Goal: Task Accomplishment & Management: Use online tool/utility

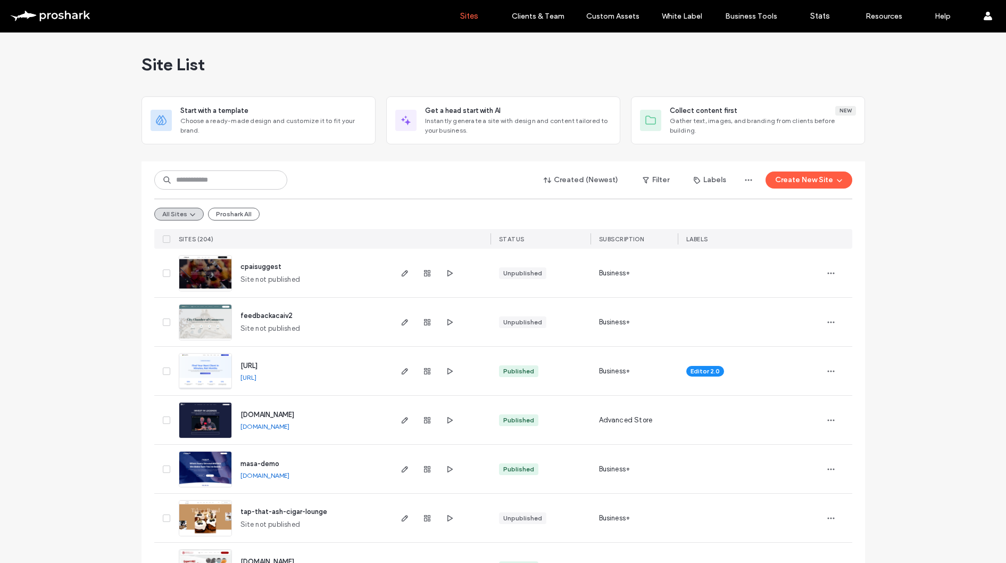
click at [258, 268] on span "cpaisuggest" at bounding box center [261, 266] width 41 height 8
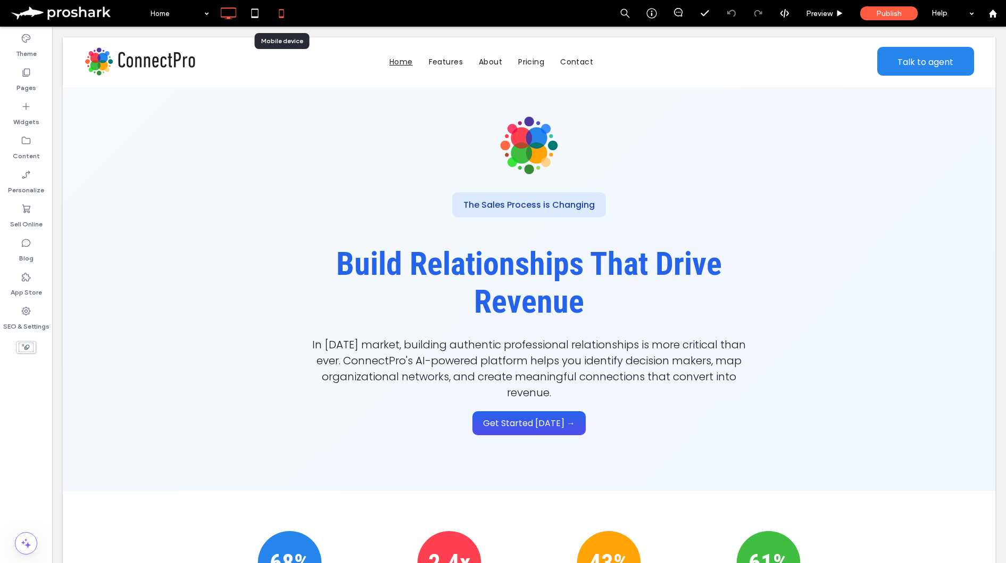
click at [275, 12] on icon at bounding box center [281, 13] width 21 height 21
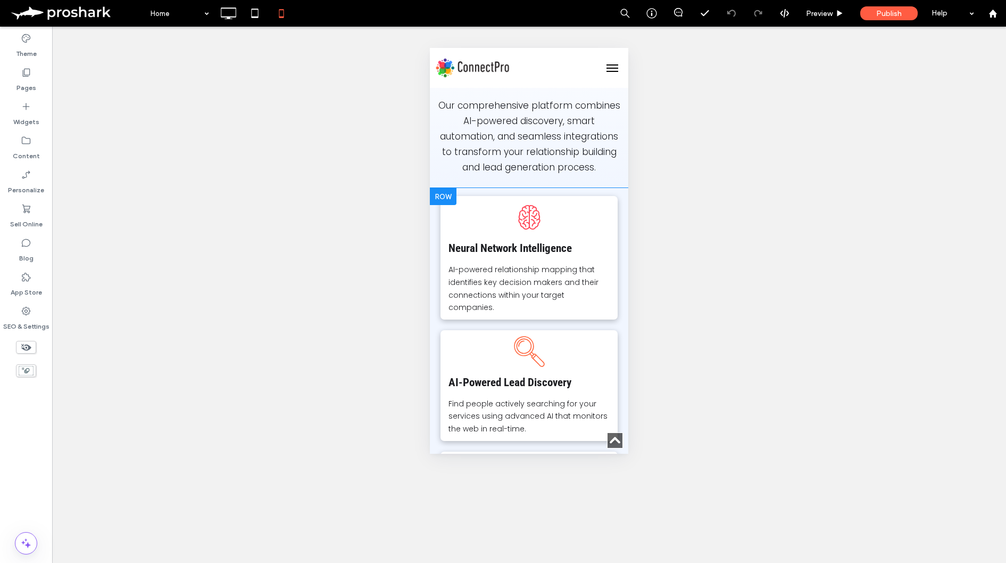
scroll to position [990, 0]
click at [540, 249] on strong "Neural Network Intelligence" at bounding box center [510, 245] width 123 height 13
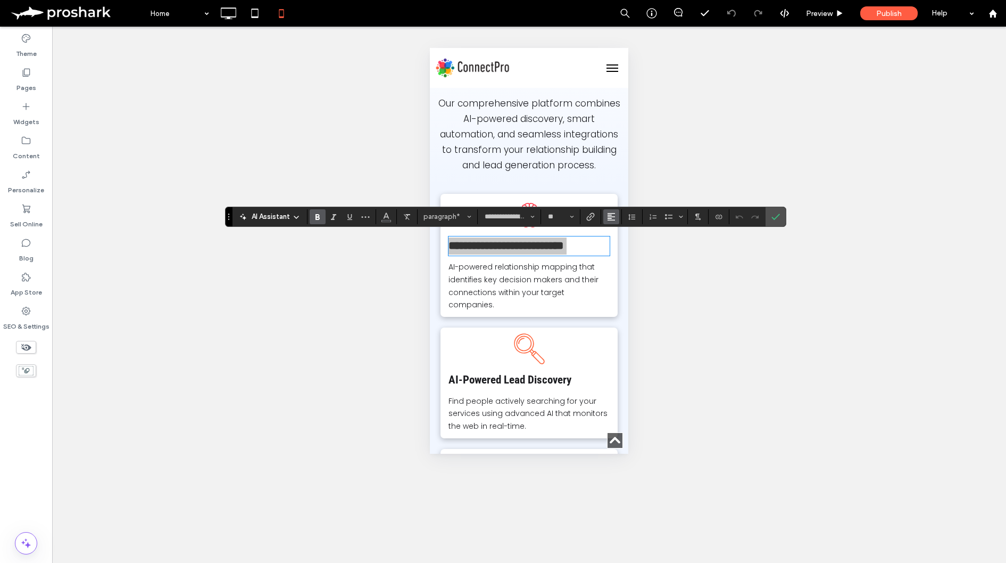
click at [618, 211] on button "Alignment" at bounding box center [611, 216] width 16 height 15
drag, startPoint x: 618, startPoint y: 252, endPoint x: 633, endPoint y: 250, distance: 15.1
click at [619, 252] on use "ui.textEditor.alignment.center" at bounding box center [619, 248] width 7 height 7
click at [772, 210] on span "Confirm" at bounding box center [774, 216] width 5 height 19
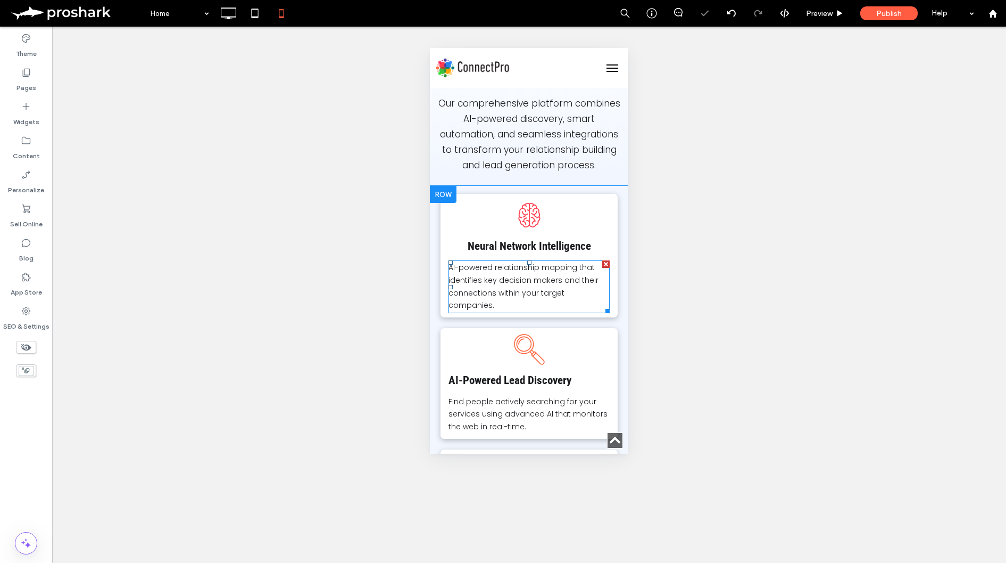
click at [530, 262] on span "AI-powered relationship mapping that identifies key decision makers and their c…" at bounding box center [524, 286] width 150 height 48
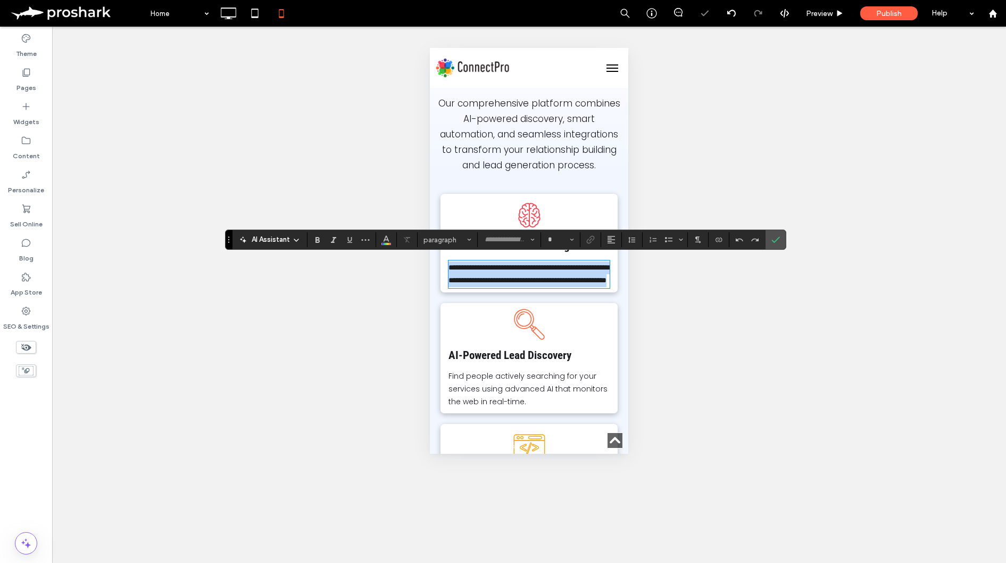
type input "*******"
type input "**"
click at [608, 236] on use "Alignment" at bounding box center [611, 239] width 7 height 7
drag, startPoint x: 625, startPoint y: 275, endPoint x: 196, endPoint y: 227, distance: 431.7
click at [625, 275] on div "ui.textEditor.alignment.center" at bounding box center [622, 272] width 14 height 9
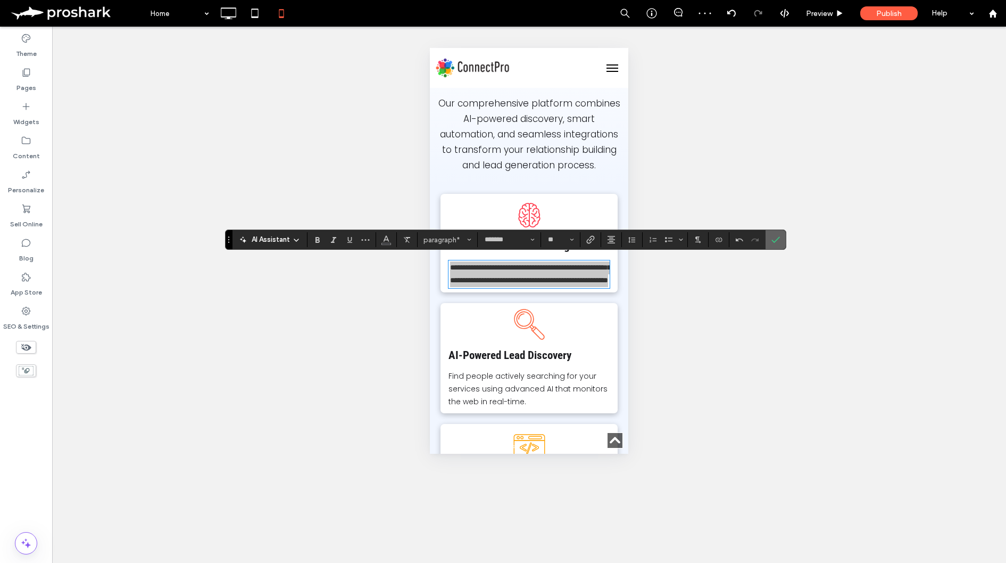
click at [767, 235] on section at bounding box center [776, 239] width 20 height 19
click at [771, 238] on label "Confirm" at bounding box center [776, 239] width 16 height 19
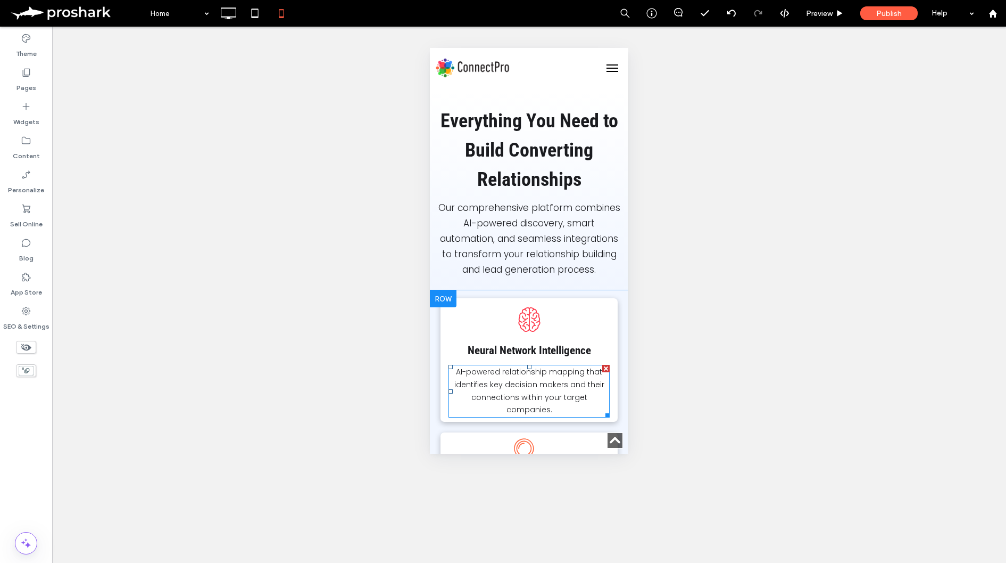
scroll to position [1026, 0]
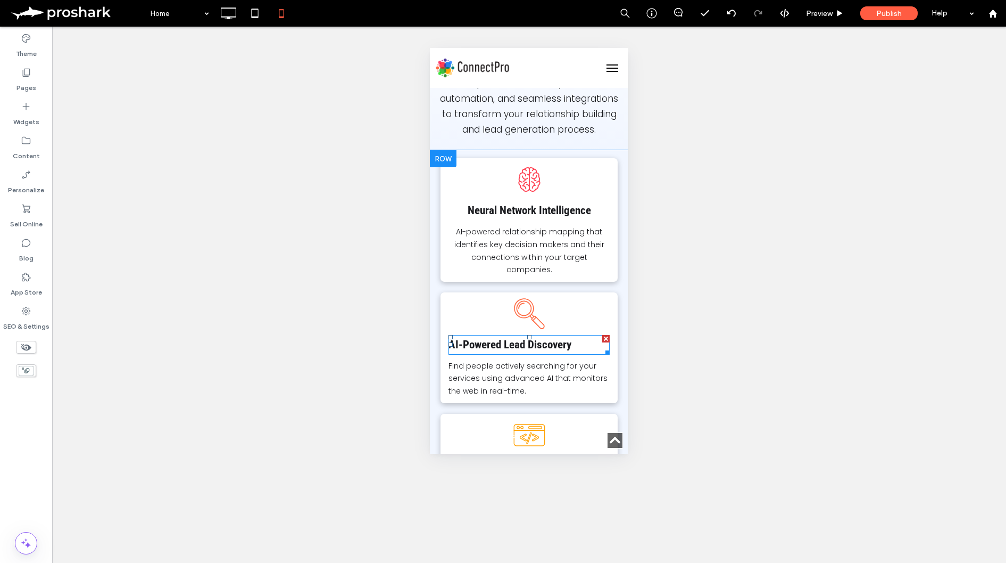
click at [545, 338] on strong "AI-Powered Lead Discovery" at bounding box center [510, 344] width 123 height 13
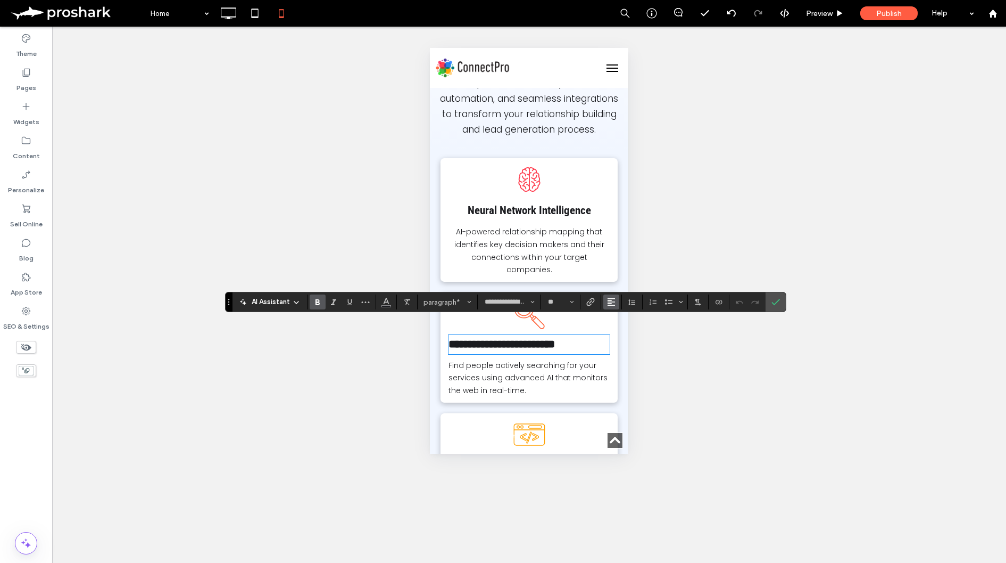
click at [616, 299] on button "Alignment" at bounding box center [611, 301] width 16 height 15
drag, startPoint x: 616, startPoint y: 332, endPoint x: 187, endPoint y: 287, distance: 430.7
click at [616, 332] on icon "ui.textEditor.alignment.center" at bounding box center [619, 334] width 9 height 9
click at [539, 360] on span "Find people actively searching for your services using advanced AI that monitor…" at bounding box center [528, 378] width 159 height 36
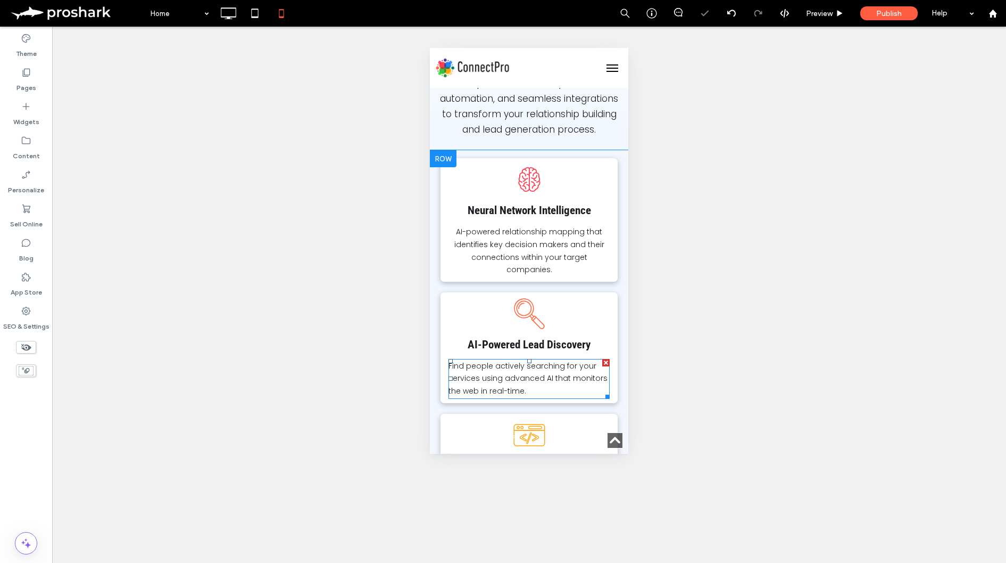
click at [594, 360] on p "Find people actively searching for your services using advanced AI that monitor…" at bounding box center [529, 379] width 161 height 38
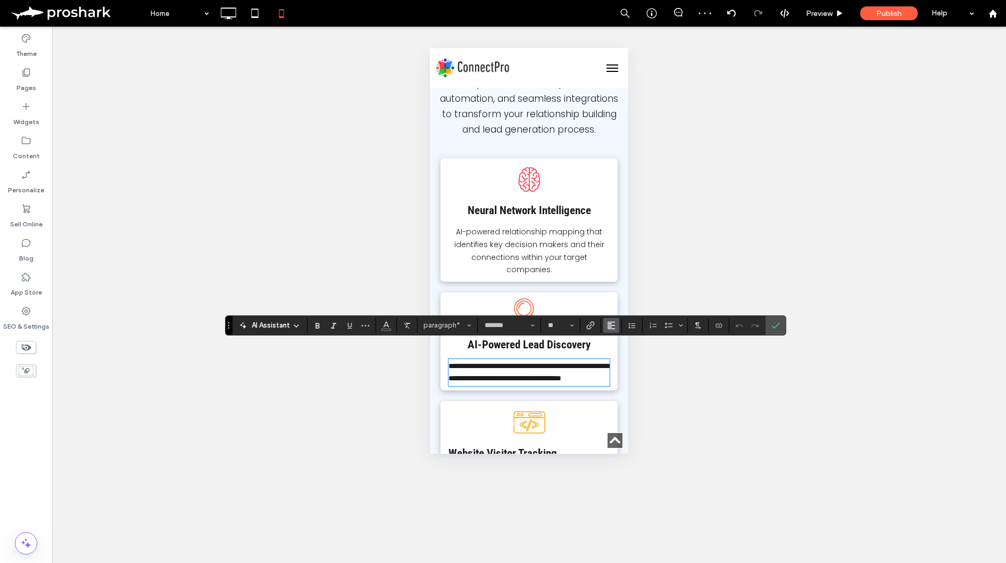
click at [606, 325] on button "Alignment" at bounding box center [611, 325] width 16 height 15
click at [615, 354] on icon "ui.textEditor.alignment.center" at bounding box center [619, 357] width 9 height 9
click at [775, 321] on icon "Confirm" at bounding box center [776, 325] width 9 height 9
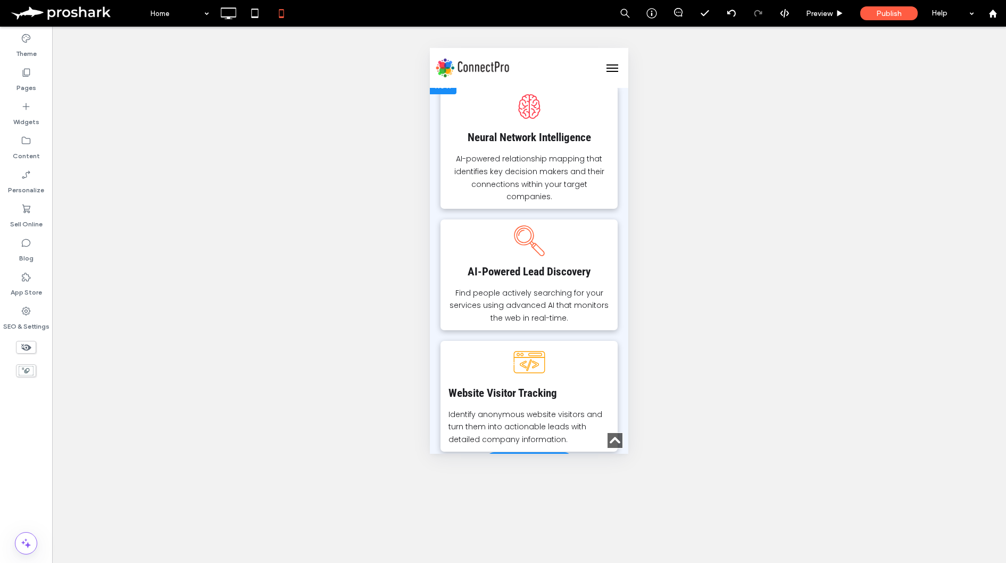
scroll to position [1111, 0]
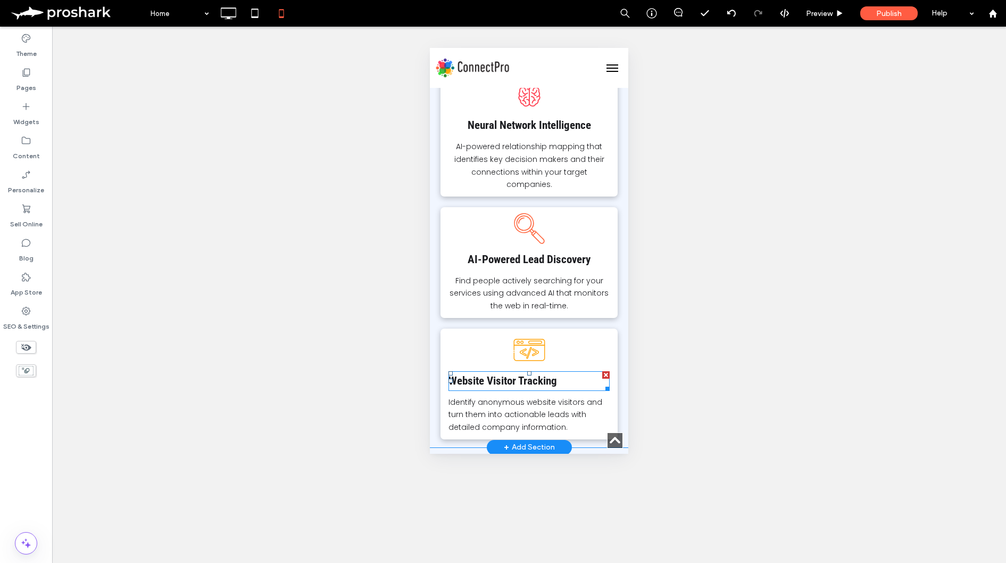
click at [540, 374] on strong "Website Visitor Tracking" at bounding box center [503, 380] width 109 height 13
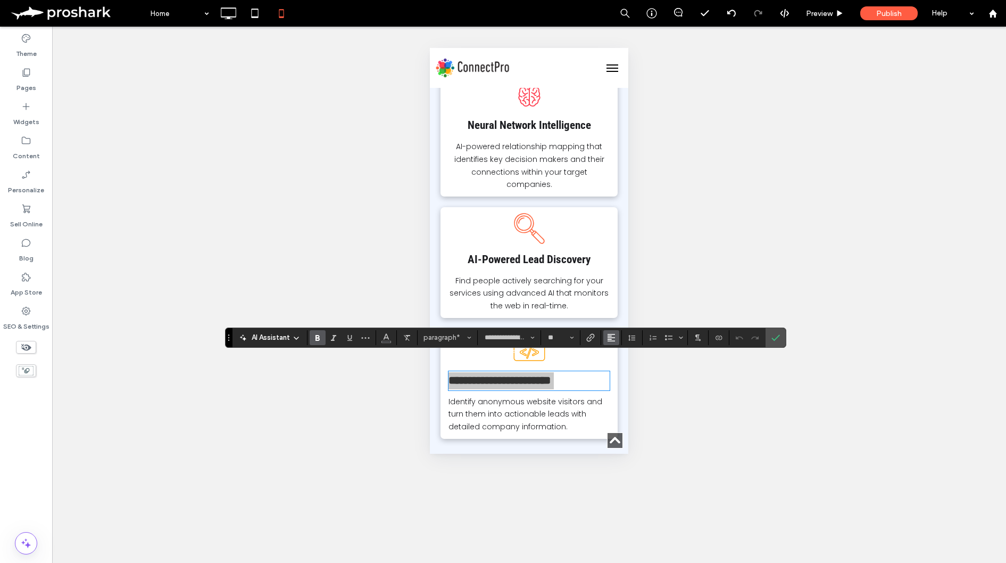
click at [612, 338] on icon "Alignment" at bounding box center [611, 337] width 9 height 9
click at [630, 367] on label "ui.textEditor.alignment.center" at bounding box center [621, 369] width 37 height 15
click at [774, 342] on span "Confirm" at bounding box center [774, 337] width 5 height 19
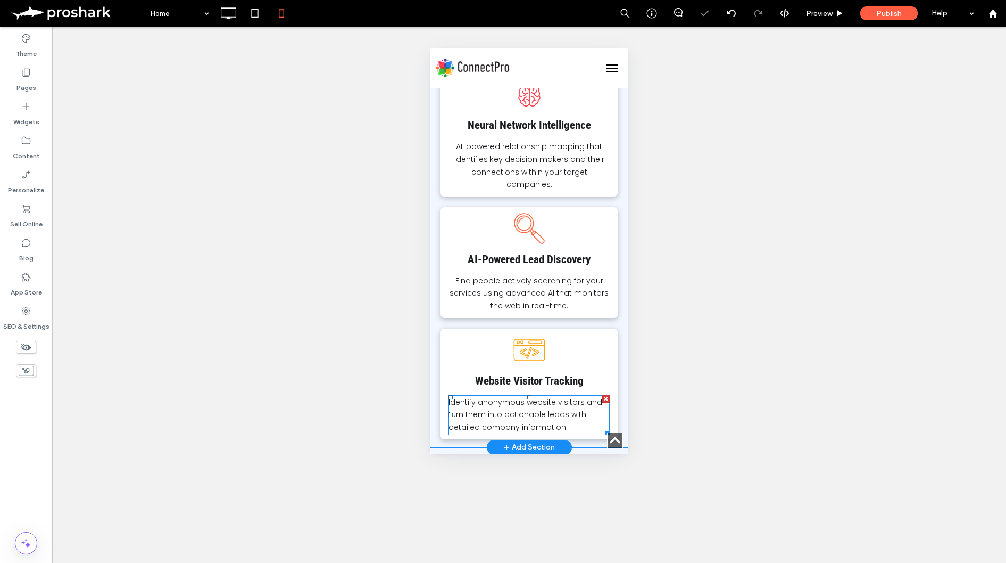
click at [538, 396] on p "Identify anonymous website visitors and turn them into actionable leads with de…" at bounding box center [529, 415] width 161 height 38
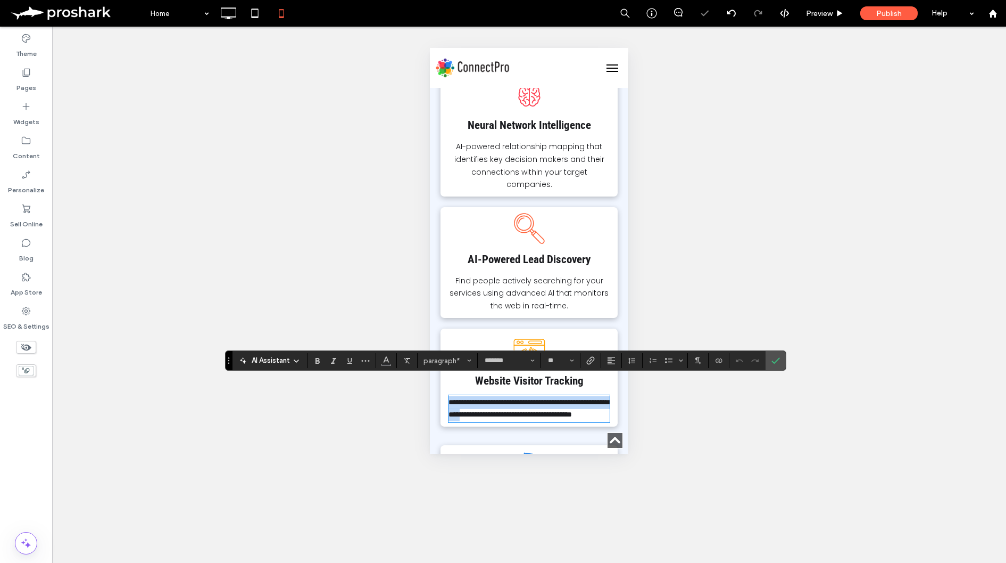
click at [538, 396] on p "**********" at bounding box center [529, 409] width 161 height 26
click at [539, 396] on p "**********" at bounding box center [529, 409] width 161 height 26
click at [573, 398] on span "**********" at bounding box center [529, 408] width 160 height 20
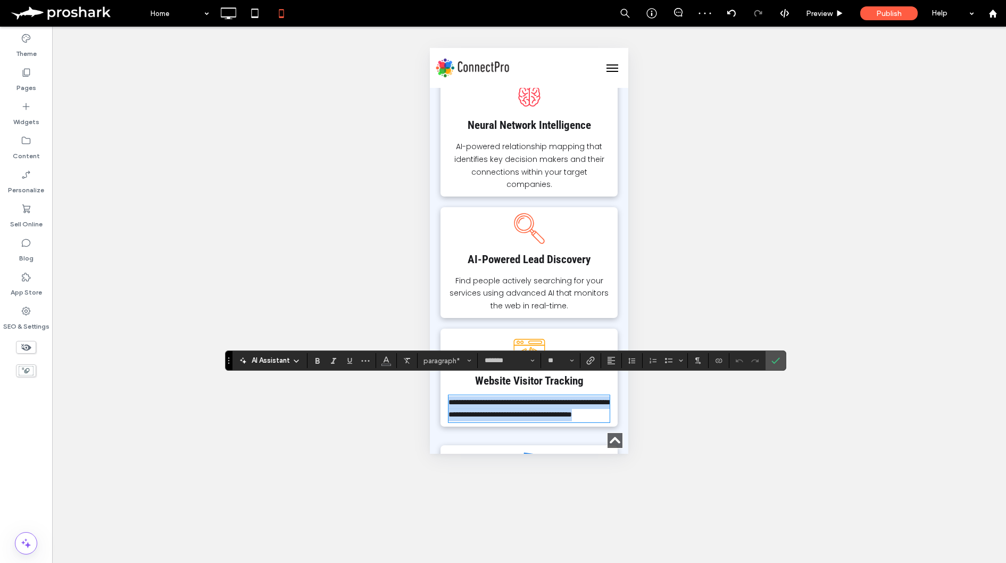
click at [573, 398] on span "**********" at bounding box center [529, 408] width 160 height 20
click at [617, 362] on button "Alignment" at bounding box center [611, 360] width 16 height 15
click at [635, 314] on label "ui.textEditor.alignment.center" at bounding box center [621, 311] width 37 height 15
click at [786, 363] on div "AI Assistant paragraph* ******* **" at bounding box center [505, 360] width 561 height 20
click at [781, 360] on label "Confirm" at bounding box center [776, 360] width 16 height 19
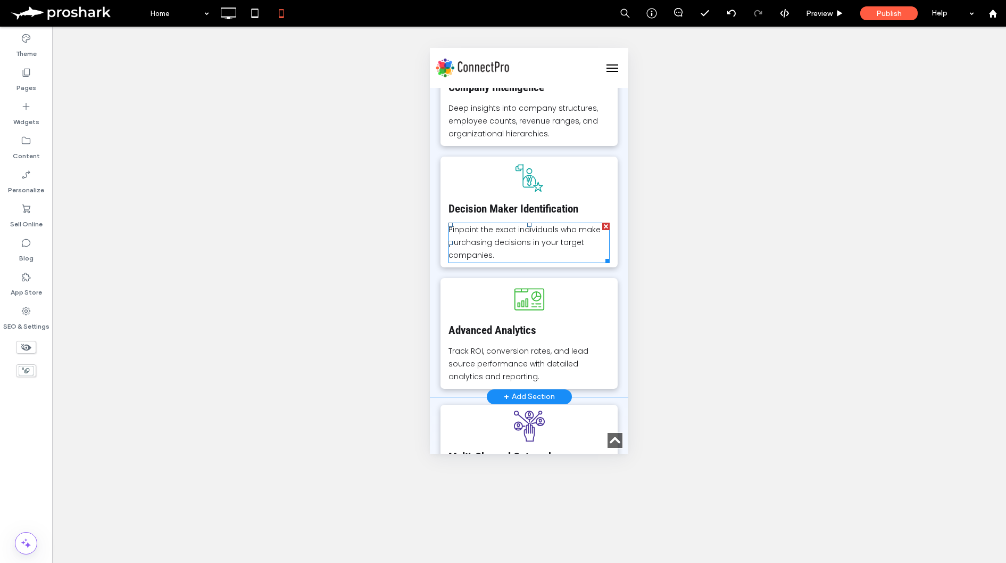
scroll to position [1345, 0]
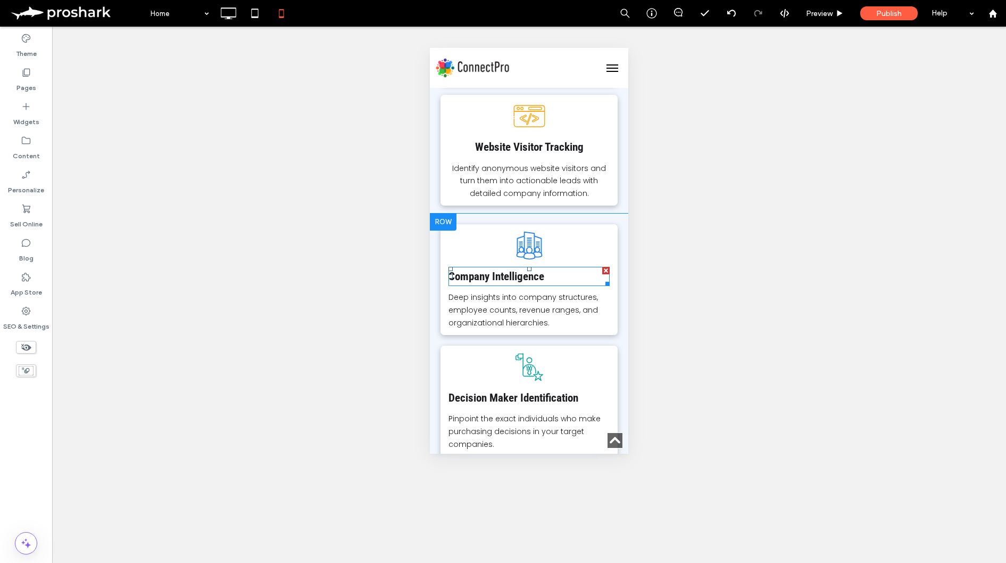
click at [530, 270] on strong "Company Intelligence" at bounding box center [497, 276] width 96 height 13
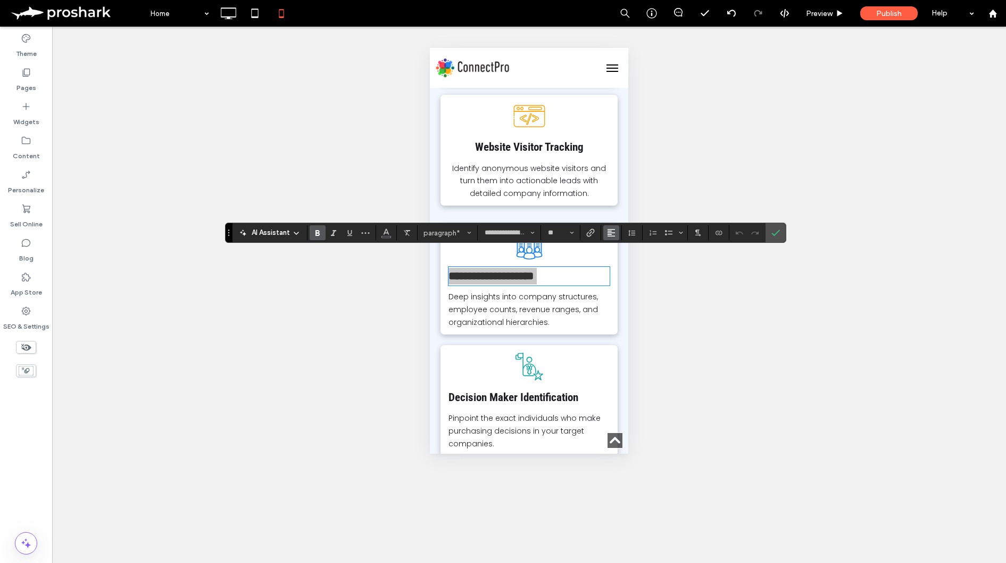
click at [612, 234] on icon "Alignment" at bounding box center [611, 232] width 9 height 9
click at [617, 260] on label "ui.textEditor.alignment.center" at bounding box center [621, 265] width 37 height 15
click at [580, 291] on span "Deep insights into company structures, employee counts, revenue ranges, and org…" at bounding box center [524, 309] width 150 height 36
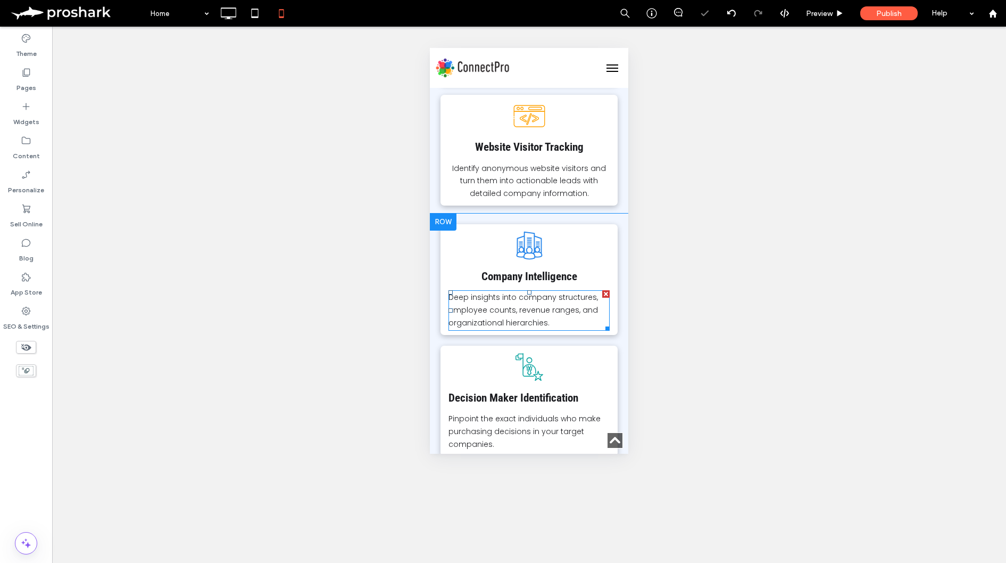
click at [559, 292] on span "Deep insights into company structures, employee counts, revenue ranges, and org…" at bounding box center [524, 310] width 150 height 36
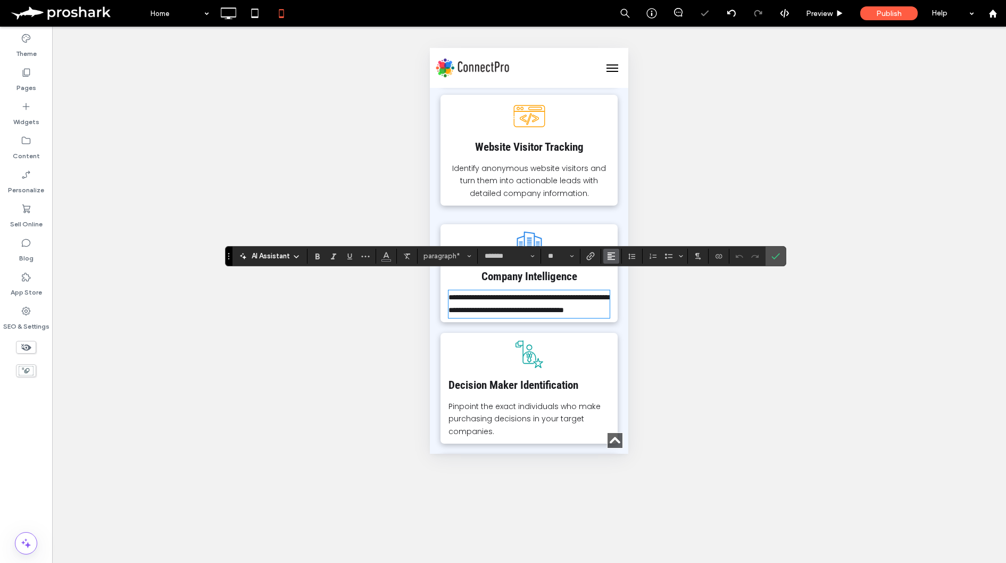
click at [616, 255] on button "Alignment" at bounding box center [611, 256] width 16 height 15
click at [619, 291] on icon "ui.textEditor.alignment.center" at bounding box center [619, 288] width 9 height 9
click at [774, 258] on use "Confirm" at bounding box center [776, 256] width 9 height 6
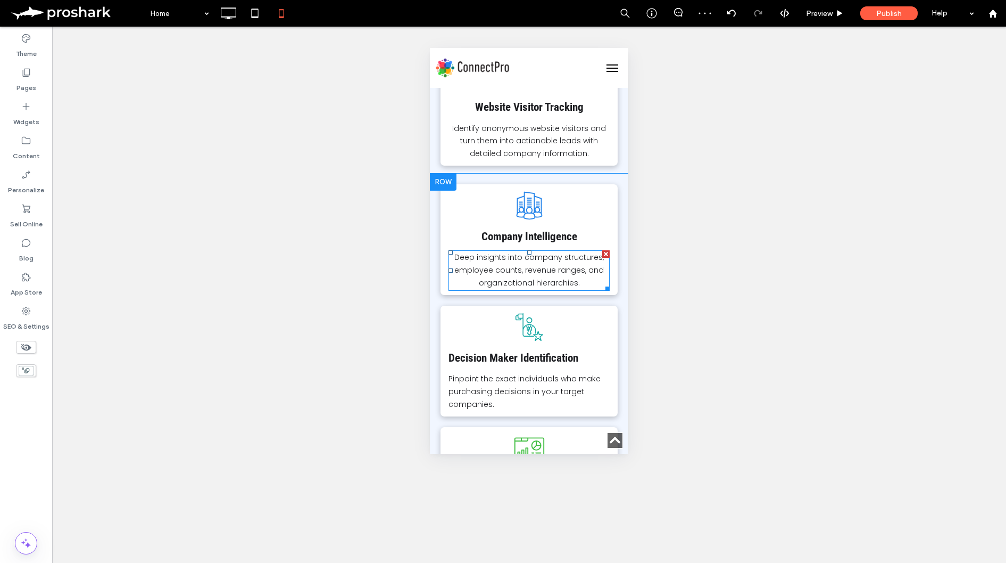
scroll to position [1395, 0]
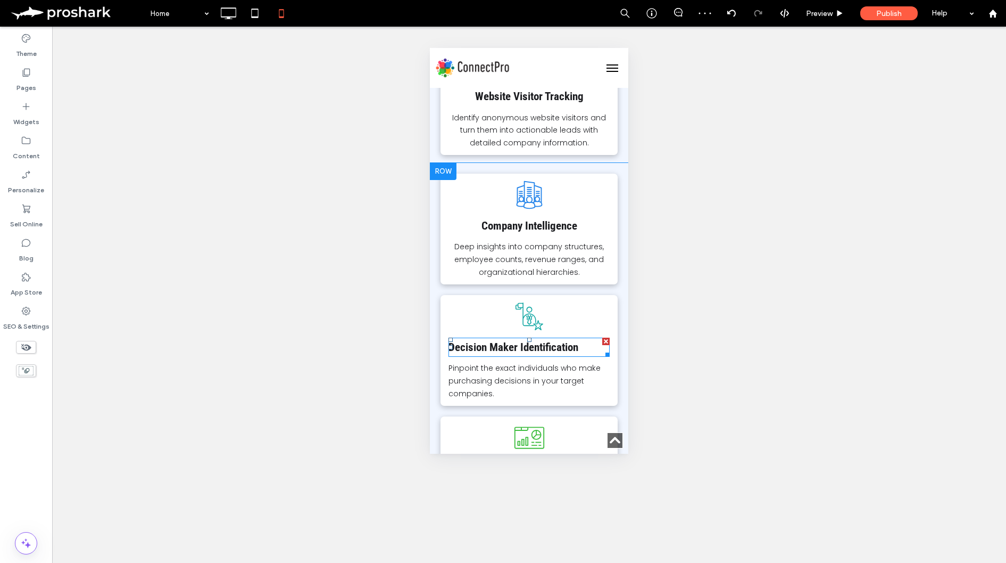
click at [527, 341] on strong "Decision Maker Identification" at bounding box center [514, 347] width 130 height 13
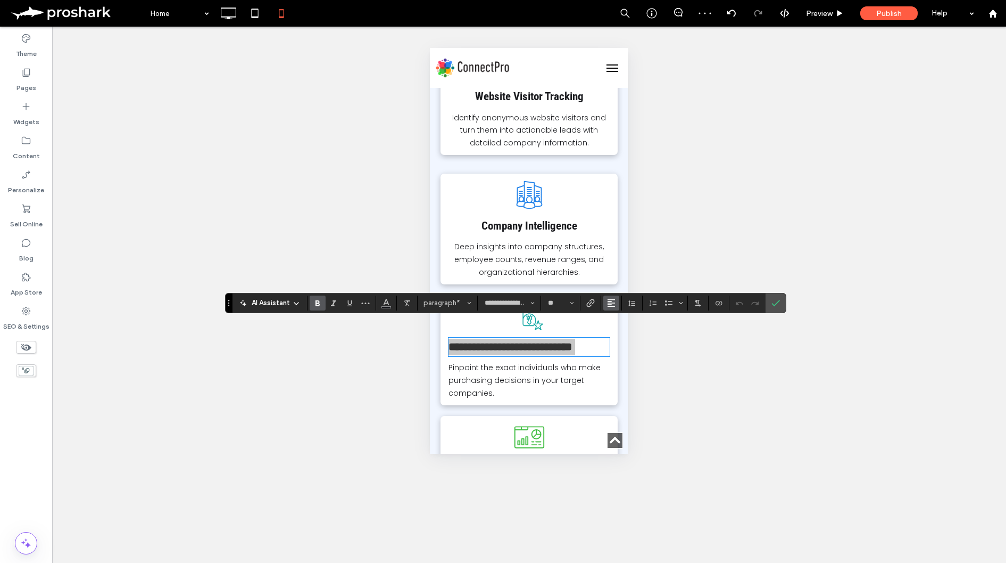
click at [616, 301] on button "Alignment" at bounding box center [611, 302] width 16 height 15
click at [623, 336] on icon "ui.textEditor.alignment.center" at bounding box center [619, 335] width 9 height 9
click at [775, 299] on icon "Confirm" at bounding box center [776, 303] width 9 height 9
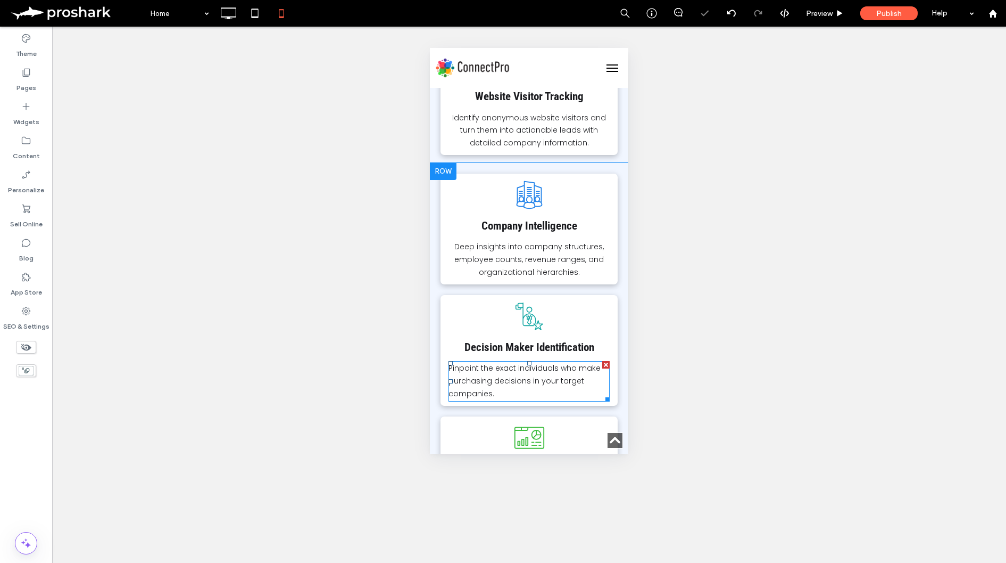
click at [574, 362] on span "Pinpoint the exact individuals who make purchasing decisions in your target com…" at bounding box center [525, 380] width 152 height 36
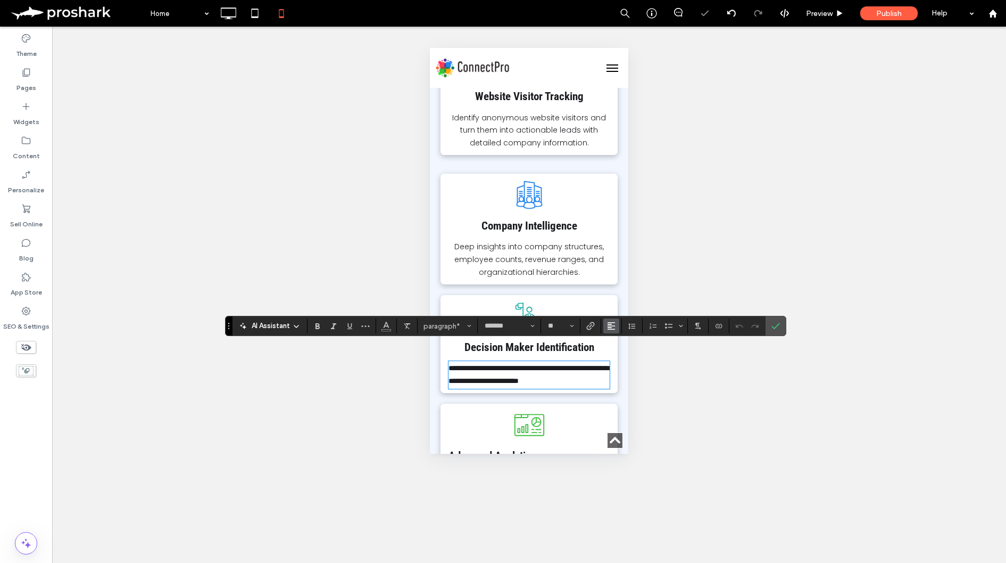
click at [616, 325] on button "Alignment" at bounding box center [611, 325] width 16 height 15
click at [629, 362] on label "ui.textEditor.alignment.center" at bounding box center [621, 358] width 37 height 15
click at [773, 330] on span "Confirm" at bounding box center [774, 325] width 5 height 19
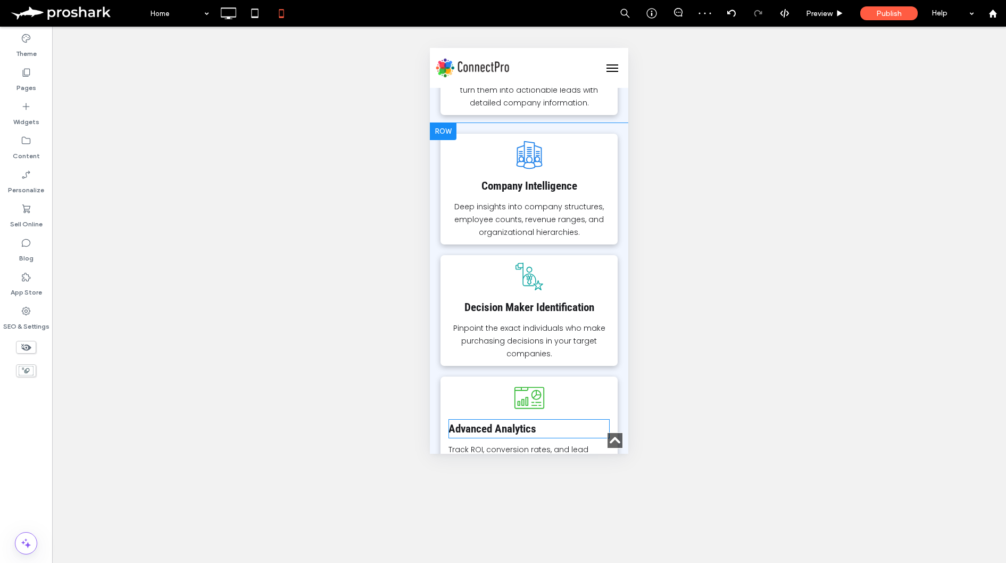
scroll to position [1492, 0]
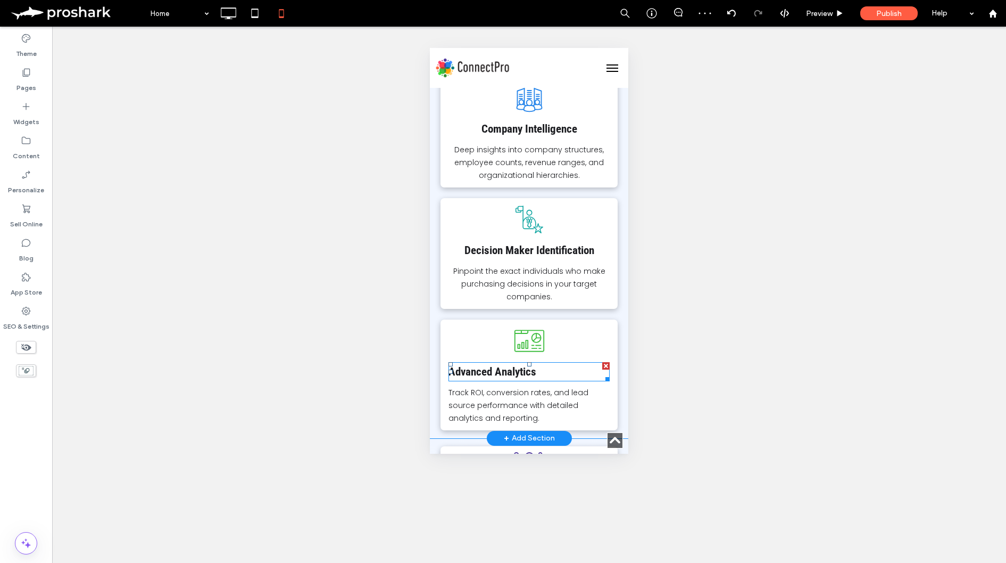
click at [533, 365] on strong "Advanced Analytics" at bounding box center [493, 371] width 88 height 13
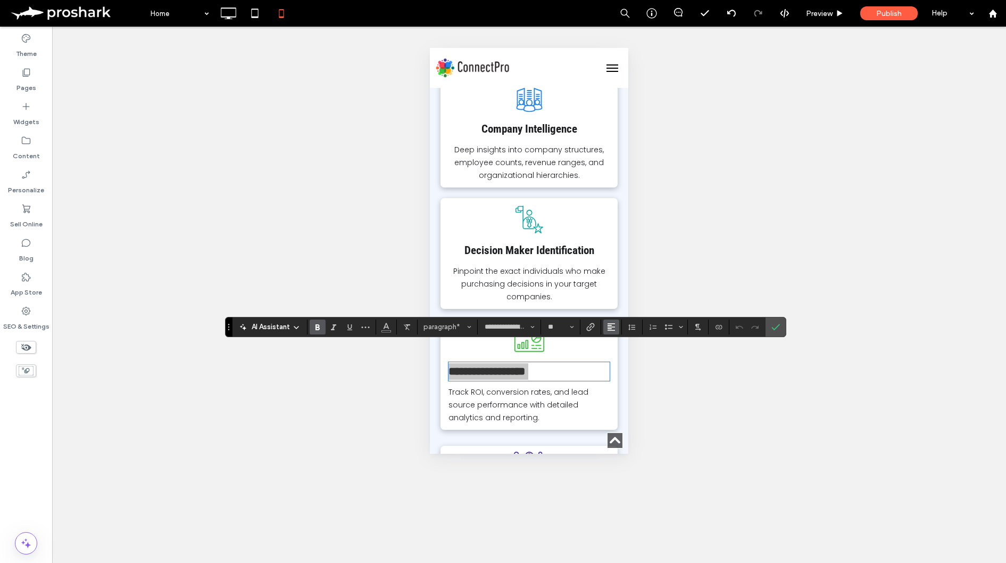
click at [609, 325] on use "Alignment" at bounding box center [611, 326] width 7 height 7
drag, startPoint x: 622, startPoint y: 362, endPoint x: 195, endPoint y: 314, distance: 430.1
click at [622, 362] on use "ui.textEditor.alignment.center" at bounding box center [619, 358] width 7 height 7
click at [778, 323] on icon "Confirm" at bounding box center [776, 327] width 9 height 9
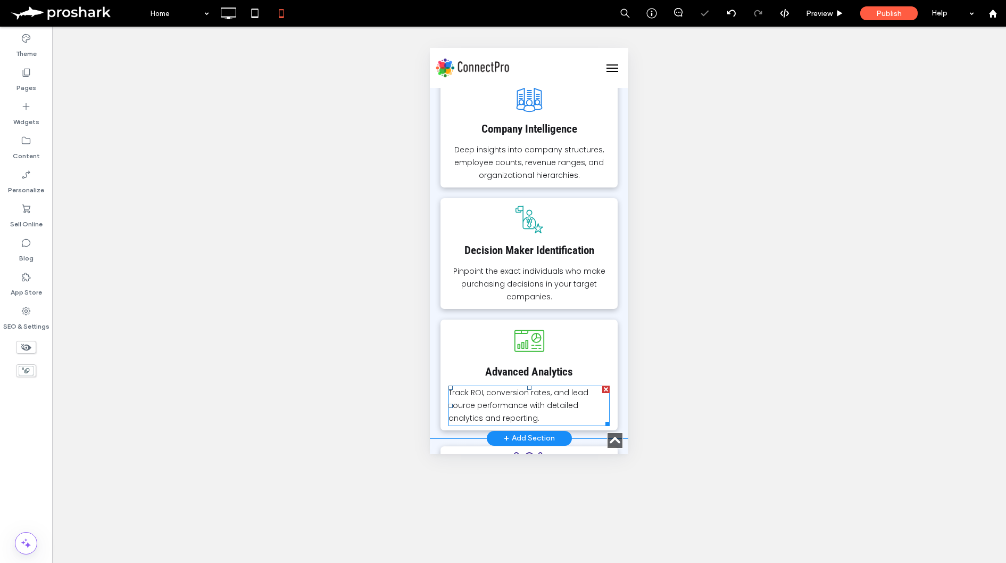
click at [527, 387] on span "Track ROI, conversion rates, and lead source performance with detailed analytic…" at bounding box center [519, 405] width 140 height 36
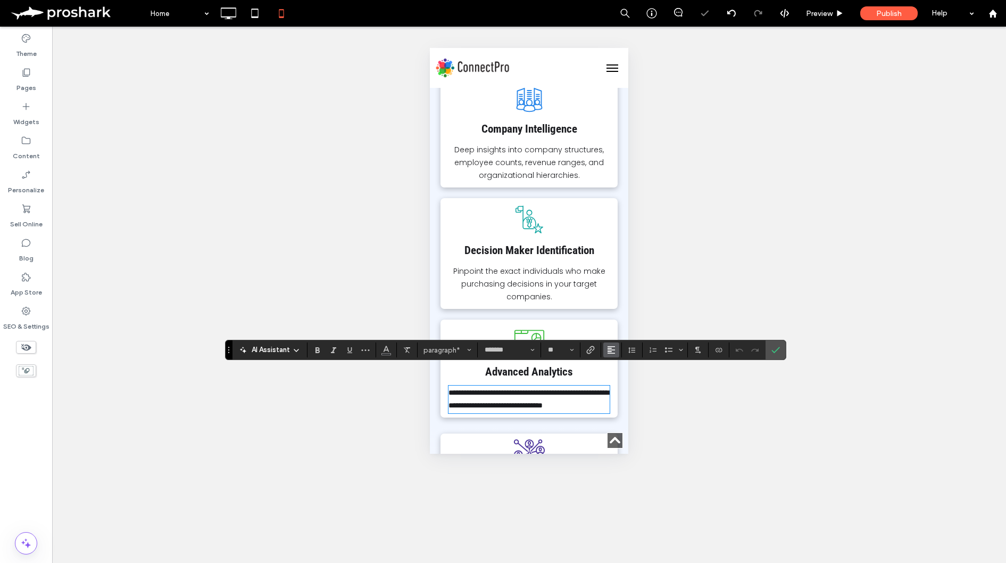
click at [617, 349] on button "Alignment" at bounding box center [611, 349] width 16 height 15
drag, startPoint x: 618, startPoint y: 300, endPoint x: 195, endPoint y: 257, distance: 425.9
click at [618, 300] on icon "ui.textEditor.alignment.center" at bounding box center [619, 301] width 9 height 9
click at [776, 355] on span "Confirm" at bounding box center [774, 349] width 5 height 19
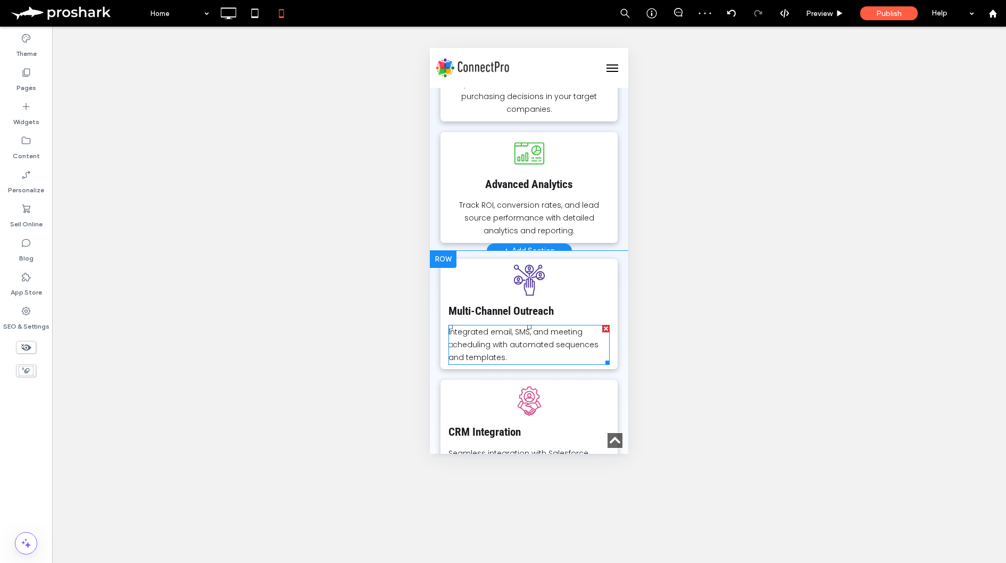
scroll to position [1682, 0]
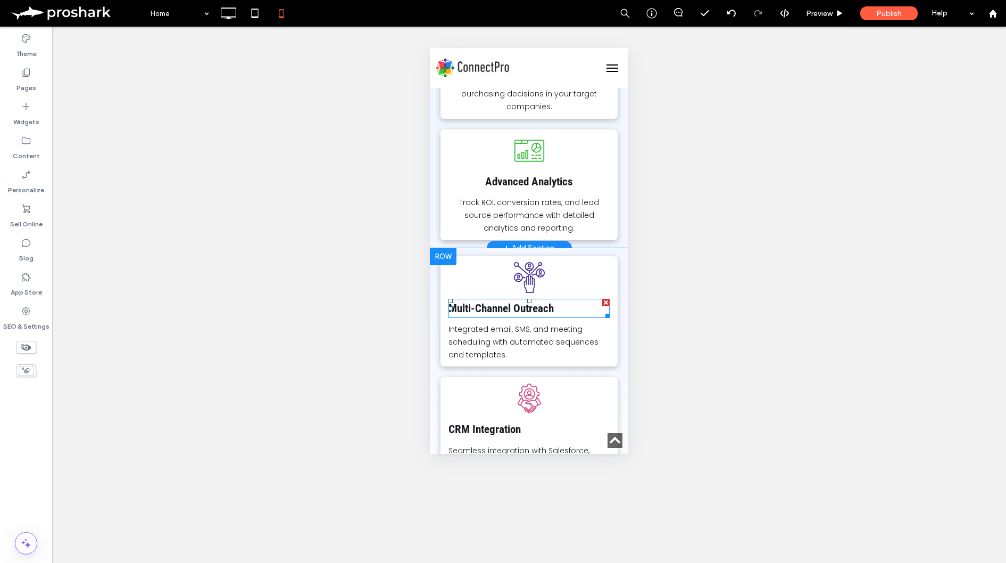
click at [521, 302] on strong "Multi-Channel Outreach" at bounding box center [501, 308] width 105 height 13
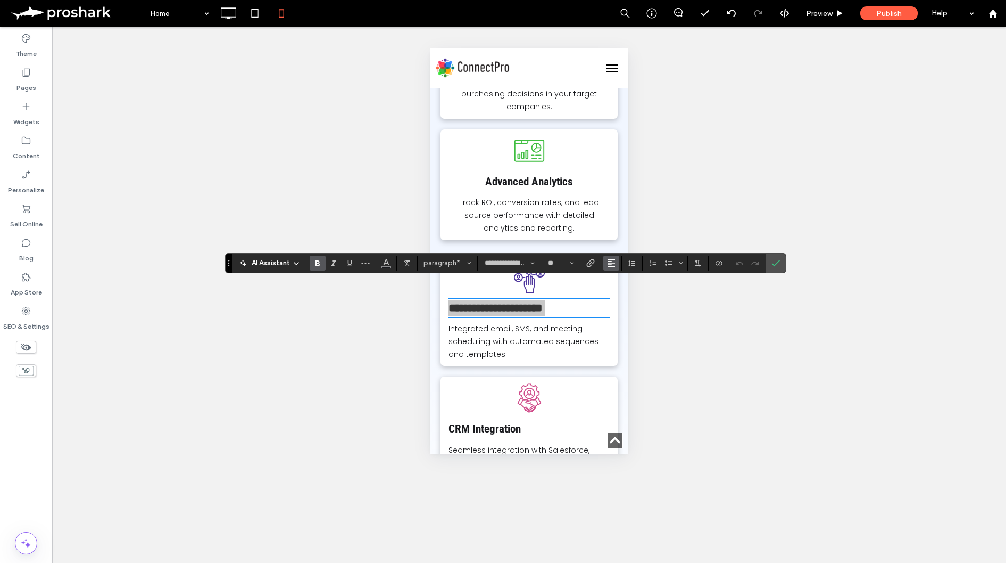
click at [611, 262] on use "Alignment" at bounding box center [611, 262] width 7 height 7
drag, startPoint x: 617, startPoint y: 291, endPoint x: 183, endPoint y: 250, distance: 436.2
click at [617, 291] on icon "ui.textEditor.alignment.center" at bounding box center [619, 295] width 9 height 9
click at [563, 327] on span "Integrated email, SMS, and meeting scheduling with automated sequences and temp…" at bounding box center [524, 341] width 150 height 36
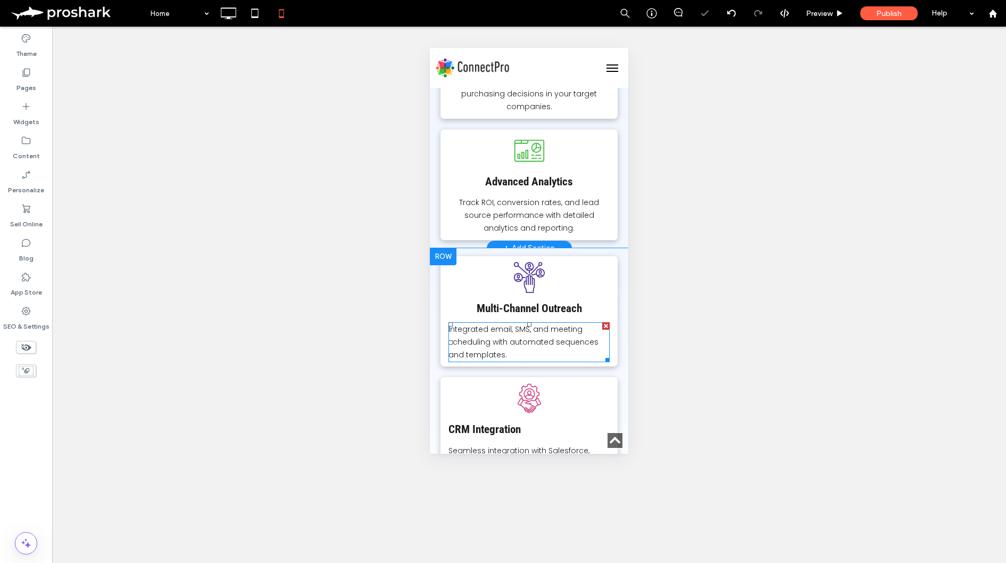
click at [569, 324] on span "Integrated email, SMS, and meeting scheduling with automated sequences and temp…" at bounding box center [524, 342] width 150 height 36
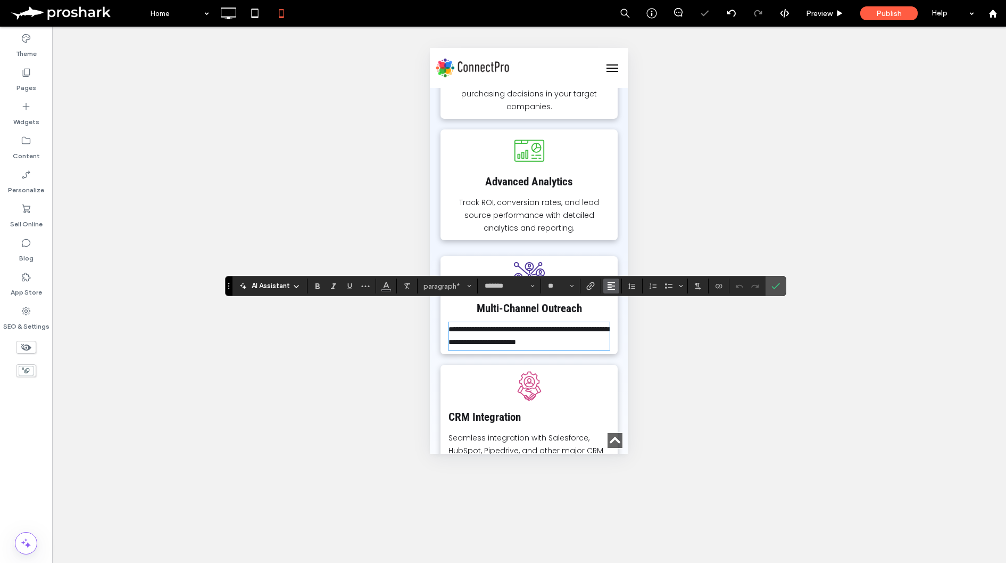
click at [610, 284] on use "Alignment" at bounding box center [611, 285] width 7 height 7
click at [628, 321] on div "ui.textEditor.alignment.center" at bounding box center [622, 319] width 14 height 9
click at [772, 290] on icon "Confirm" at bounding box center [776, 286] width 9 height 9
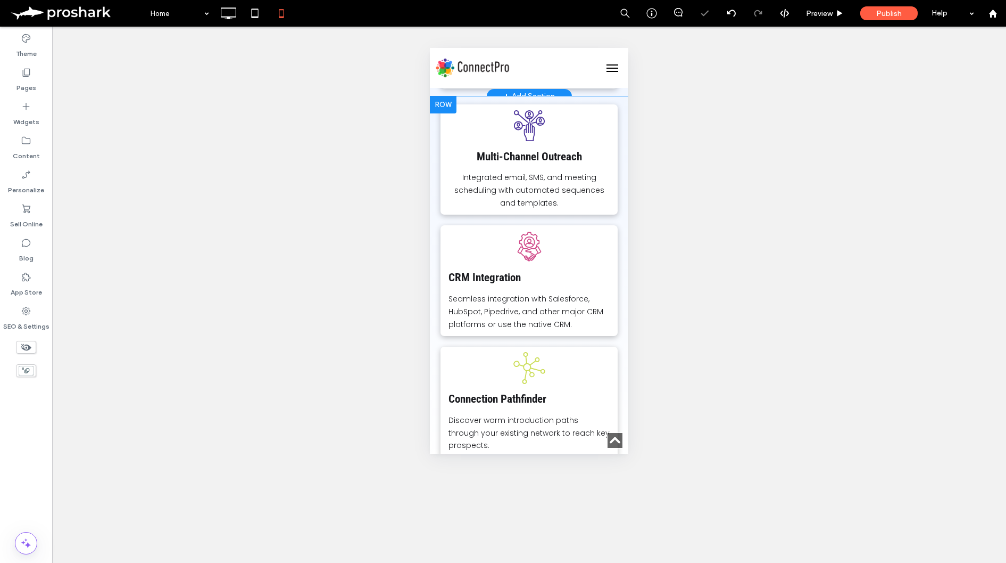
scroll to position [1847, 0]
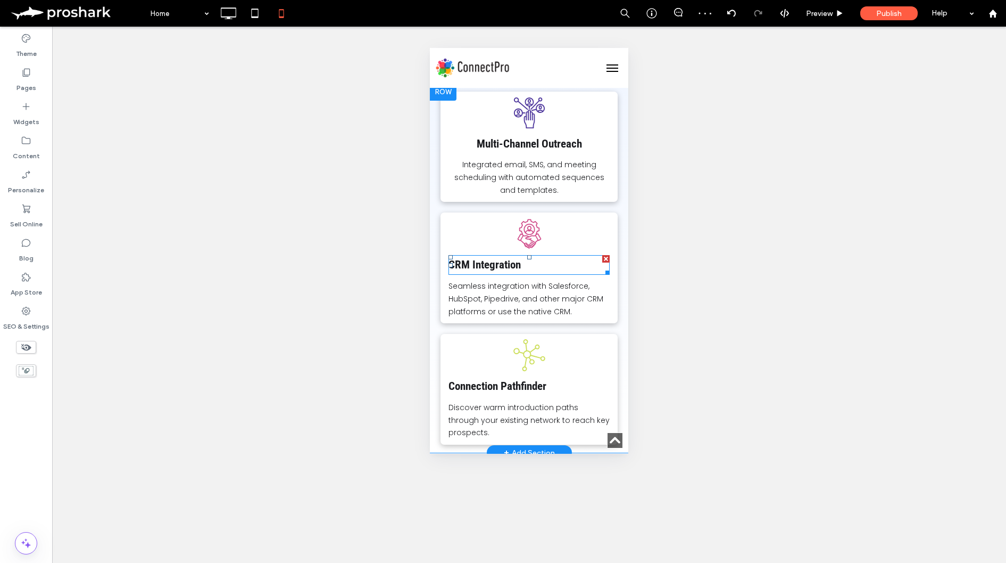
click at [492, 258] on strong "CRM Integration" at bounding box center [485, 264] width 72 height 13
type input "**********"
type input "**"
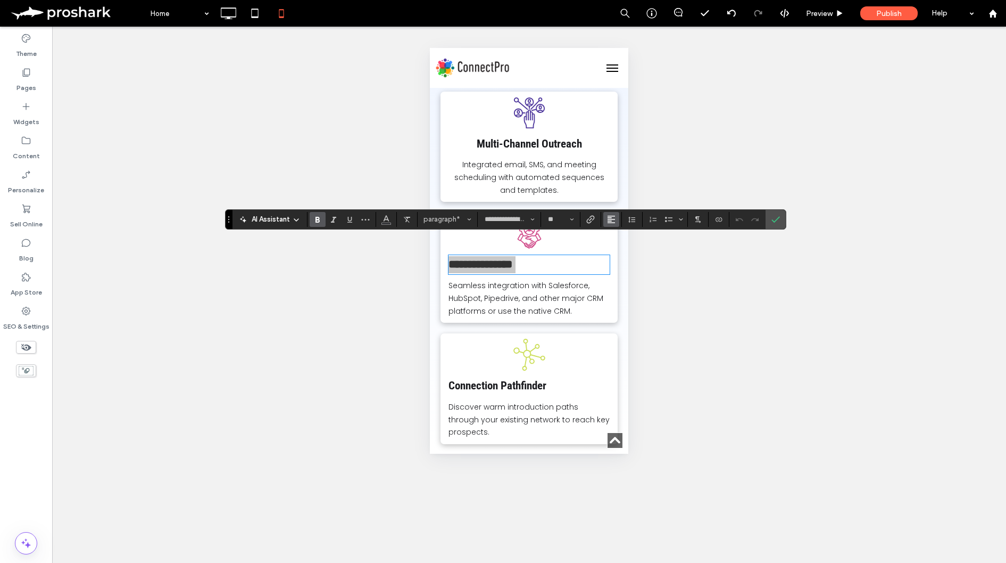
click at [609, 218] on icon "Alignment" at bounding box center [611, 219] width 9 height 9
click at [618, 253] on icon "ui.textEditor.alignment.center" at bounding box center [619, 251] width 9 height 9
drag, startPoint x: 768, startPoint y: 221, endPoint x: 727, endPoint y: 230, distance: 42.1
click at [769, 221] on label "Confirm" at bounding box center [776, 219] width 16 height 19
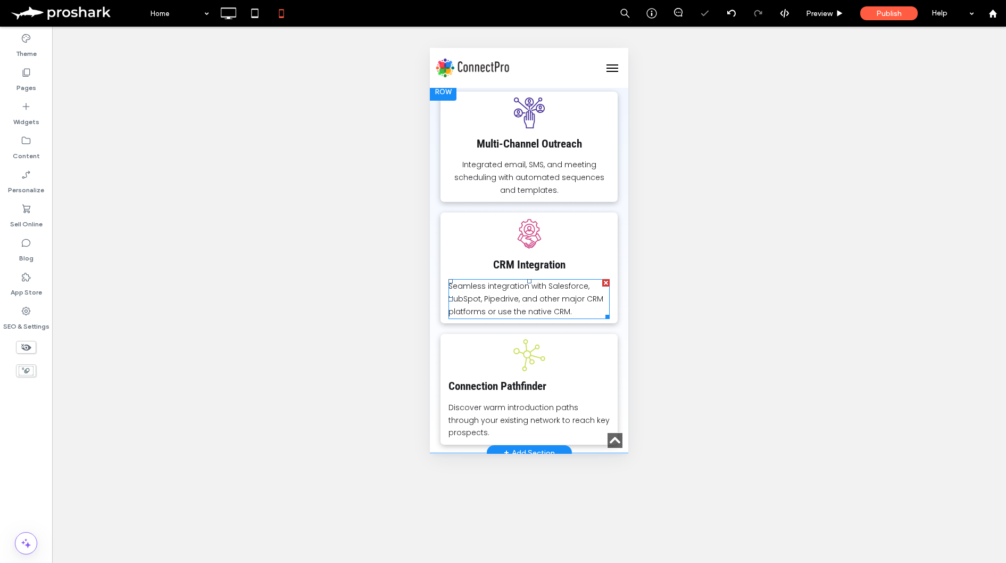
click at [564, 280] on span "Seamless integration with Salesforce, HubSpot, Pipedrive, and other major CRM p…" at bounding box center [526, 298] width 155 height 36
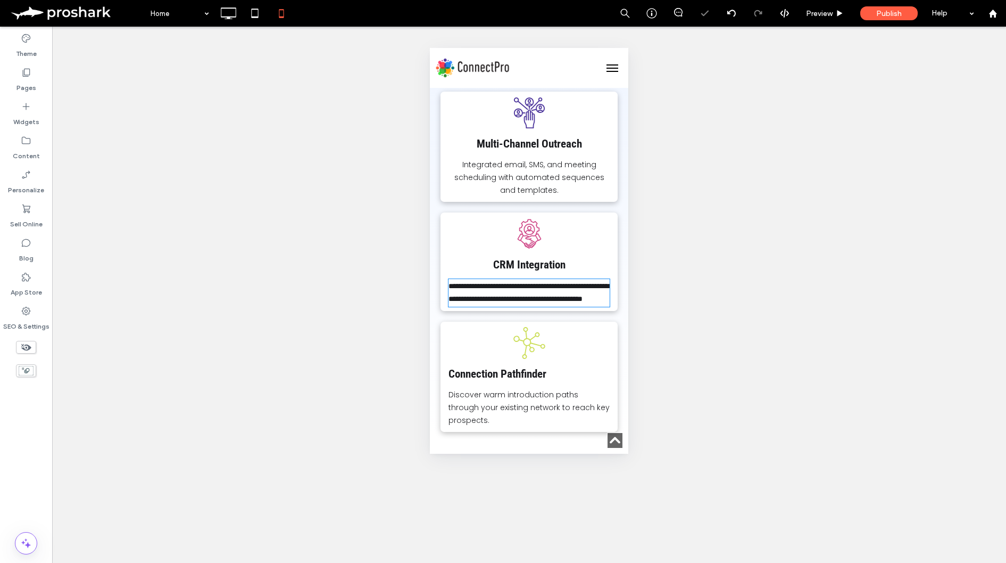
type input "*******"
type input "**"
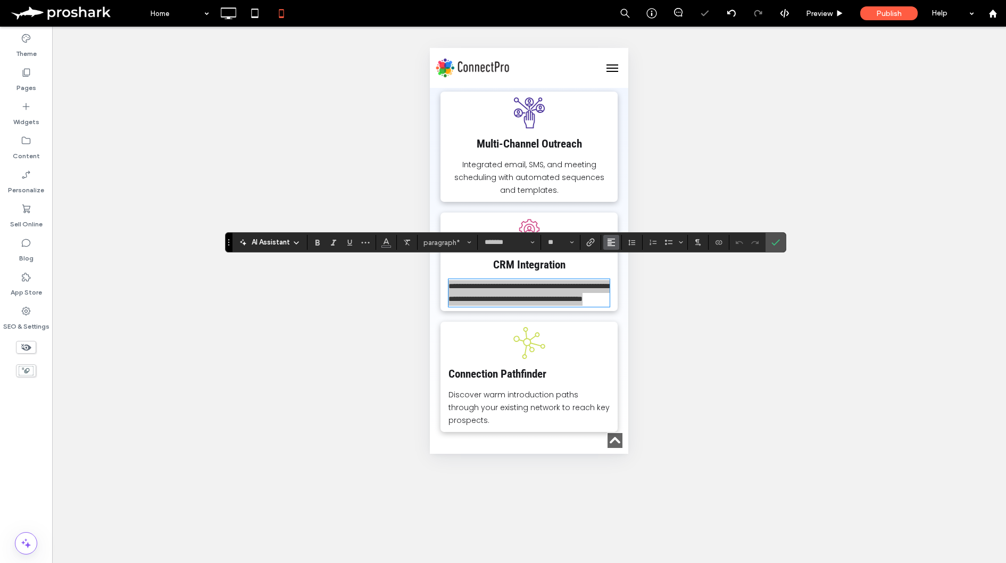
click at [618, 243] on button "Alignment" at bounding box center [611, 242] width 16 height 15
click at [631, 271] on label "ui.textEditor.alignment.center" at bounding box center [621, 274] width 37 height 15
click at [776, 244] on icon "Confirm" at bounding box center [776, 242] width 9 height 9
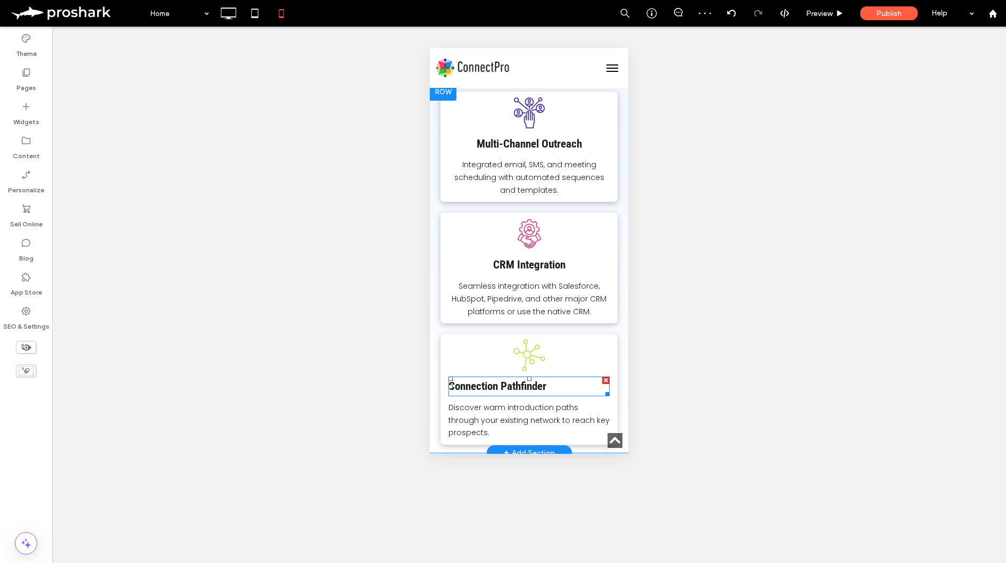
click at [567, 377] on p "Connection Pathfinder" at bounding box center [529, 386] width 161 height 18
type input "**********"
type input "**"
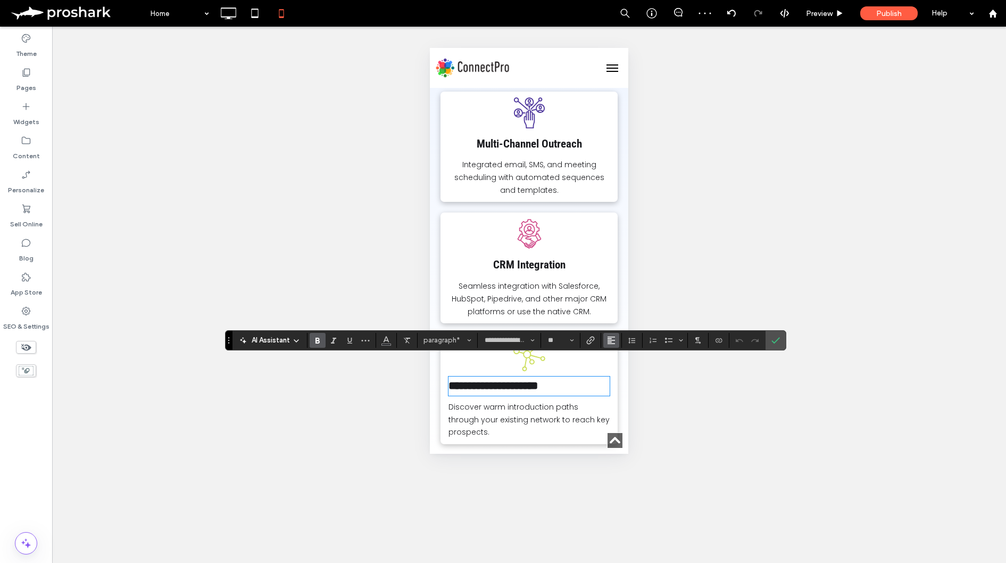
click at [611, 340] on use "Alignment" at bounding box center [611, 339] width 7 height 7
click at [619, 373] on use "ui.textEditor.alignment.center" at bounding box center [619, 372] width 7 height 7
click at [584, 401] on span "Discover warm introduction paths through your existing network to reach key pro…" at bounding box center [529, 419] width 161 height 36
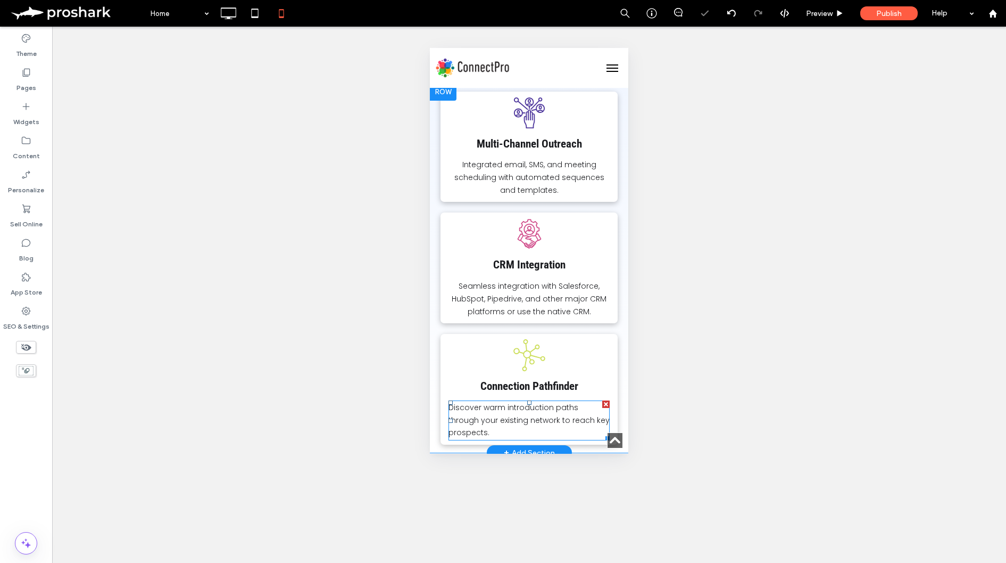
click at [542, 402] on span "Discover warm introduction paths through your existing network to reach key pro…" at bounding box center [529, 420] width 161 height 36
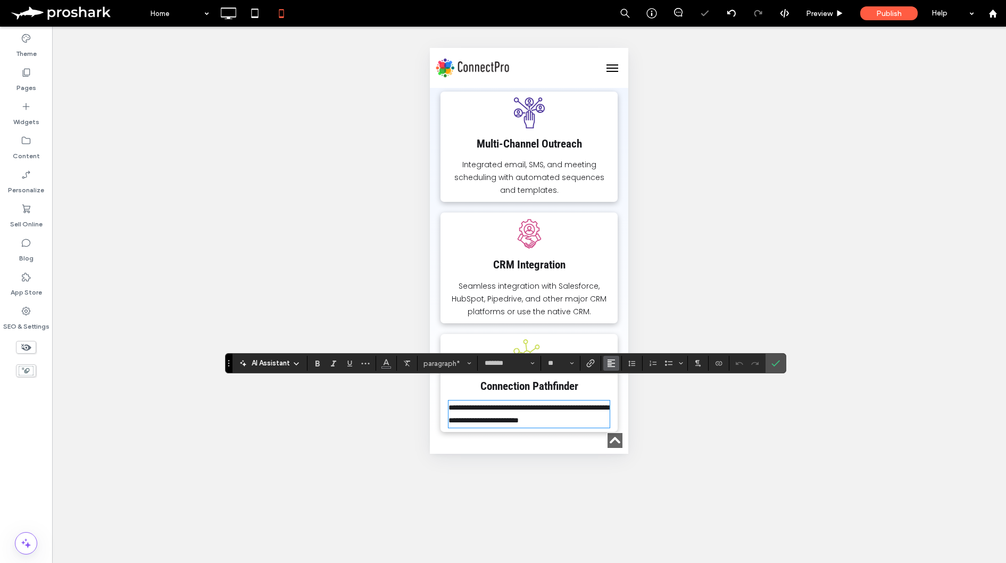
click at [613, 362] on icon "Alignment" at bounding box center [611, 363] width 9 height 9
click at [619, 315] on use "ui.textEditor.alignment.center" at bounding box center [619, 314] width 7 height 7
drag, startPoint x: 778, startPoint y: 363, endPoint x: 746, endPoint y: 353, distance: 33.5
click at [778, 363] on icon "Confirm" at bounding box center [776, 363] width 9 height 9
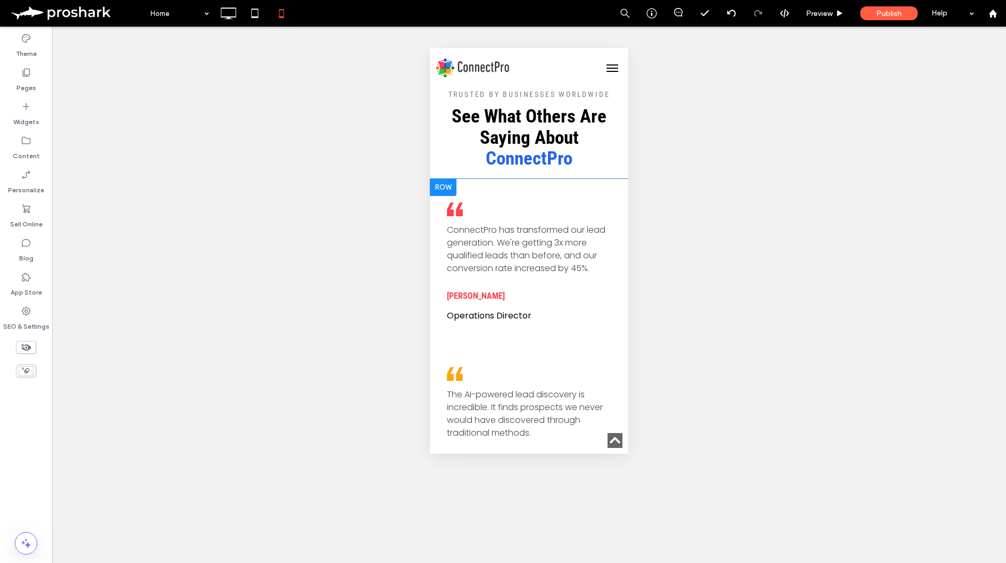
scroll to position [2221, 0]
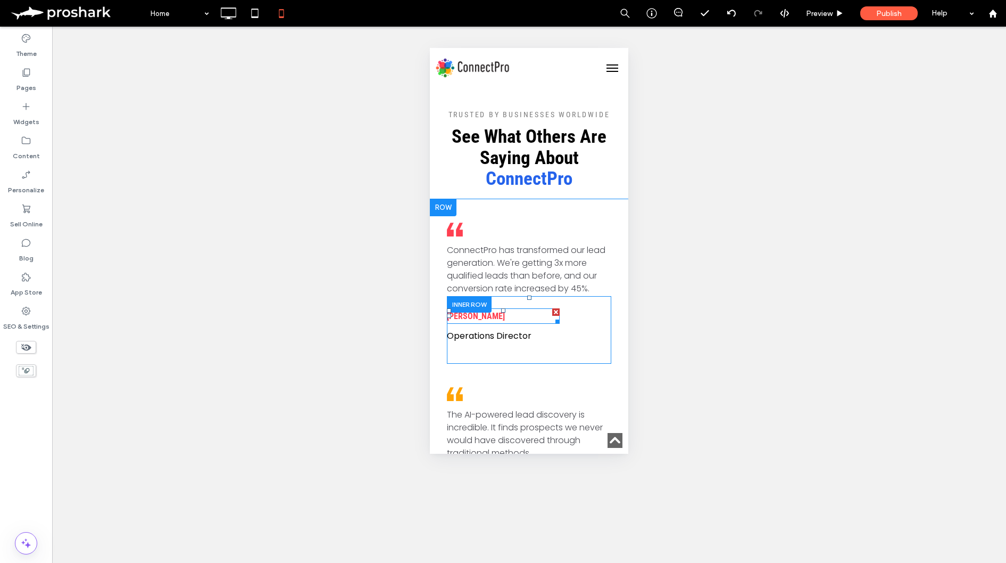
click at [487, 311] on strong "[PERSON_NAME]" at bounding box center [476, 316] width 58 height 10
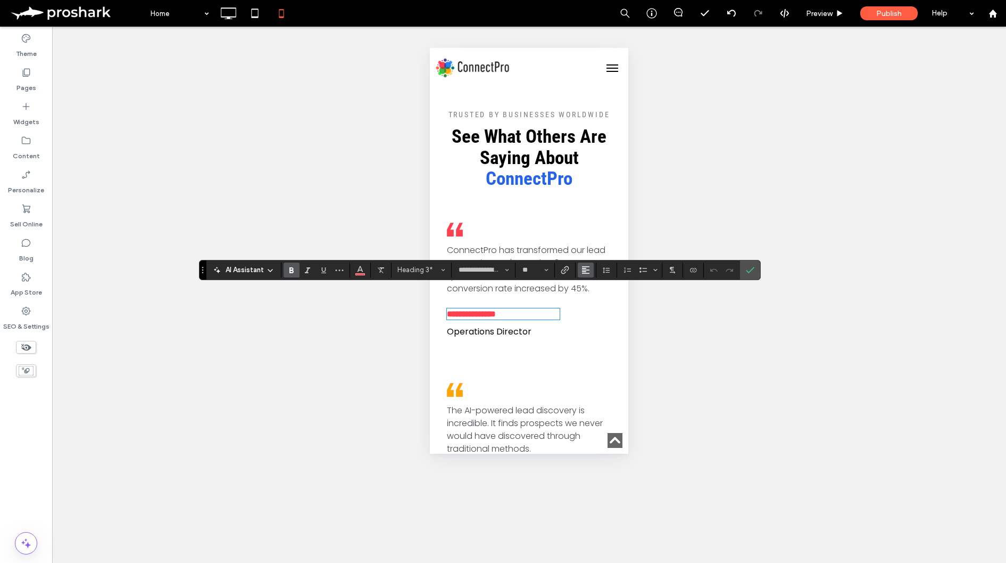
click at [582, 269] on icon "Alignment" at bounding box center [586, 270] width 9 height 9
drag, startPoint x: 593, startPoint y: 304, endPoint x: 76, endPoint y: 263, distance: 518.9
click at [593, 304] on icon "ui.textEditor.alignment.center" at bounding box center [594, 302] width 9 height 9
click at [750, 266] on icon "Confirm" at bounding box center [750, 270] width 9 height 9
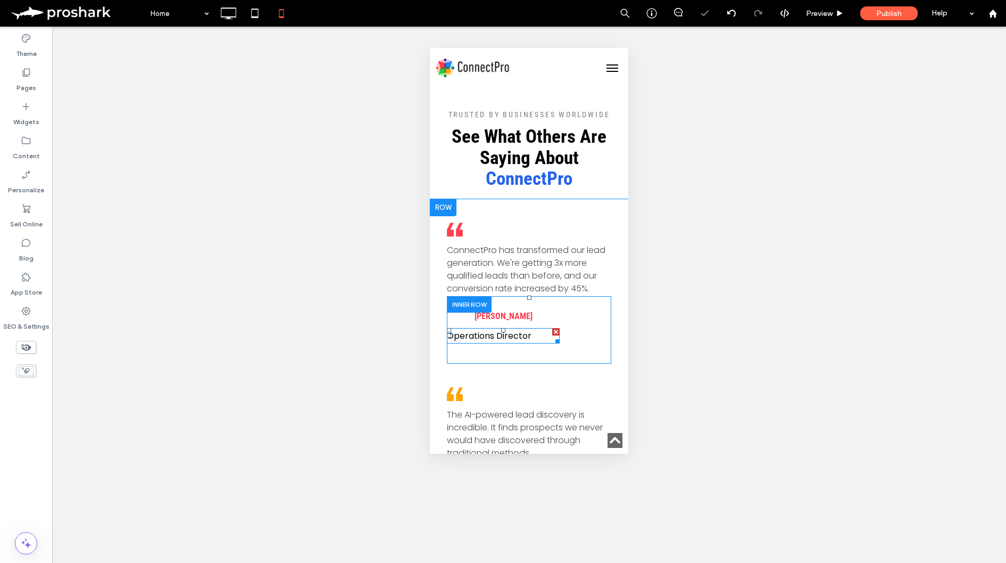
click at [514, 329] on span "Operations Director" at bounding box center [489, 335] width 85 height 12
type input "*******"
type input "**"
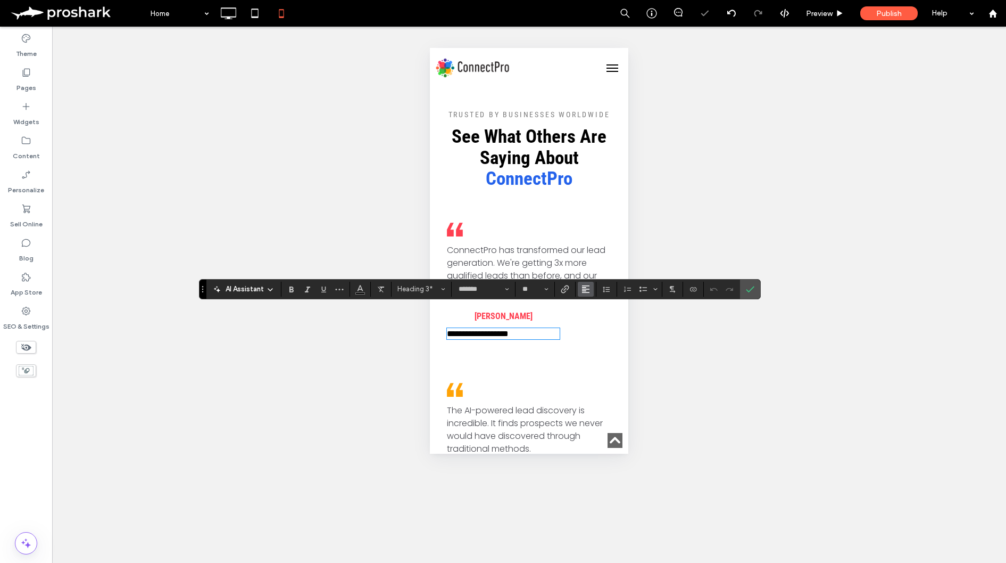
click at [584, 290] on use "Alignment" at bounding box center [585, 288] width 7 height 7
drag, startPoint x: 599, startPoint y: 322, endPoint x: 187, endPoint y: 270, distance: 415.1
click at [599, 322] on div "ui.textEditor.alignment.center" at bounding box center [597, 321] width 14 height 9
click at [741, 290] on section at bounding box center [750, 288] width 20 height 19
click at [742, 288] on label "Confirm" at bounding box center [750, 288] width 16 height 19
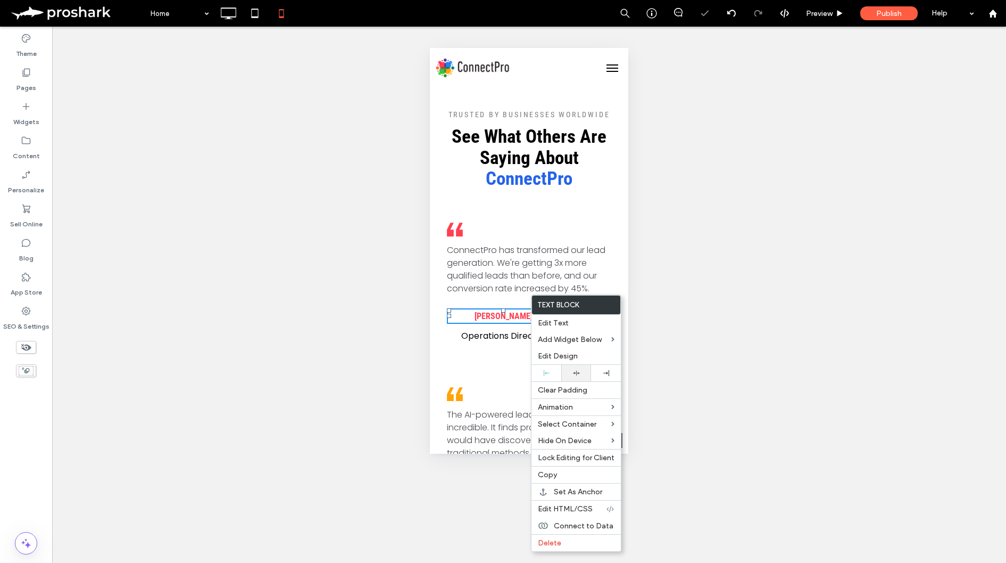
click at [574, 368] on div at bounding box center [576, 373] width 30 height 16
click at [512, 329] on span "Operations Director" at bounding box center [503, 335] width 85 height 12
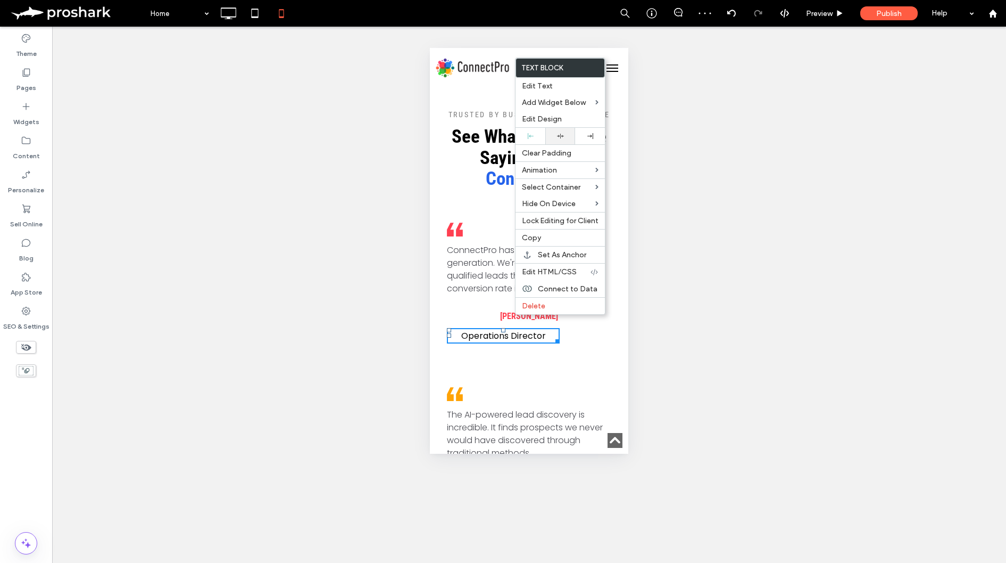
click at [557, 133] on icon at bounding box center [560, 136] width 7 height 7
click at [520, 344] on div ".cls-1-1436611828-1670365560 { clip-path: url(#clippath); } .cls-2-1436611828-1…" at bounding box center [529, 290] width 181 height 164
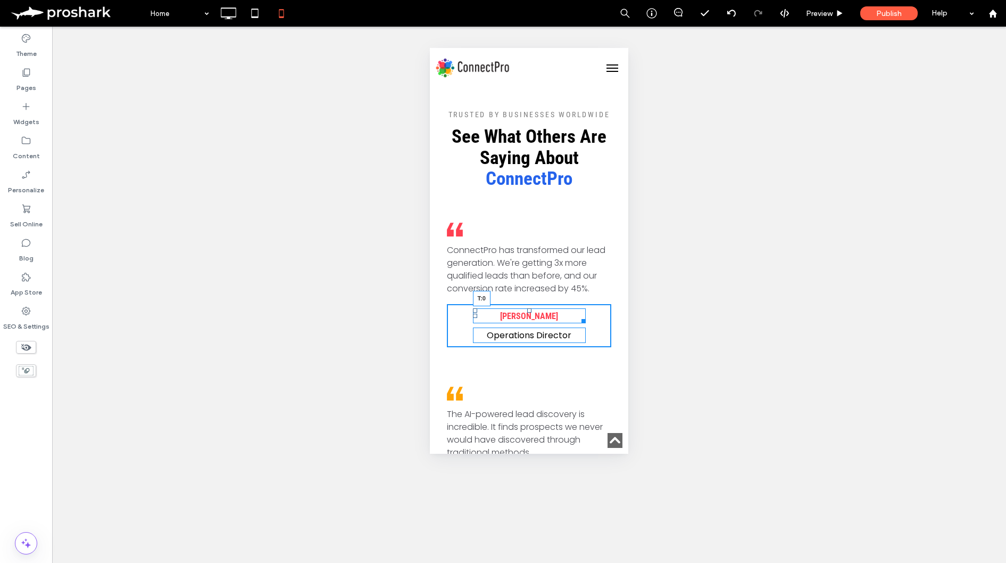
drag, startPoint x: 528, startPoint y: 290, endPoint x: 529, endPoint y: 283, distance: 6.4
click at [529, 308] on div at bounding box center [529, 310] width 4 height 4
drag, startPoint x: 529, startPoint y: 304, endPoint x: 528, endPoint y: 293, distance: 10.7
click at [528, 304] on div "[PERSON_NAME] Operations Director T:-8 Click To Paste" at bounding box center [529, 323] width 164 height 39
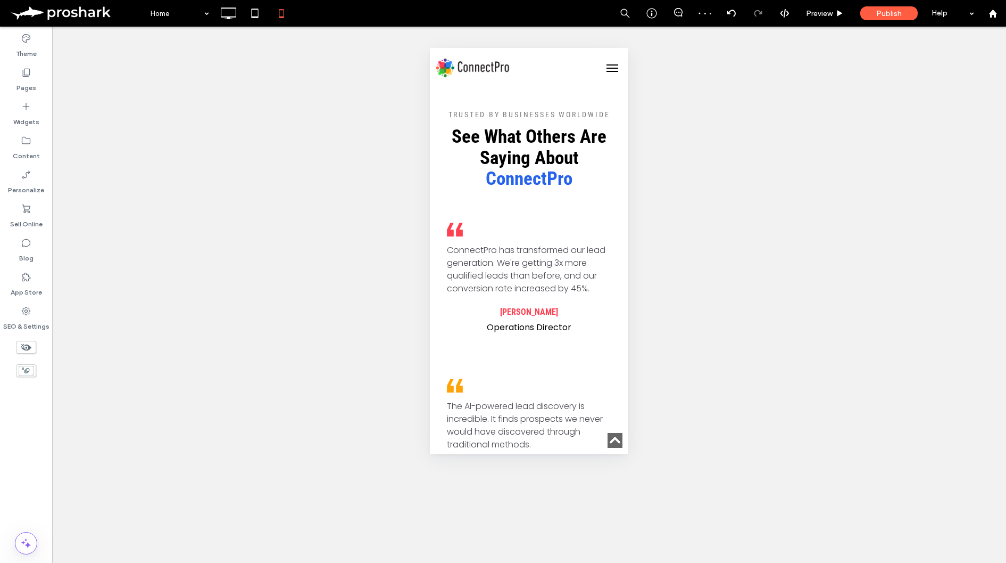
click at [533, 307] on strong "[PERSON_NAME]" at bounding box center [529, 312] width 58 height 10
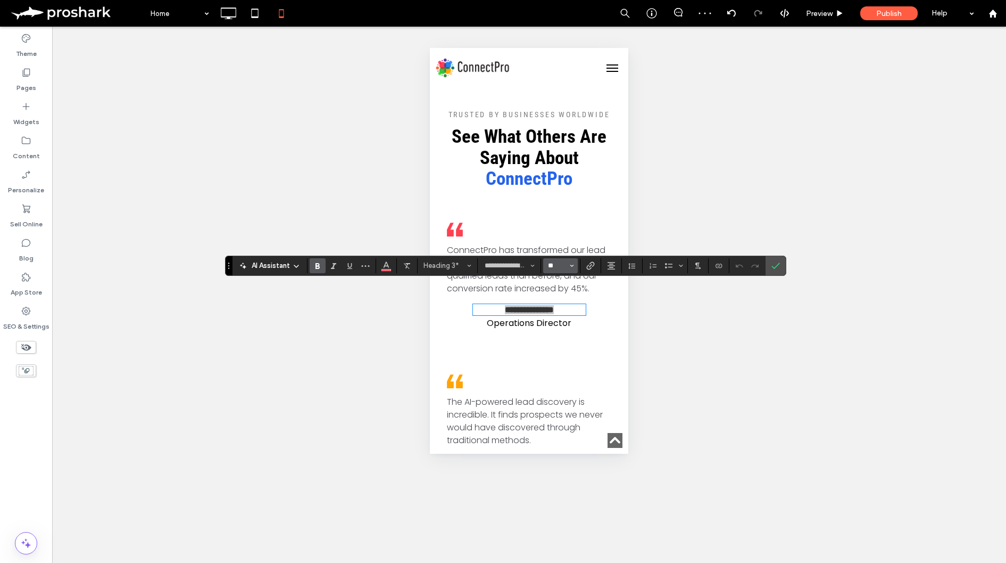
click at [553, 268] on input "**" at bounding box center [557, 265] width 21 height 9
type input "**"
click at [778, 265] on icon "Confirm" at bounding box center [776, 265] width 9 height 9
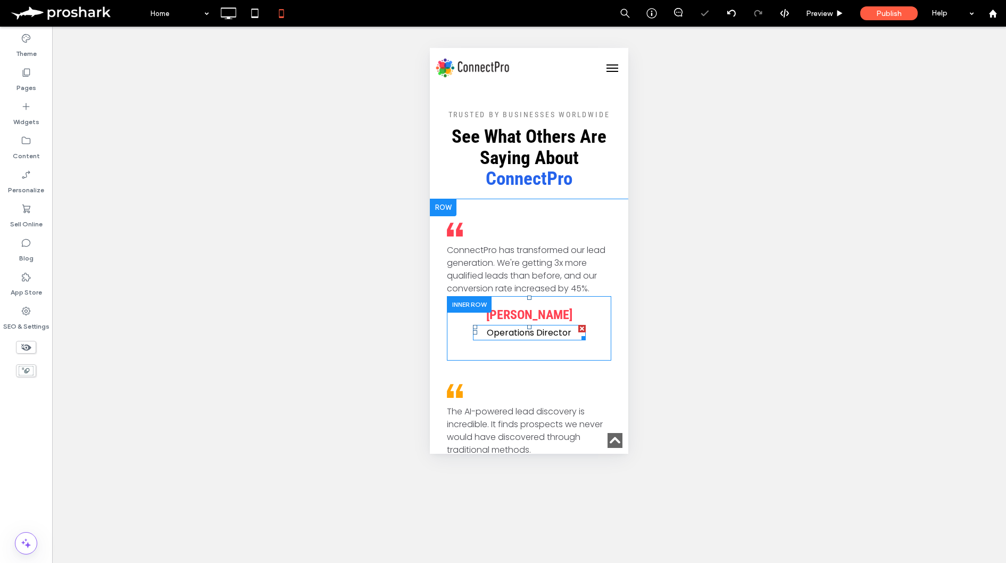
click at [558, 326] on span "Operations Director" at bounding box center [529, 332] width 85 height 12
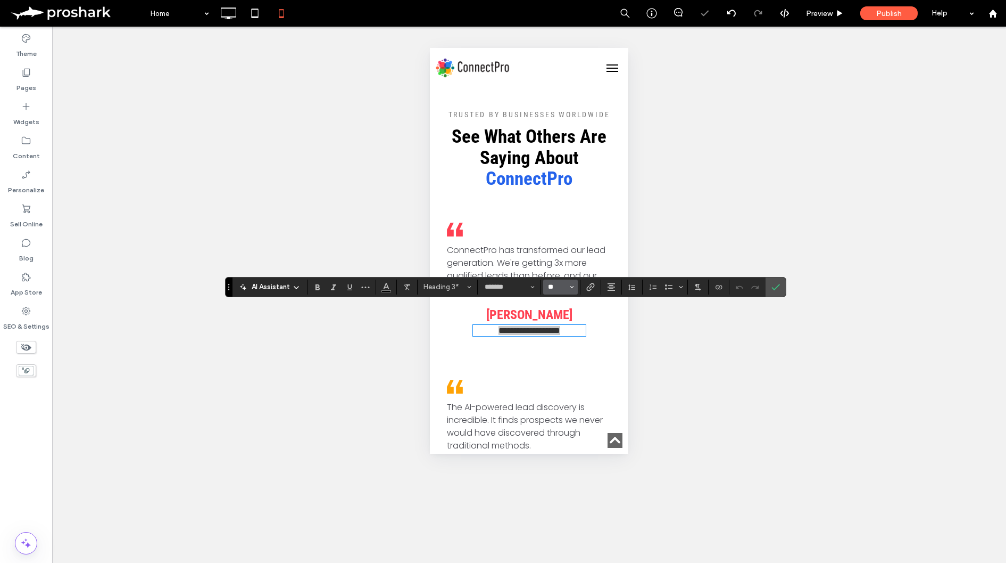
click at [555, 287] on input "**" at bounding box center [557, 287] width 21 height 9
click at [564, 377] on label "14" at bounding box center [560, 378] width 34 height 15
type input "**"
drag, startPoint x: 781, startPoint y: 290, endPoint x: 771, endPoint y: 294, distance: 10.5
click at [781, 290] on label "Confirm" at bounding box center [776, 286] width 16 height 19
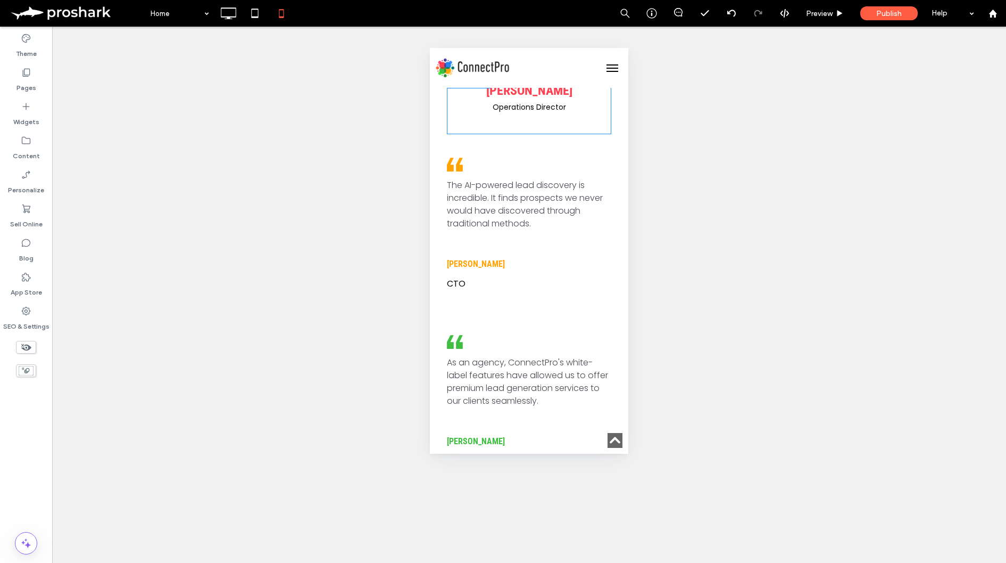
scroll to position [2447, 0]
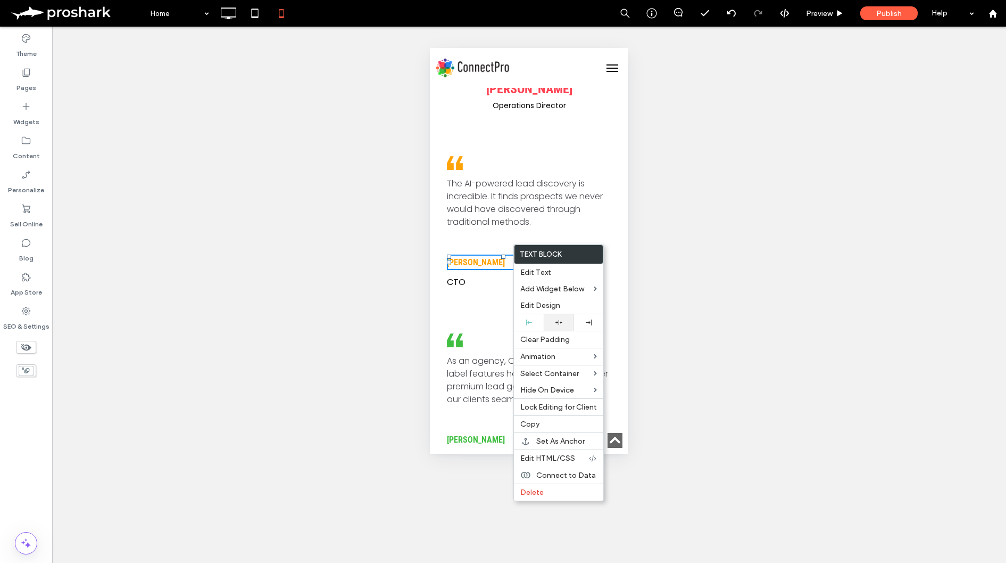
click at [550, 317] on div at bounding box center [559, 322] width 30 height 16
click at [475, 275] on h3 "CTO" at bounding box center [503, 281] width 113 height 13
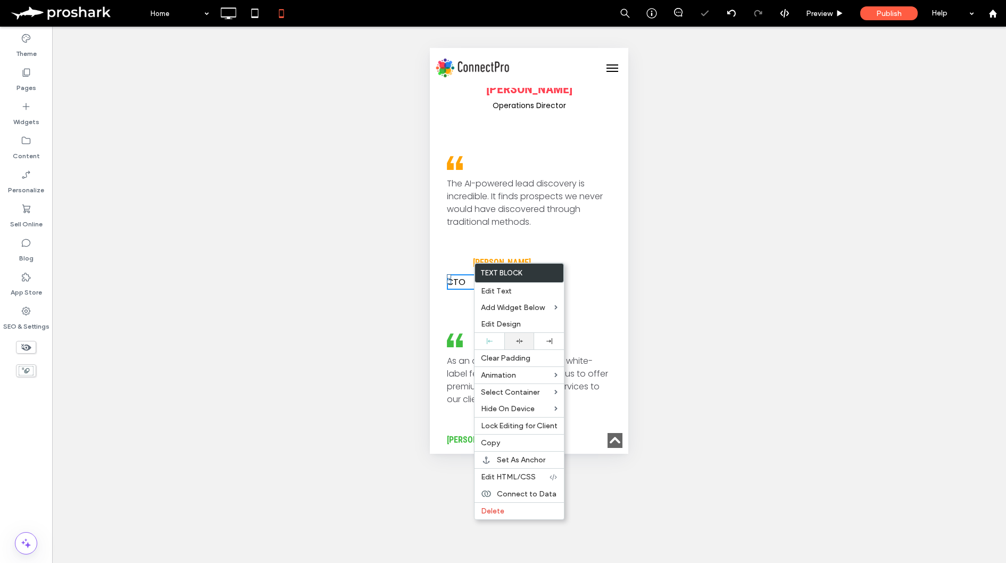
click at [518, 345] on div at bounding box center [520, 341] width 30 height 16
click at [526, 250] on div "[PERSON_NAME] CTO Click To Paste" at bounding box center [529, 272] width 164 height 44
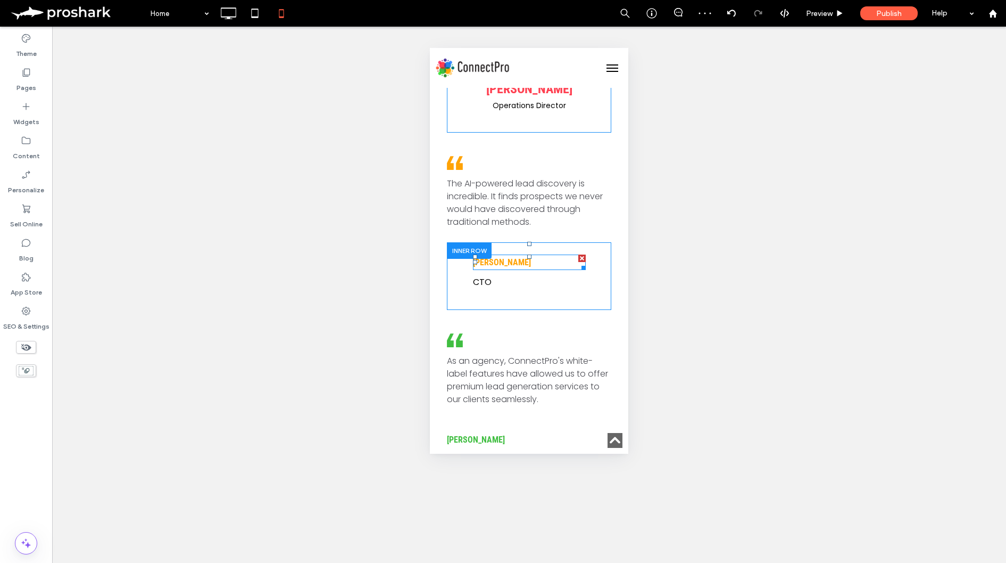
click at [523, 255] on h3 "[PERSON_NAME]" at bounding box center [529, 261] width 113 height 13
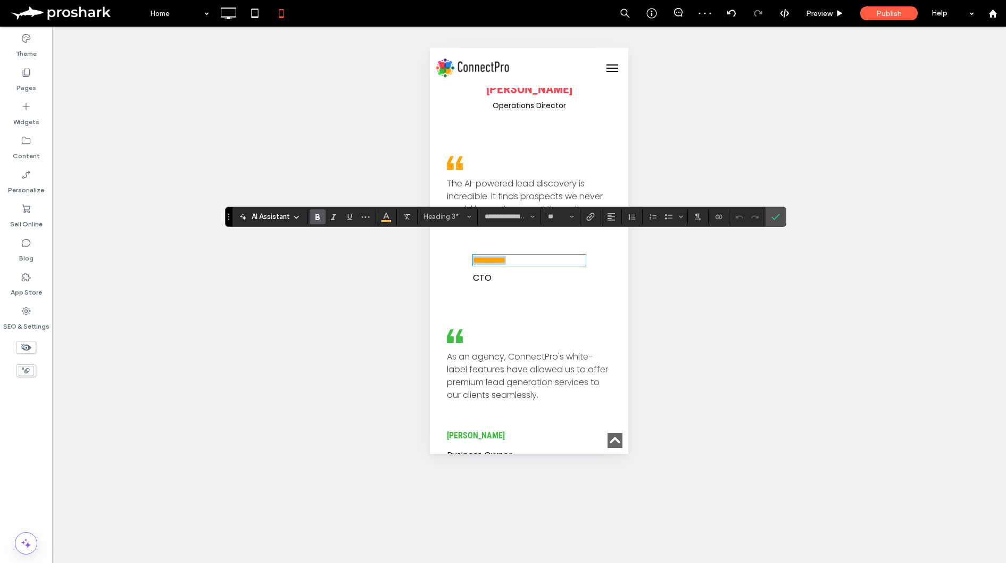
click at [523, 255] on h3 "**********" at bounding box center [529, 259] width 113 height 9
click at [611, 217] on icon "Alignment" at bounding box center [611, 216] width 9 height 9
drag, startPoint x: 620, startPoint y: 249, endPoint x: 561, endPoint y: 224, distance: 63.7
click at [619, 249] on use "ui.textEditor.alignment.center" at bounding box center [619, 248] width 7 height 7
click at [561, 219] on input "**" at bounding box center [557, 216] width 21 height 9
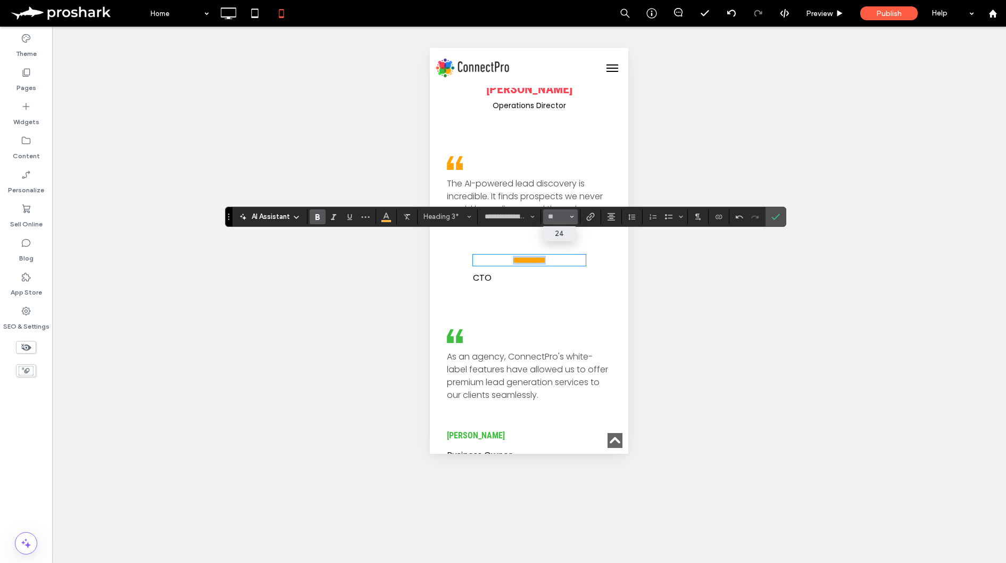
type input "**"
click at [774, 219] on use "Confirm" at bounding box center [776, 216] width 9 height 6
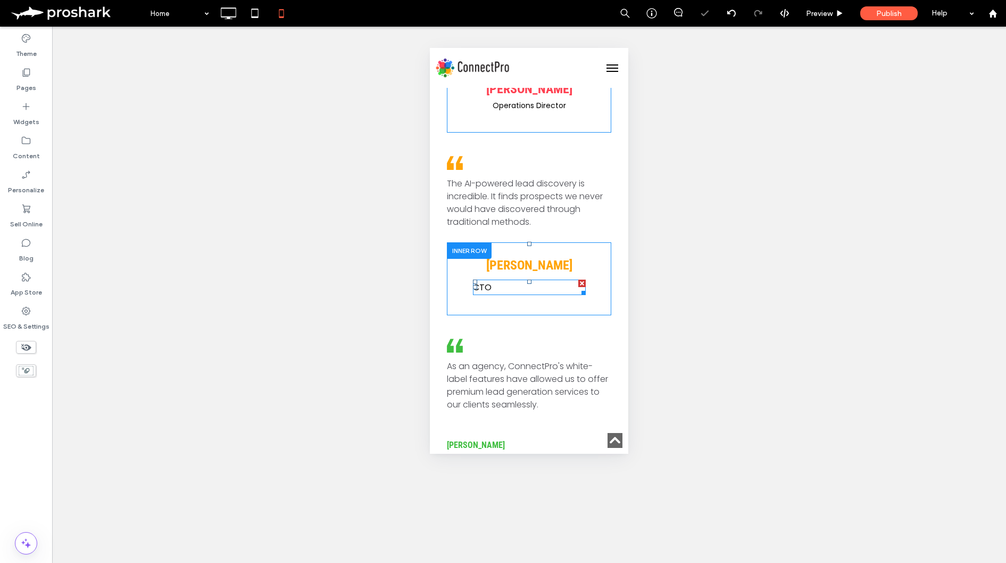
click at [483, 281] on span "CTO" at bounding box center [482, 287] width 19 height 12
type input "*******"
type input "**"
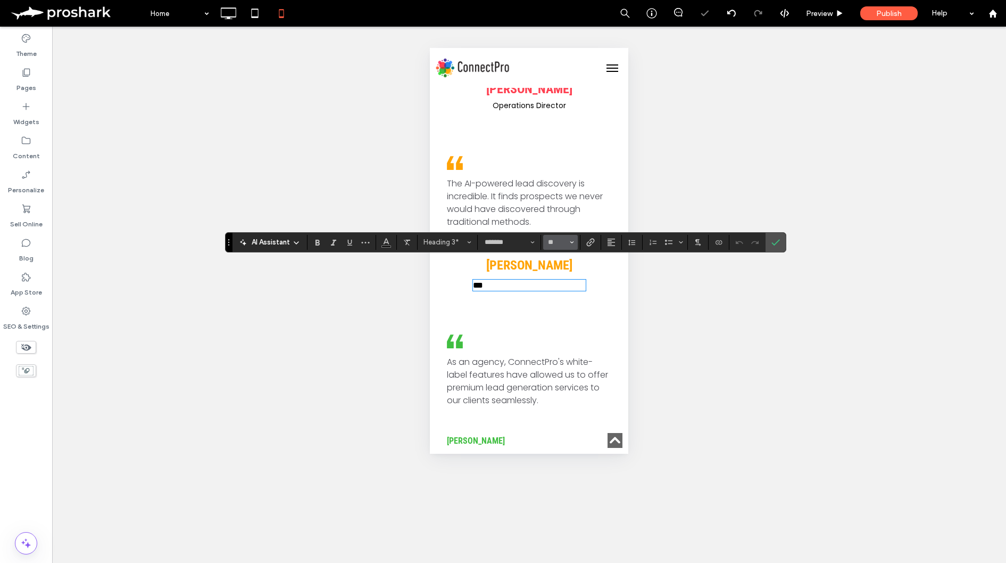
click at [567, 242] on input "**" at bounding box center [557, 242] width 21 height 9
drag, startPoint x: 562, startPoint y: 337, endPoint x: 134, endPoint y: 285, distance: 431.6
click at [562, 337] on label "14" at bounding box center [560, 333] width 34 height 15
type input "**"
click at [612, 245] on use "Alignment" at bounding box center [611, 241] width 7 height 7
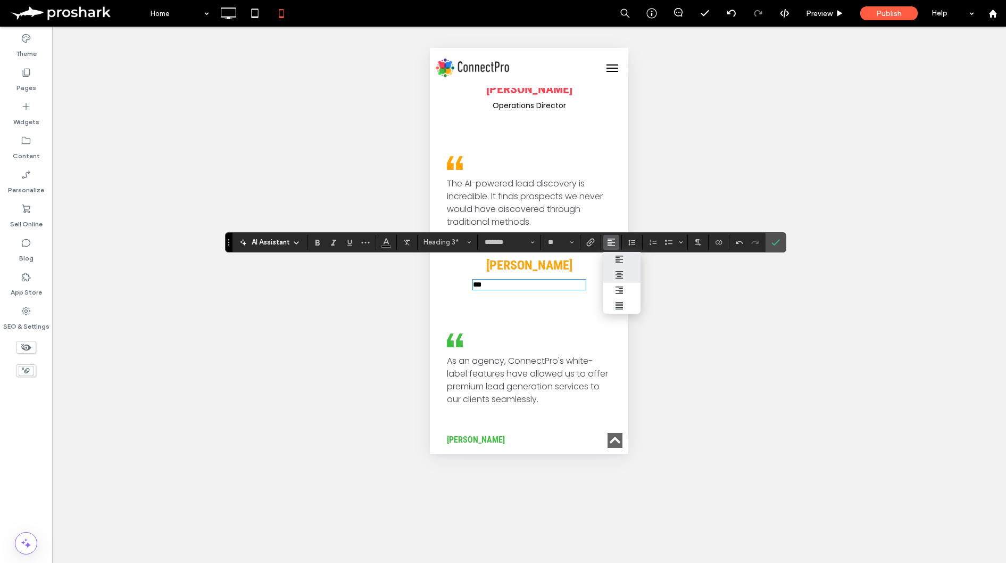
click at [621, 270] on icon "ui.textEditor.alignment.center" at bounding box center [619, 274] width 9 height 9
click at [775, 242] on icon "Confirm" at bounding box center [776, 242] width 9 height 9
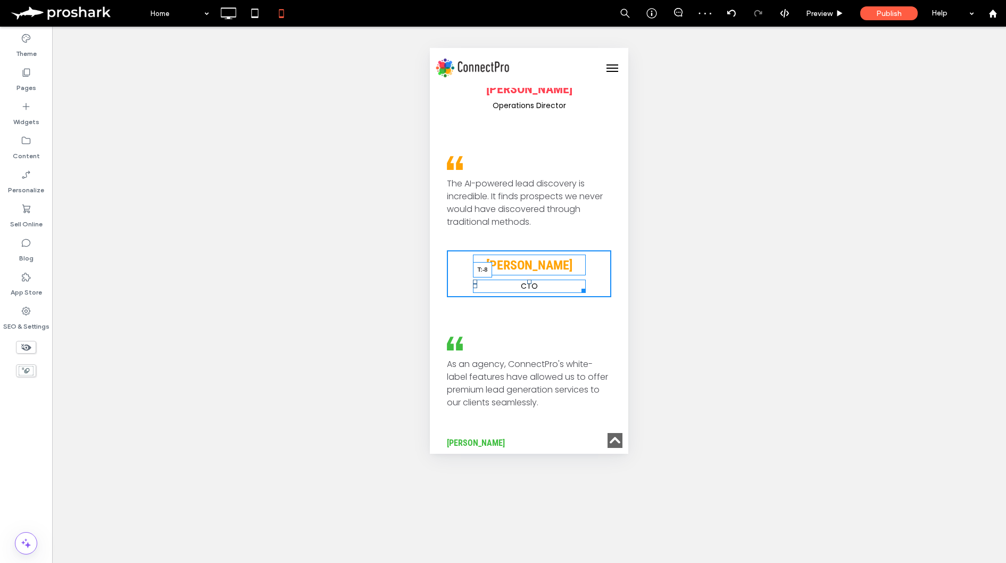
drag, startPoint x: 530, startPoint y: 260, endPoint x: 540, endPoint y: 239, distance: 23.6
click at [540, 250] on div "[PERSON_NAME] CTO T:-8 Click To Paste" at bounding box center [529, 273] width 164 height 47
click at [530, 254] on div at bounding box center [529, 256] width 4 height 4
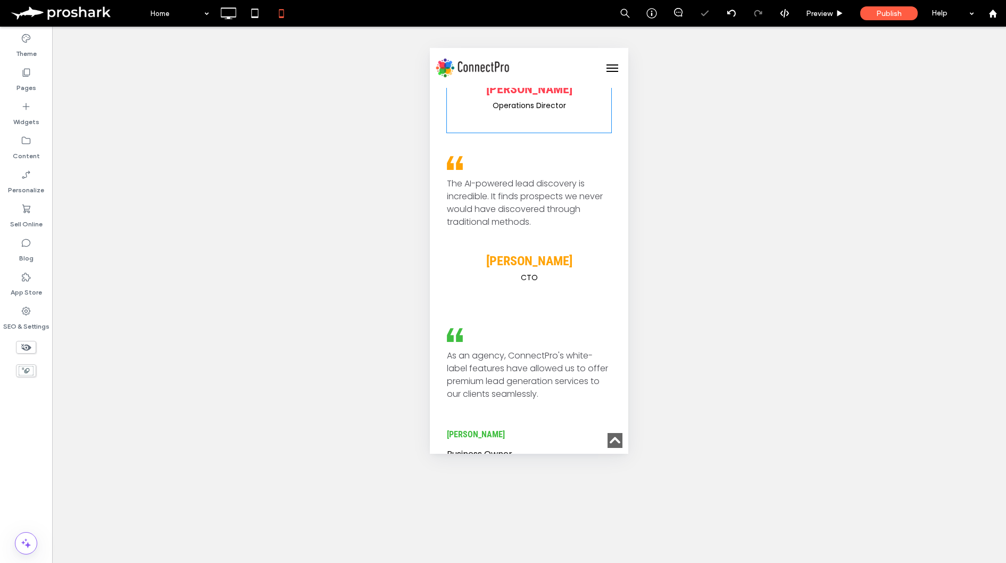
click at [467, 242] on div at bounding box center [469, 250] width 45 height 16
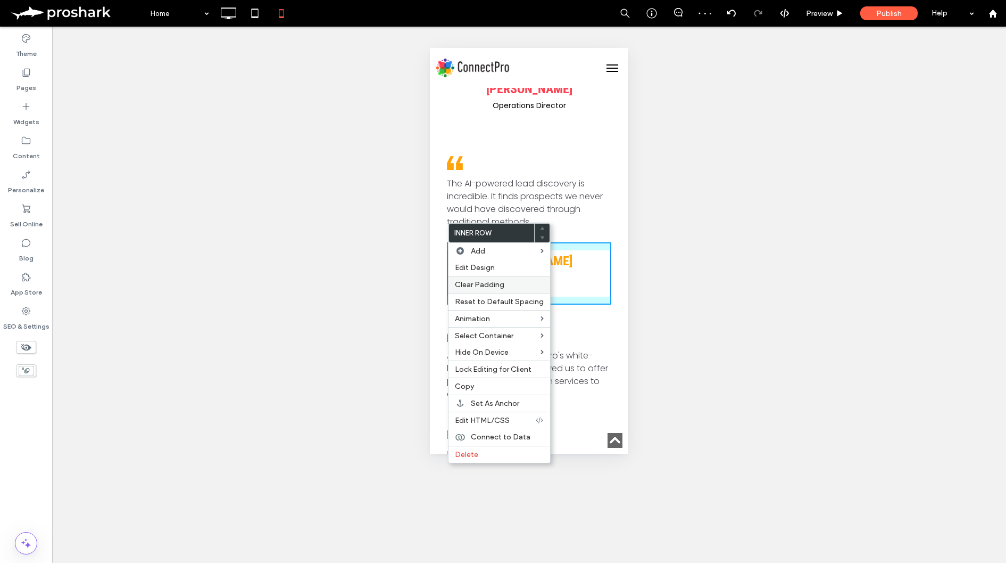
drag, startPoint x: 487, startPoint y: 286, endPoint x: 500, endPoint y: 284, distance: 13.5
click at [487, 285] on span "Clear Padding" at bounding box center [479, 284] width 49 height 9
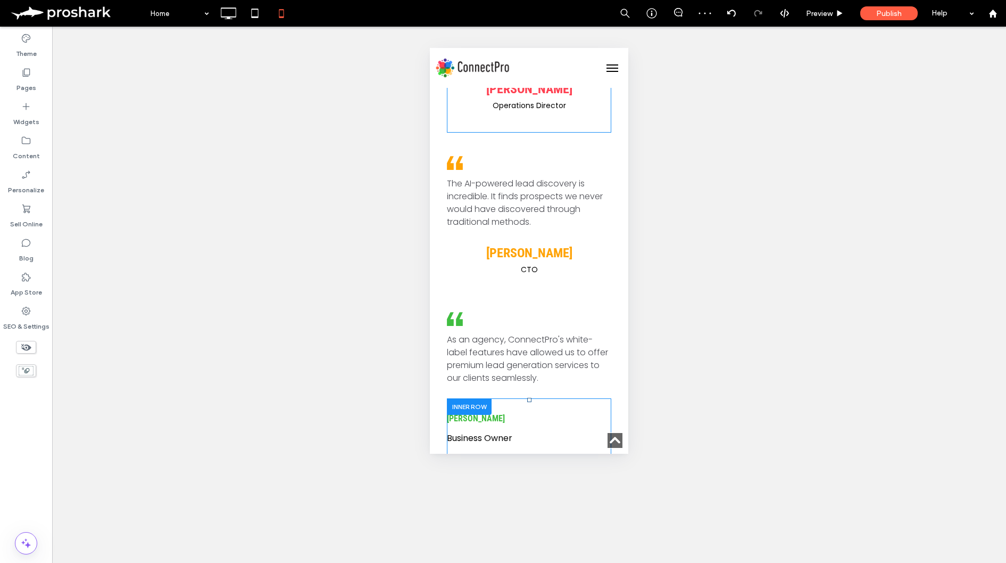
click at [460, 398] on div at bounding box center [469, 406] width 45 height 16
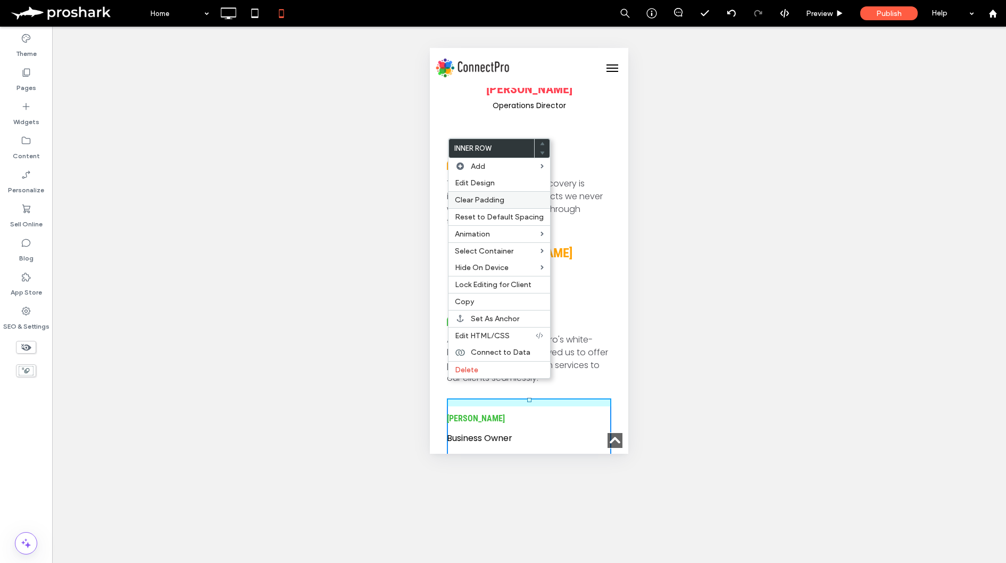
click at [475, 201] on span "Clear Padding" at bounding box center [479, 199] width 49 height 9
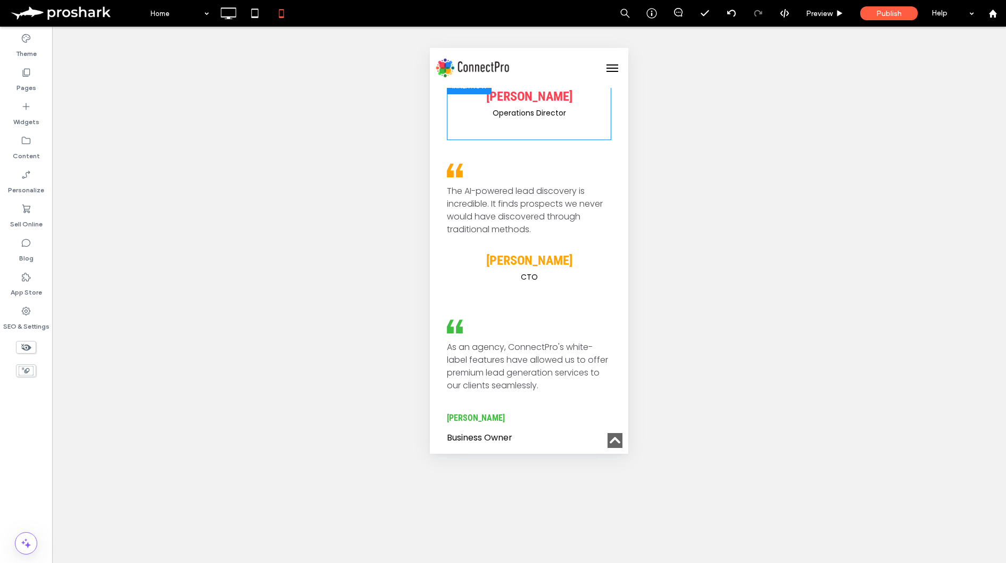
scroll to position [2490, 0]
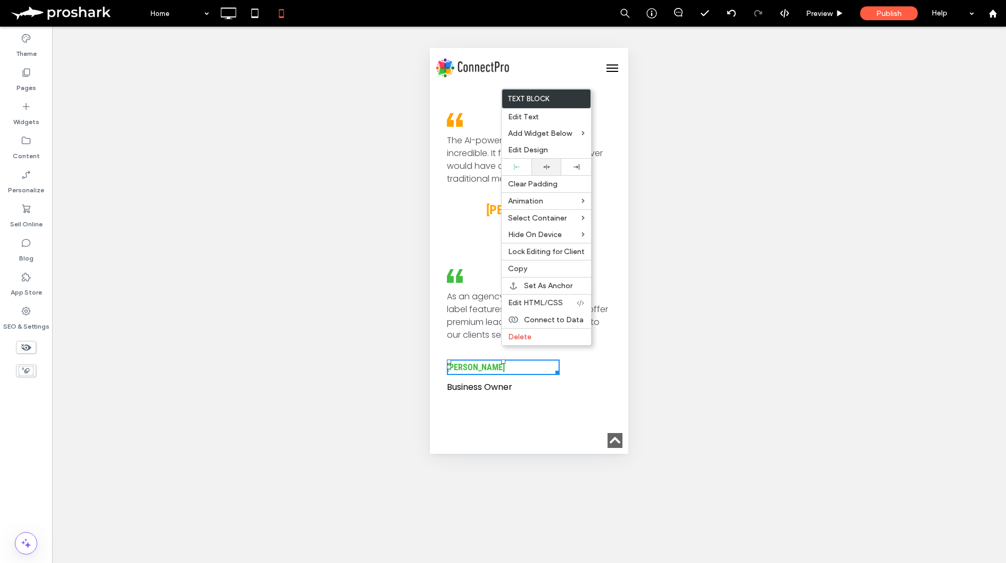
click at [543, 169] on icon at bounding box center [546, 166] width 7 height 7
click at [500, 381] on span "Business Owner" at bounding box center [479, 387] width 65 height 12
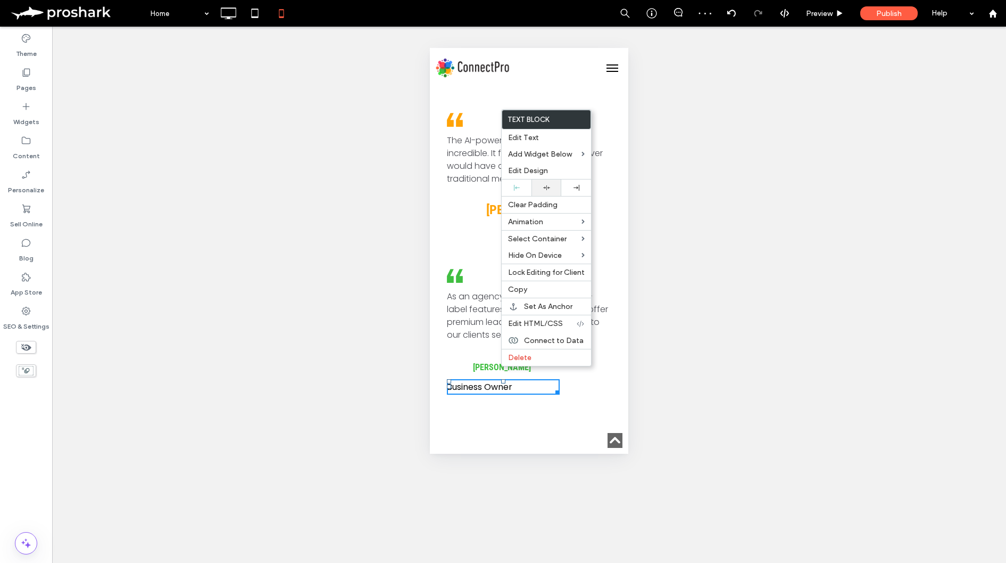
click at [550, 188] on div at bounding box center [546, 187] width 19 height 7
click at [473, 379] on div "Business Owner" at bounding box center [529, 386] width 113 height 15
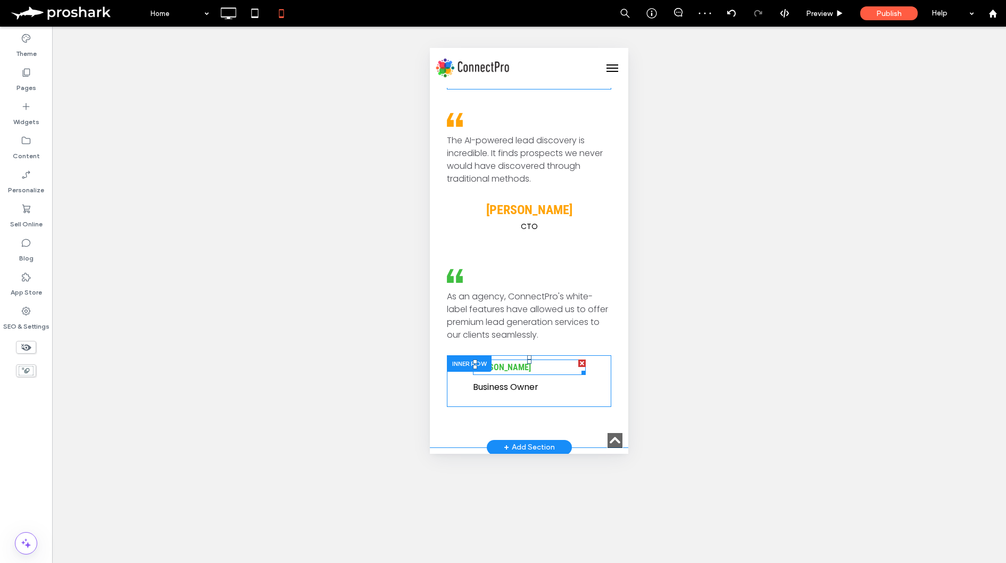
click at [515, 362] on strong "[PERSON_NAME]" at bounding box center [502, 367] width 58 height 10
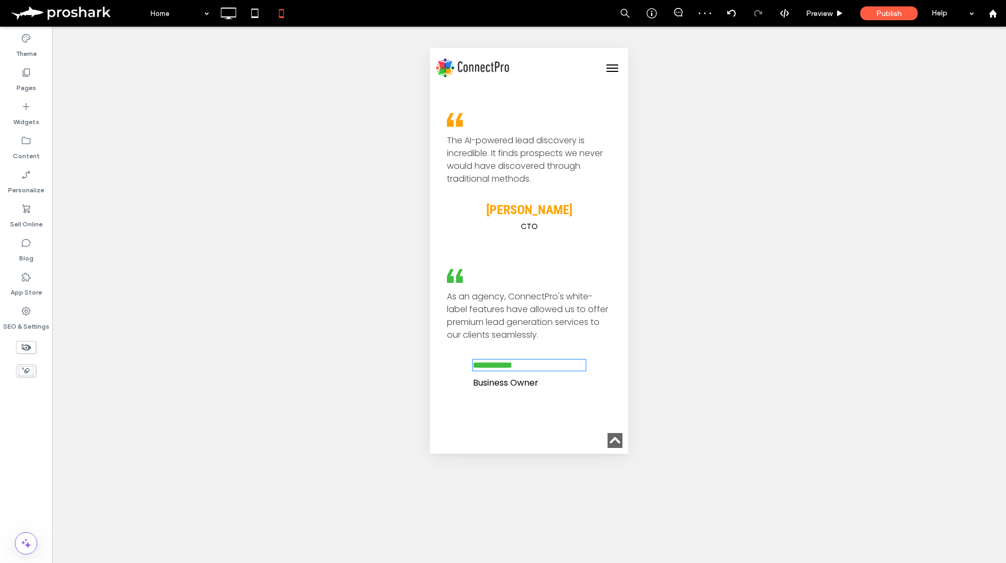
type input "**********"
type input "**"
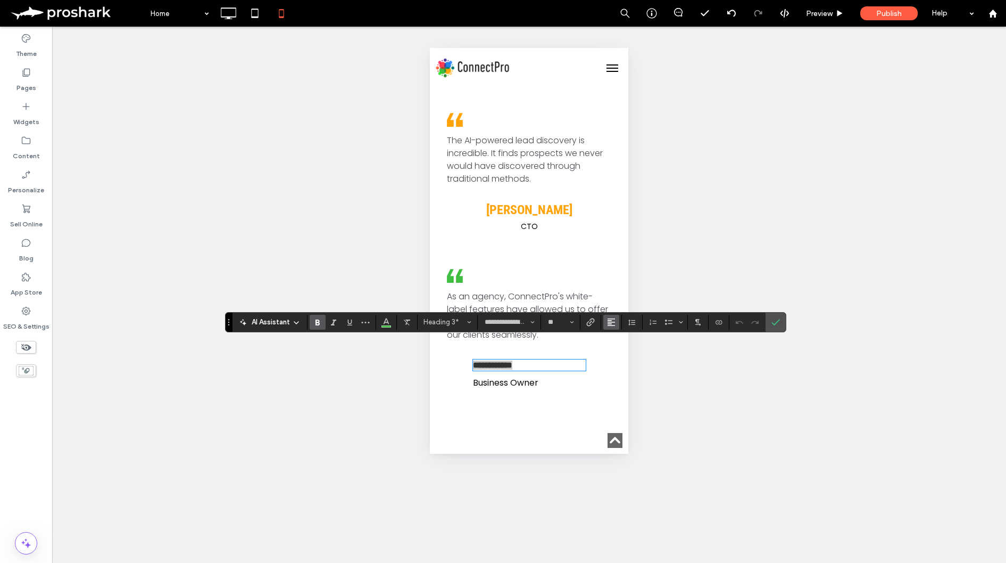
click at [612, 319] on icon "Alignment" at bounding box center [611, 322] width 9 height 9
click at [626, 353] on div "ui.textEditor.alignment.center" at bounding box center [622, 354] width 14 height 9
click at [564, 326] on input "**" at bounding box center [557, 322] width 21 height 9
drag, startPoint x: 557, startPoint y: 340, endPoint x: 110, endPoint y: 305, distance: 447.8
click at [557, 340] on label "24" at bounding box center [559, 339] width 32 height 15
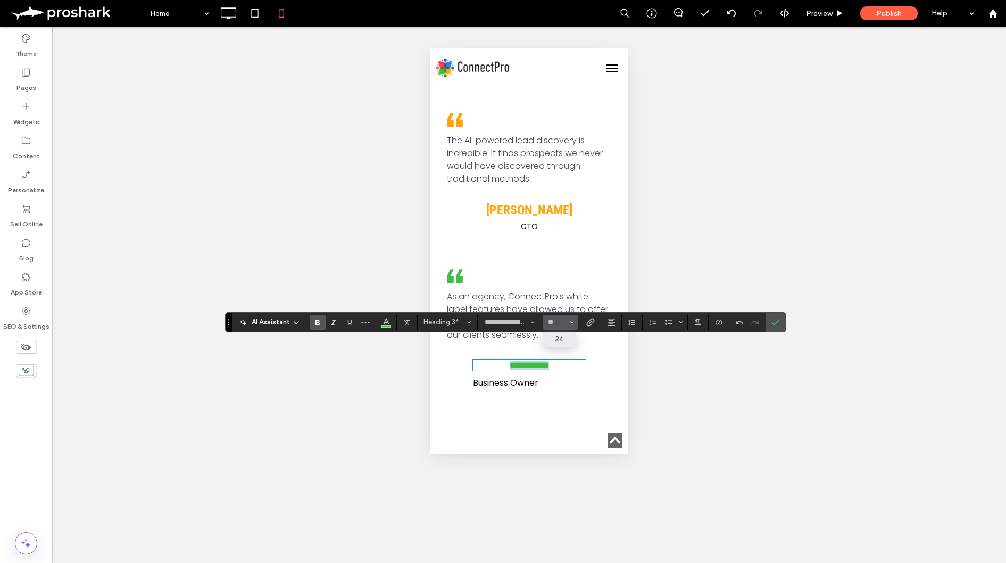
type input "**"
click at [774, 320] on icon "Confirm" at bounding box center [776, 322] width 9 height 9
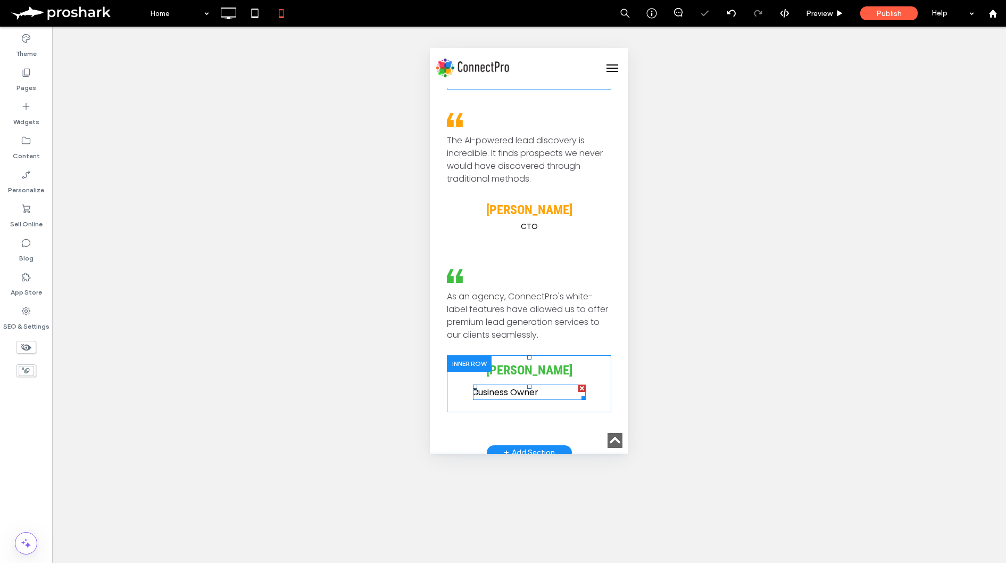
click at [535, 386] on span "Business Owner" at bounding box center [505, 392] width 65 height 12
type input "*******"
type input "**"
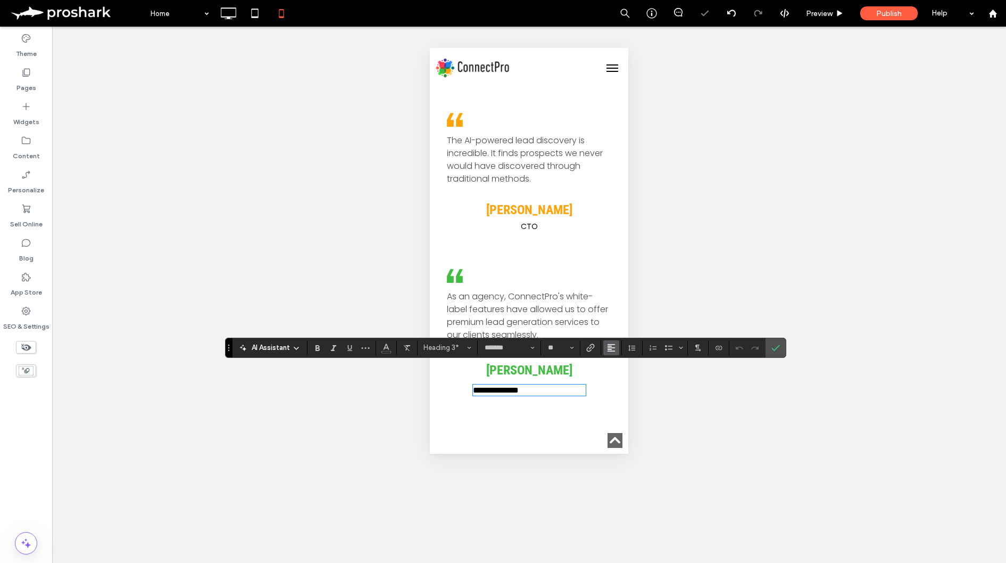
click at [610, 343] on icon "Alignment" at bounding box center [611, 347] width 9 height 9
drag, startPoint x: 622, startPoint y: 376, endPoint x: 155, endPoint y: 311, distance: 470.6
click at [622, 376] on icon "ui.textEditor.alignment.center" at bounding box center [619, 380] width 9 height 9
click at [566, 350] on input "**" at bounding box center [557, 347] width 21 height 9
click at [562, 439] on label "14" at bounding box center [560, 439] width 34 height 15
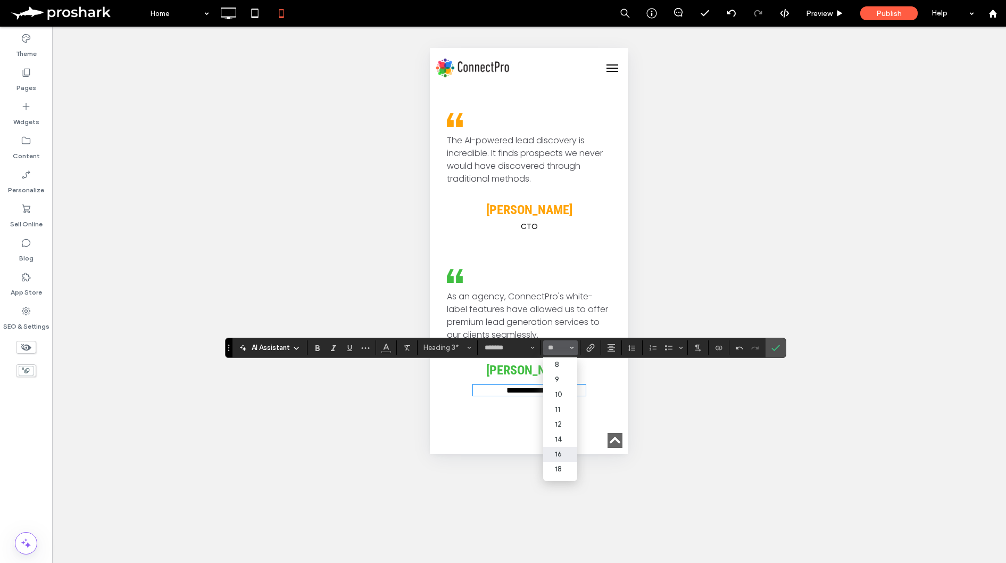
type input "**"
click at [772, 351] on icon "Confirm" at bounding box center [776, 347] width 9 height 9
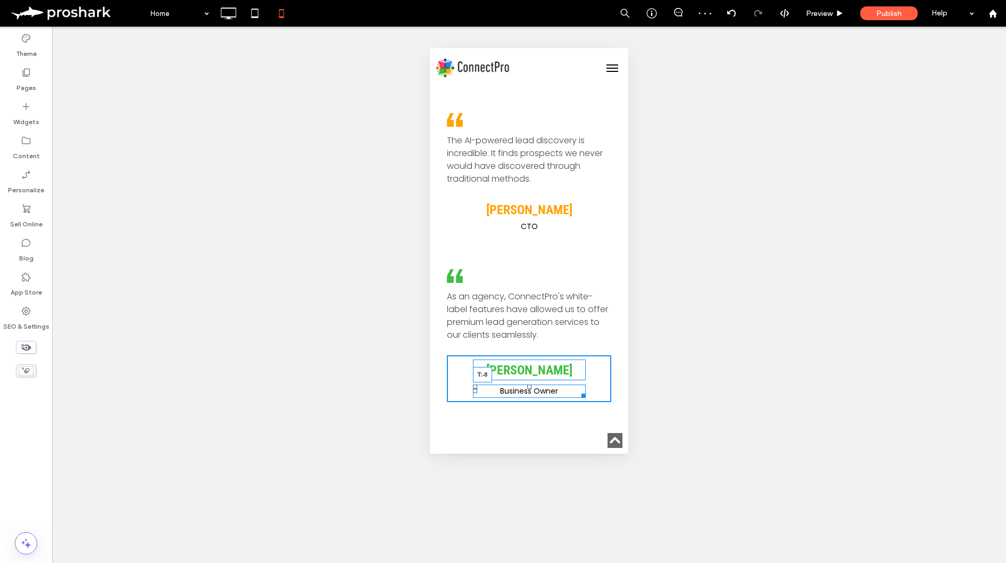
drag, startPoint x: 528, startPoint y: 367, endPoint x: 531, endPoint y: 353, distance: 14.1
click at [531, 355] on div "[PERSON_NAME] Business Owner T:-8 Click To Paste" at bounding box center [529, 378] width 164 height 47
drag, startPoint x: 530, startPoint y: 342, endPoint x: 530, endPoint y: 331, distance: 10.7
click at [530, 331] on div ".cls-1-1436611828-1670365560 { clip-path: url(#clippath); } .cls-2-1436611828-1…" at bounding box center [529, 334] width 181 height 161
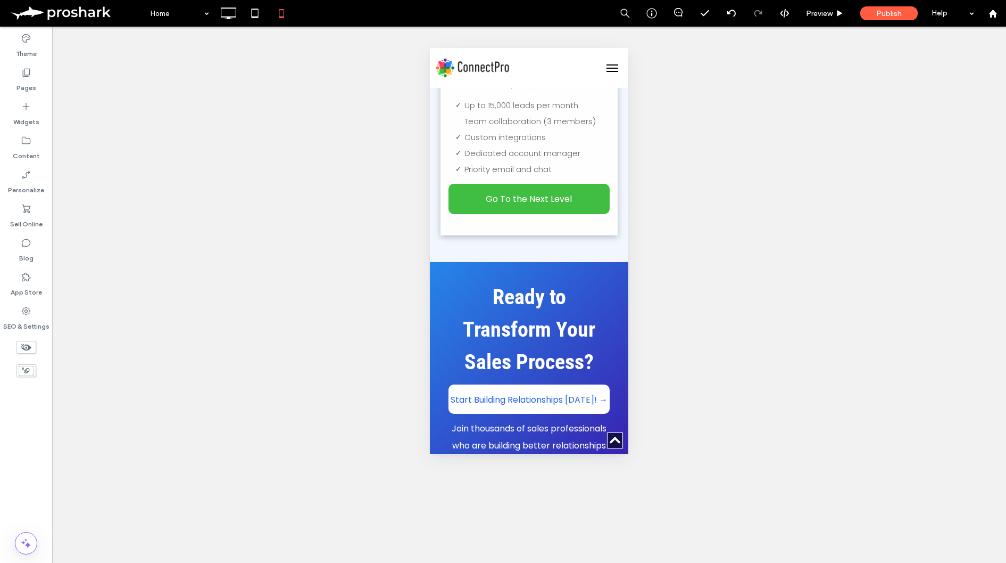
scroll to position [4456, 0]
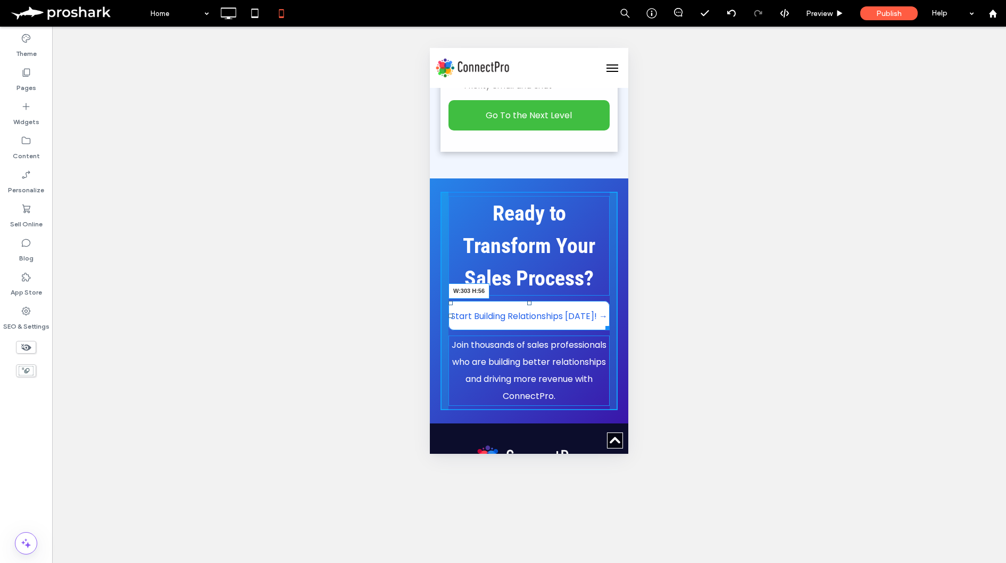
drag, startPoint x: 608, startPoint y: 304, endPoint x: 615, endPoint y: 305, distance: 6.4
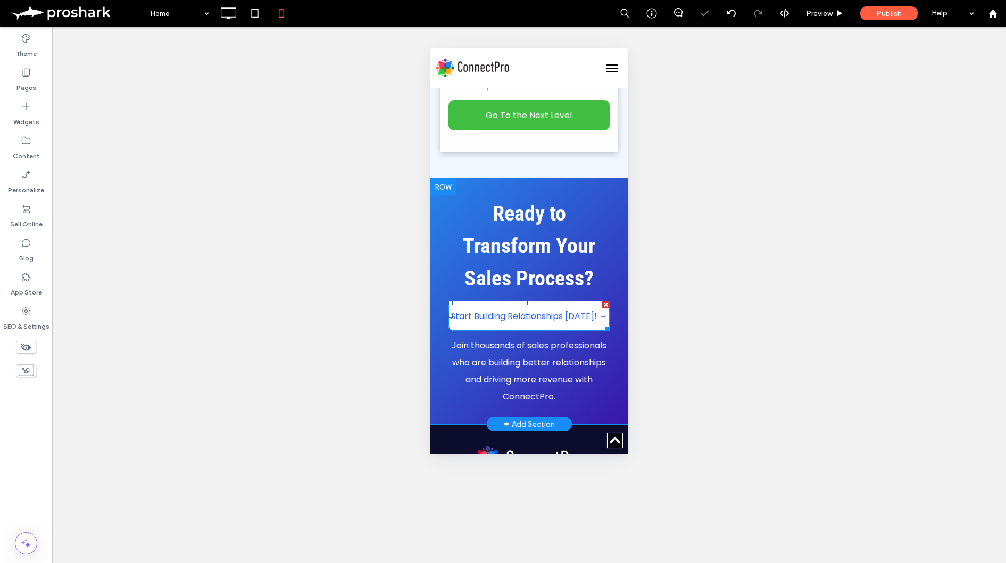
click at [565, 301] on span "Start Building Relationships [DATE]! →" at bounding box center [529, 316] width 157 height 30
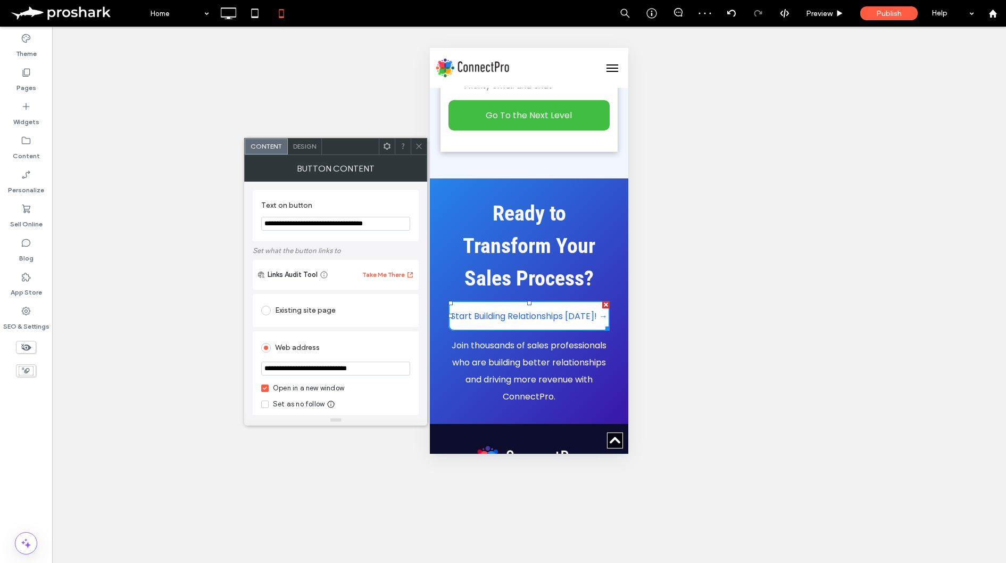
click at [307, 150] on span "Design" at bounding box center [304, 146] width 23 height 8
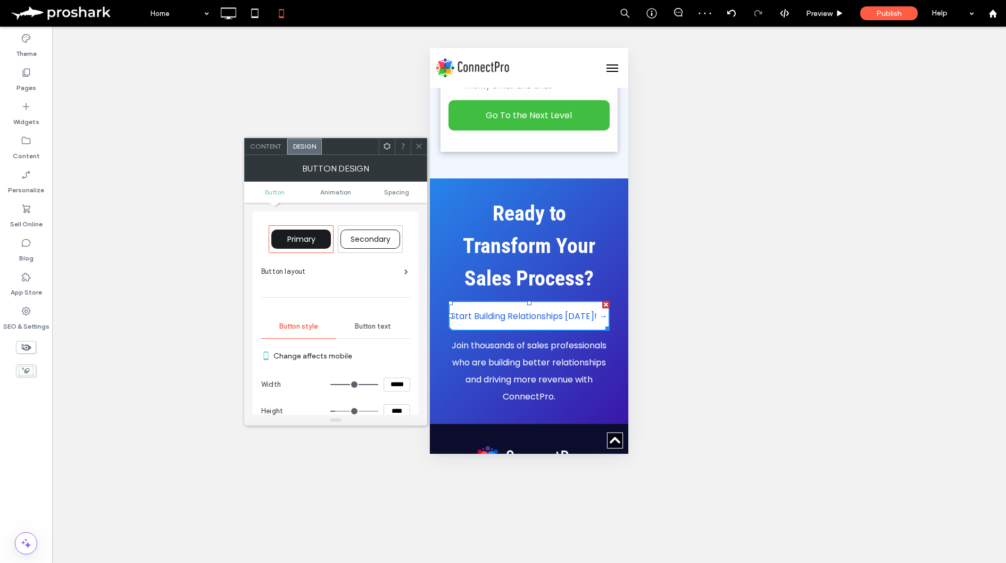
click at [378, 330] on span "Button text" at bounding box center [373, 326] width 36 height 9
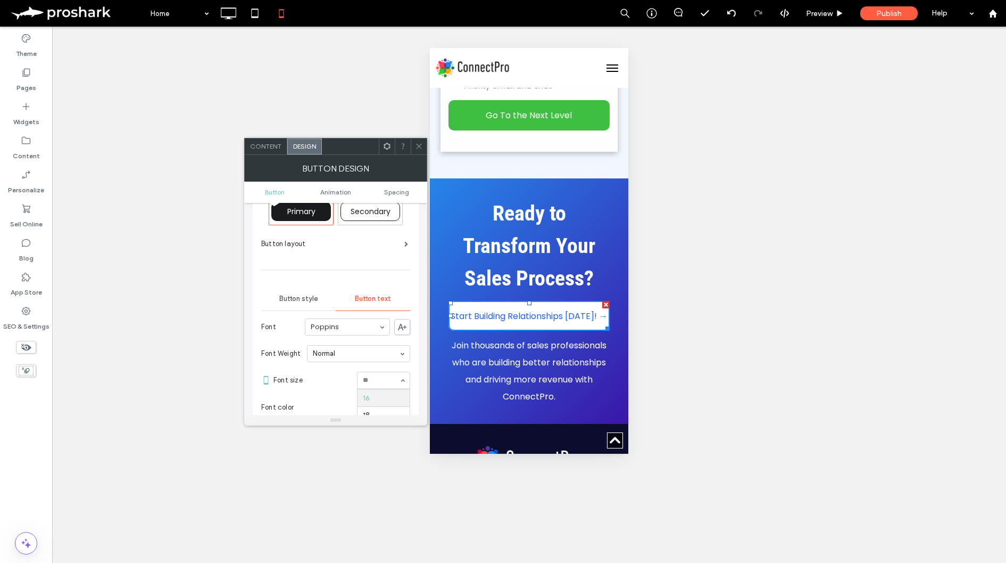
scroll to position [81, 0]
drag, startPoint x: 420, startPoint y: 142, endPoint x: 419, endPoint y: 148, distance: 5.9
click at [419, 143] on icon at bounding box center [419, 146] width 8 height 8
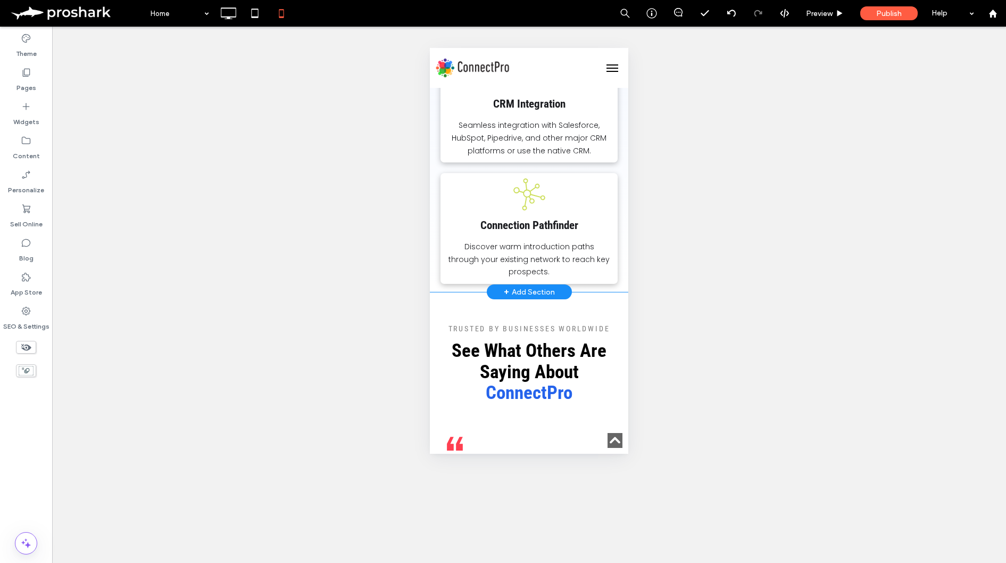
scroll to position [2002, 0]
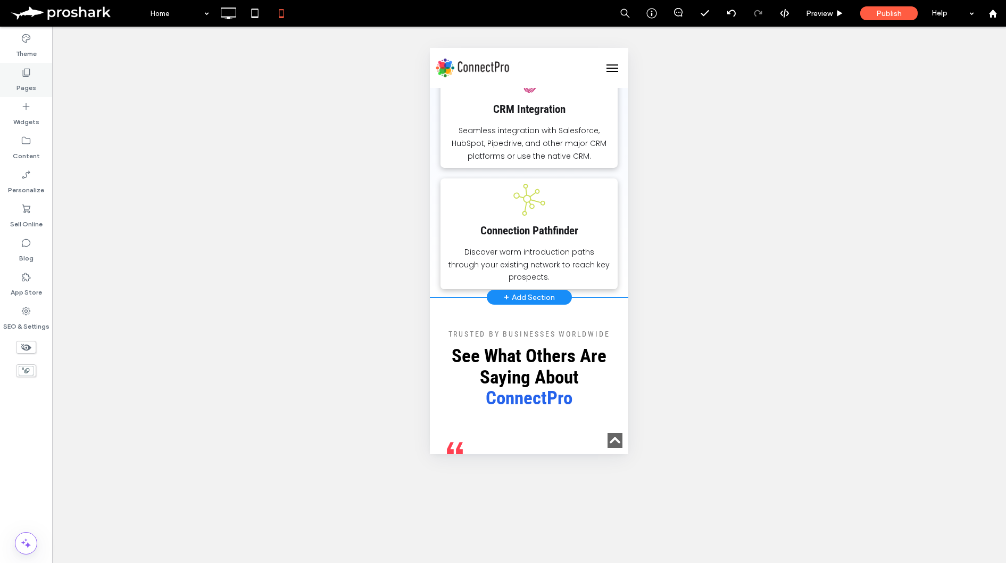
click at [23, 72] on use at bounding box center [26, 73] width 7 height 8
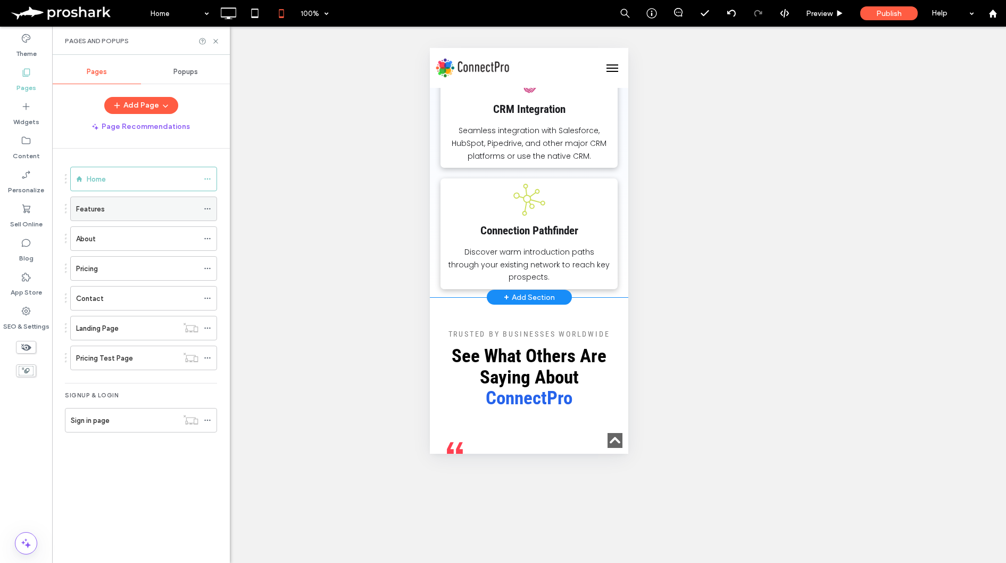
click at [169, 217] on div "Features" at bounding box center [137, 208] width 122 height 23
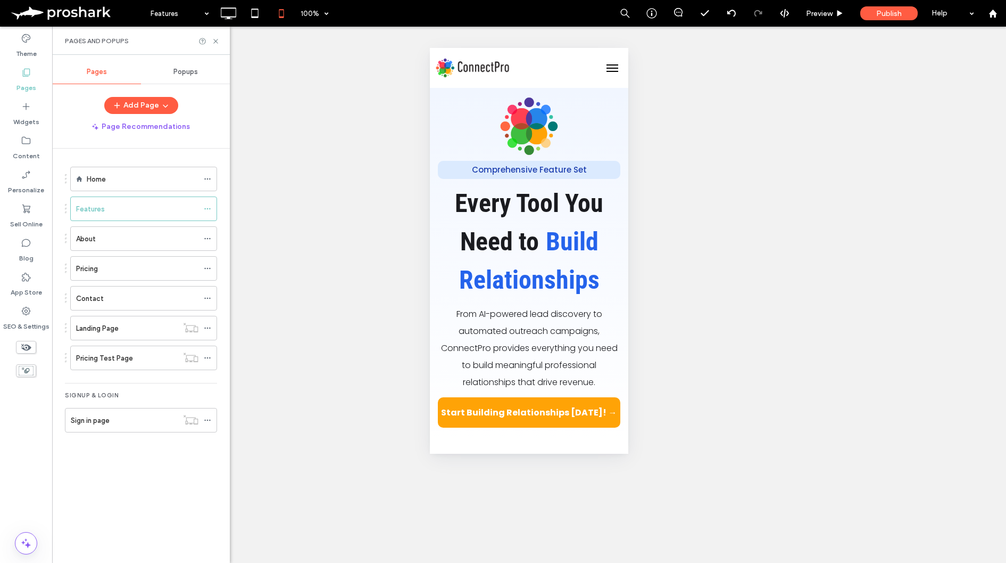
scroll to position [0, 0]
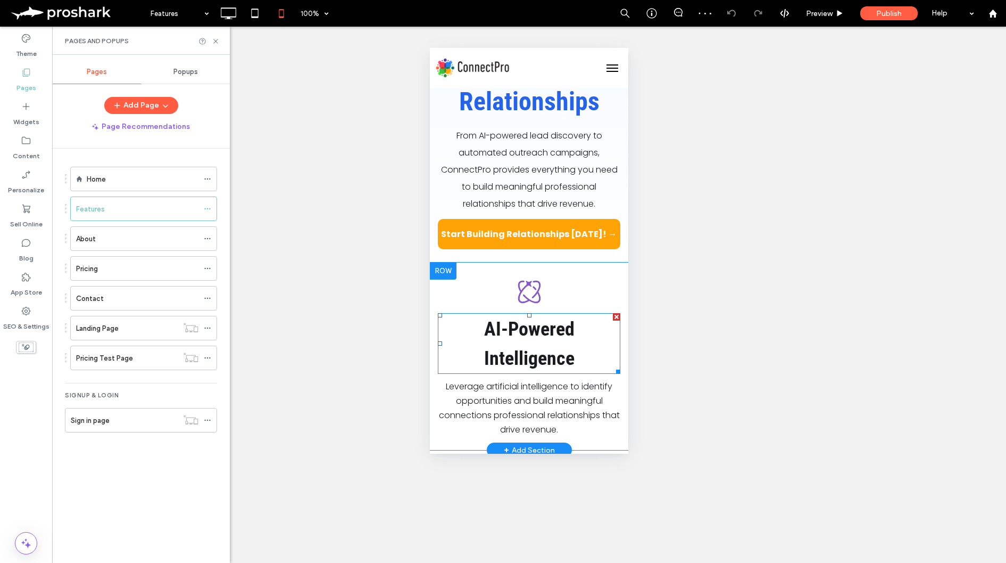
scroll to position [186, 0]
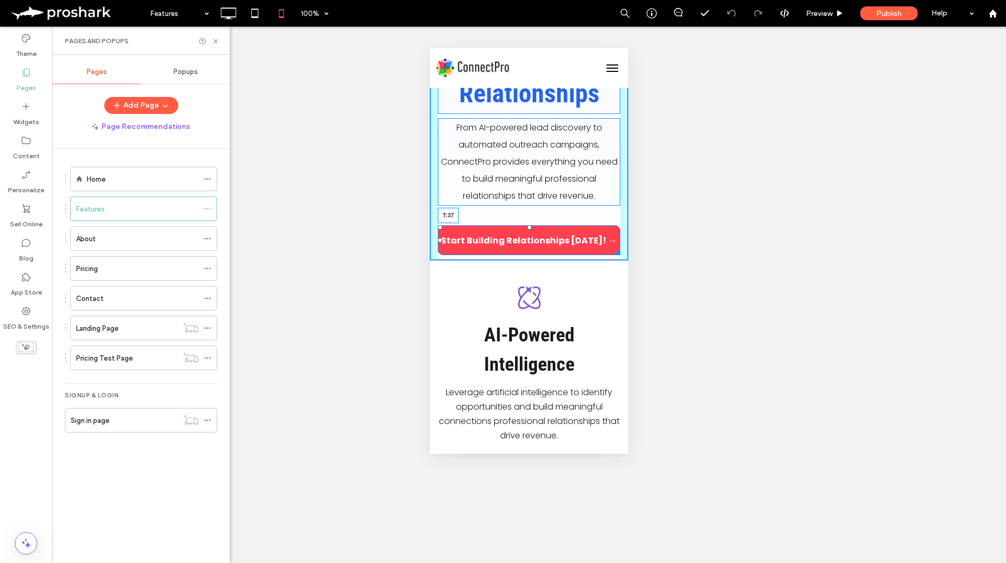
drag, startPoint x: 530, startPoint y: 212, endPoint x: 531, endPoint y: 227, distance: 15.5
click at [531, 227] on div at bounding box center [529, 227] width 4 height 4
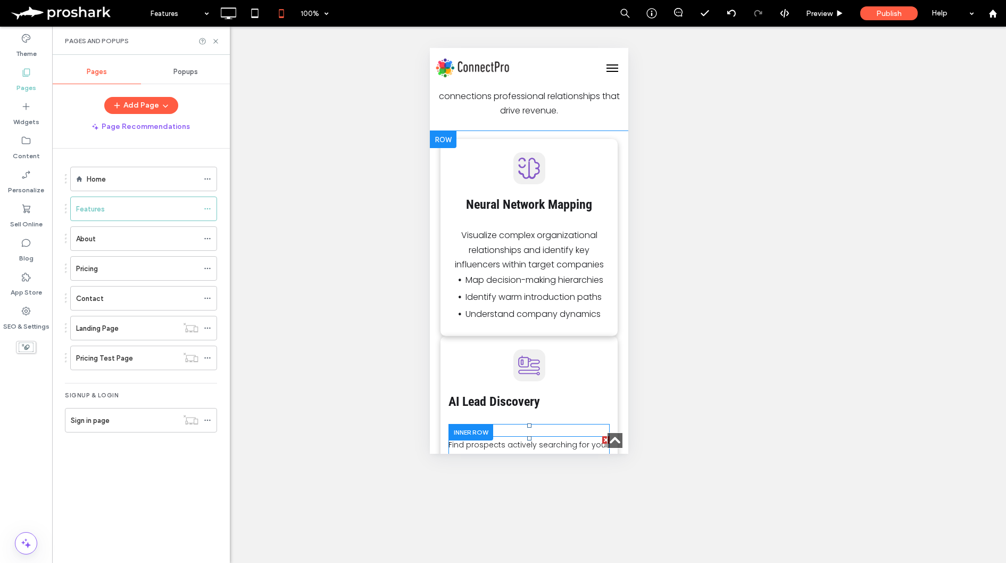
scroll to position [499, 0]
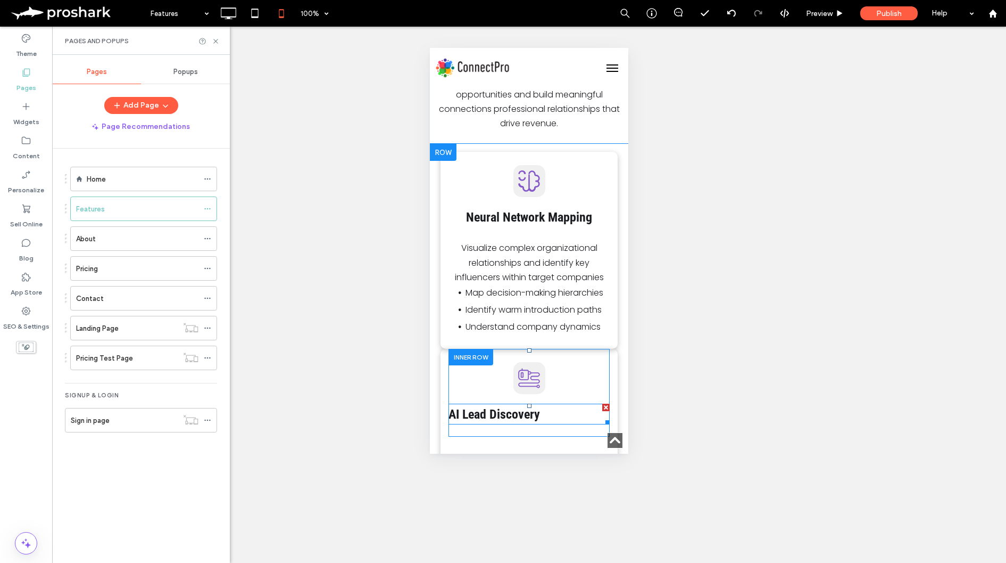
click at [486, 416] on strong "AI Lead Discovery" at bounding box center [495, 414] width 92 height 15
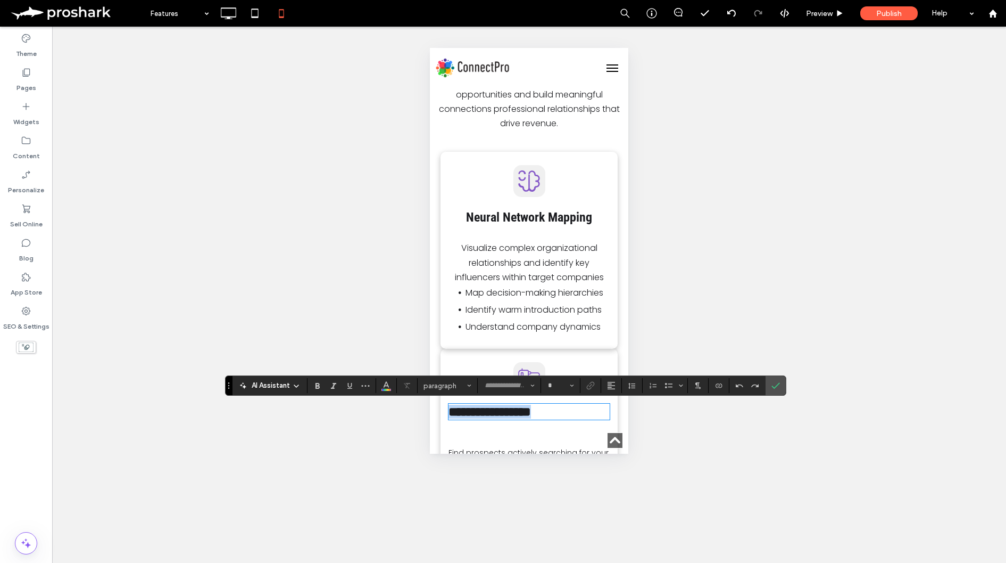
type input "**********"
type input "**"
click at [610, 386] on icon "Alignment" at bounding box center [611, 385] width 9 height 9
click at [623, 341] on use "ui.textEditor.alignment.center" at bounding box center [619, 337] width 7 height 7
click at [774, 388] on use "Confirm" at bounding box center [776, 386] width 9 height 6
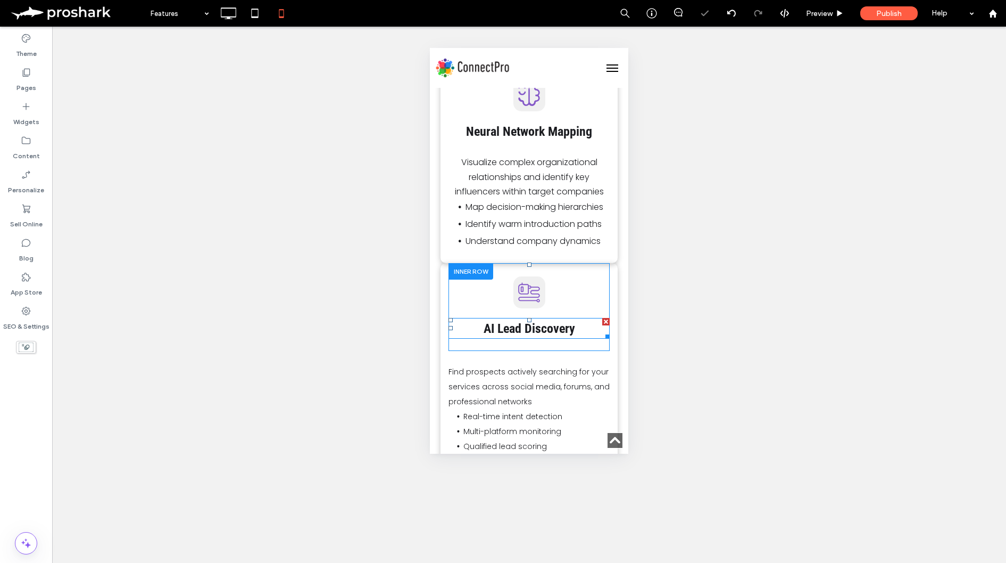
scroll to position [603, 0]
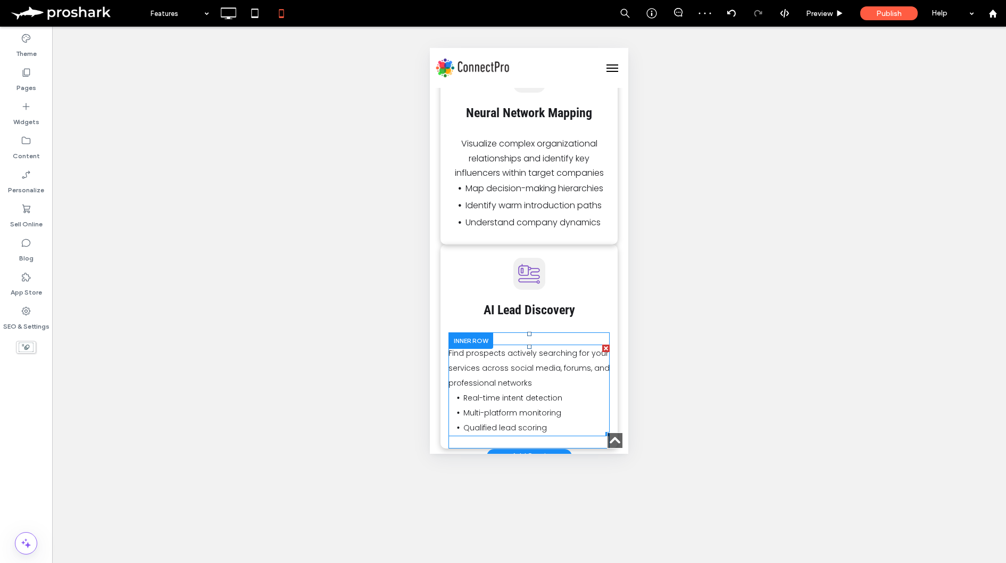
click at [551, 376] on p "Find prospects actively searching for your services across social media, forums…" at bounding box center [529, 367] width 161 height 45
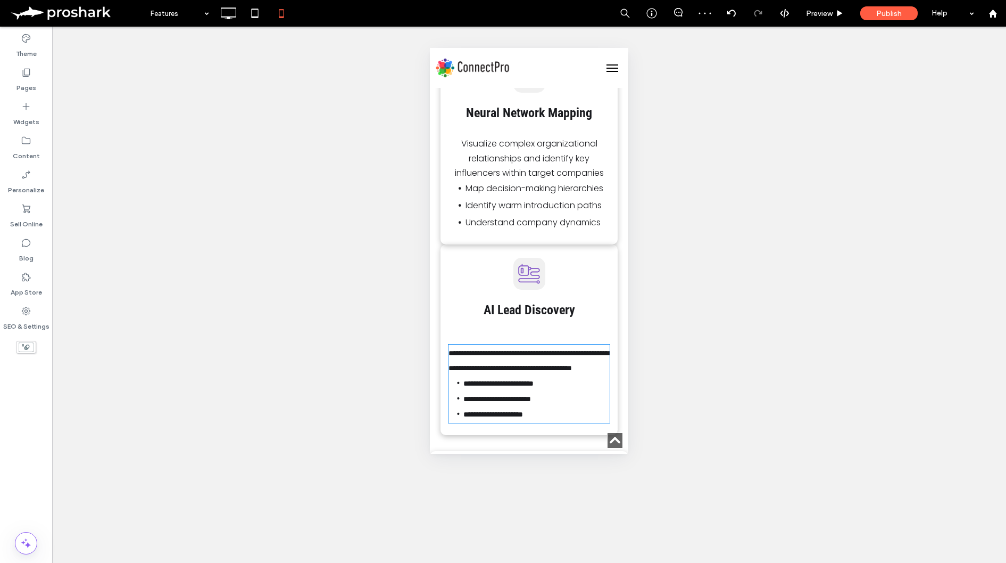
type input "*******"
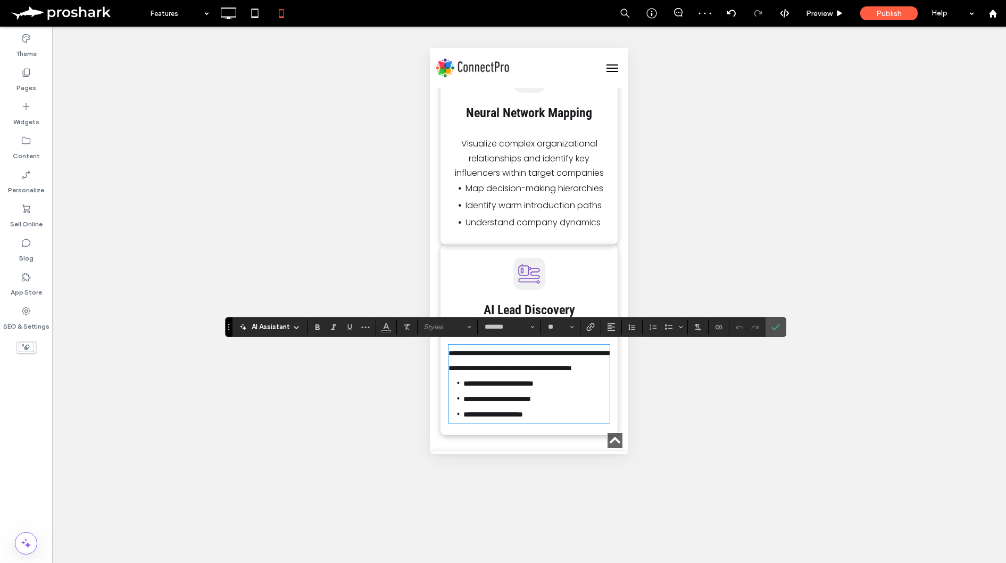
click at [540, 375] on p "**********" at bounding box center [529, 360] width 161 height 30
drag, startPoint x: 532, startPoint y: 383, endPoint x: 442, endPoint y: 350, distance: 95.5
click at [442, 350] on div "**********" at bounding box center [529, 339] width 177 height 191
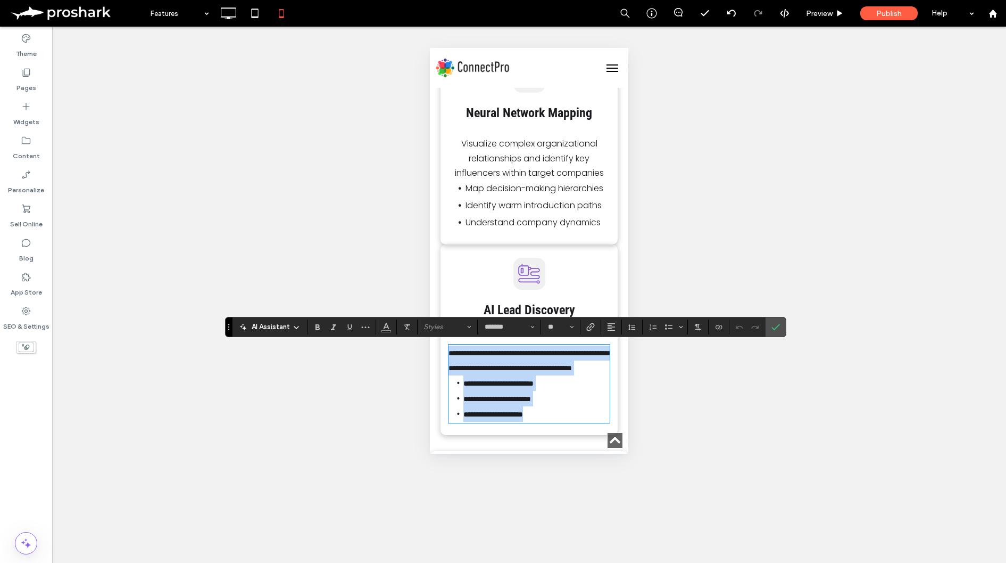
drag, startPoint x: 567, startPoint y: 432, endPoint x: 436, endPoint y: 348, distance: 156.0
click at [436, 348] on div "**********" at bounding box center [529, 240] width 199 height 403
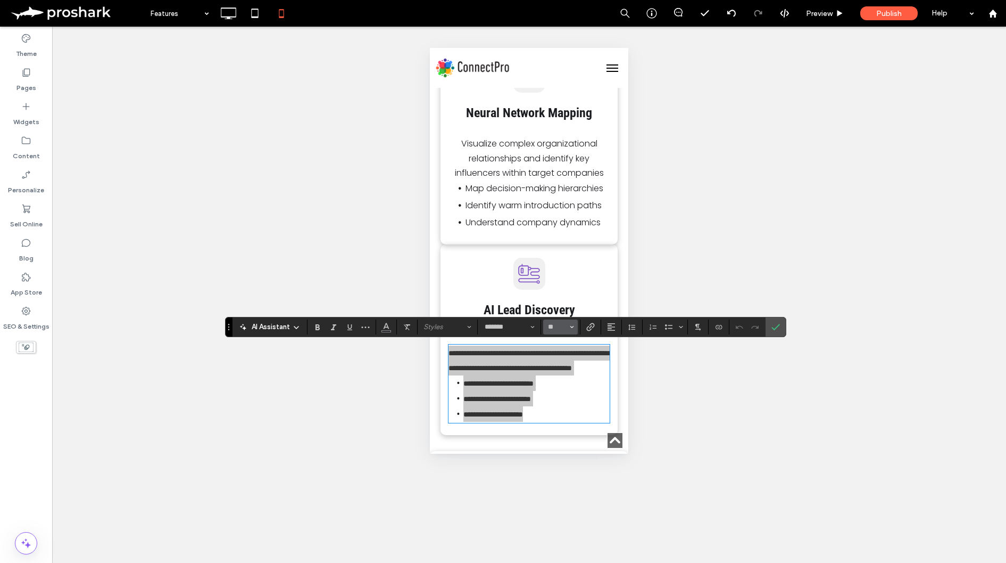
click at [558, 321] on button "**" at bounding box center [560, 326] width 35 height 15
click at [566, 437] on label "16" at bounding box center [560, 433] width 34 height 15
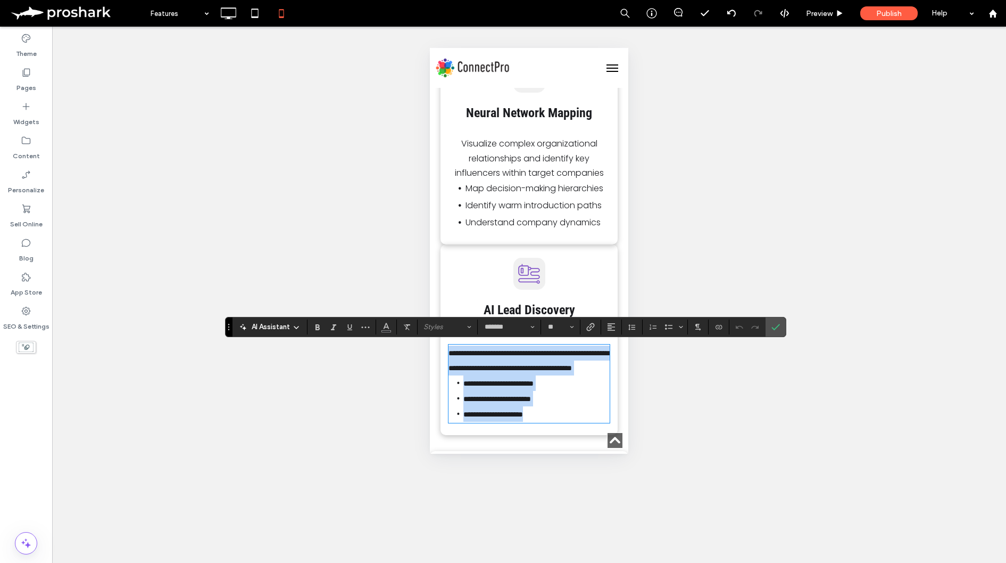
type input "**"
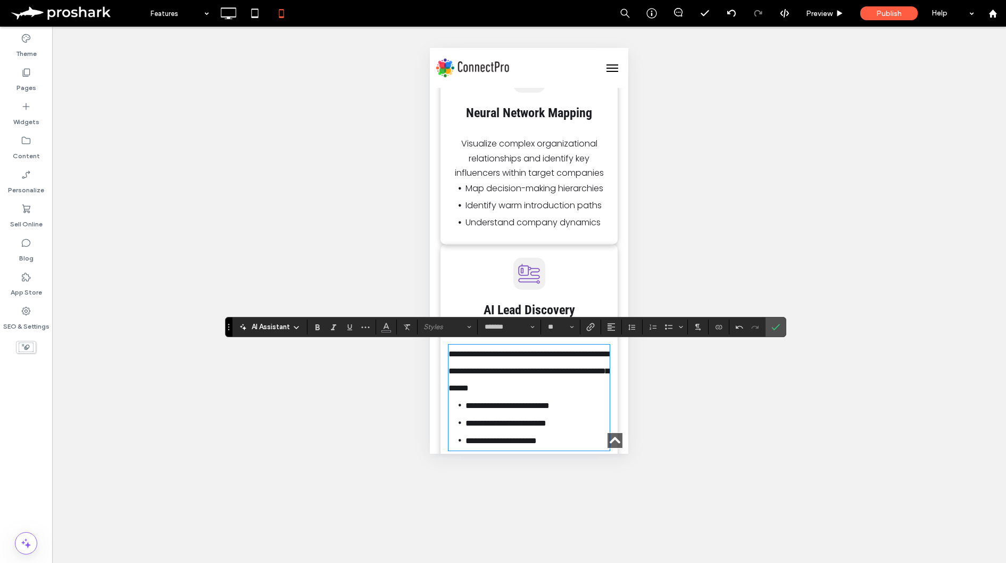
click at [592, 389] on span "**********" at bounding box center [529, 371] width 161 height 42
drag, startPoint x: 596, startPoint y: 390, endPoint x: 429, endPoint y: 355, distance: 170.0
click at [608, 327] on use "Alignment" at bounding box center [611, 326] width 7 height 7
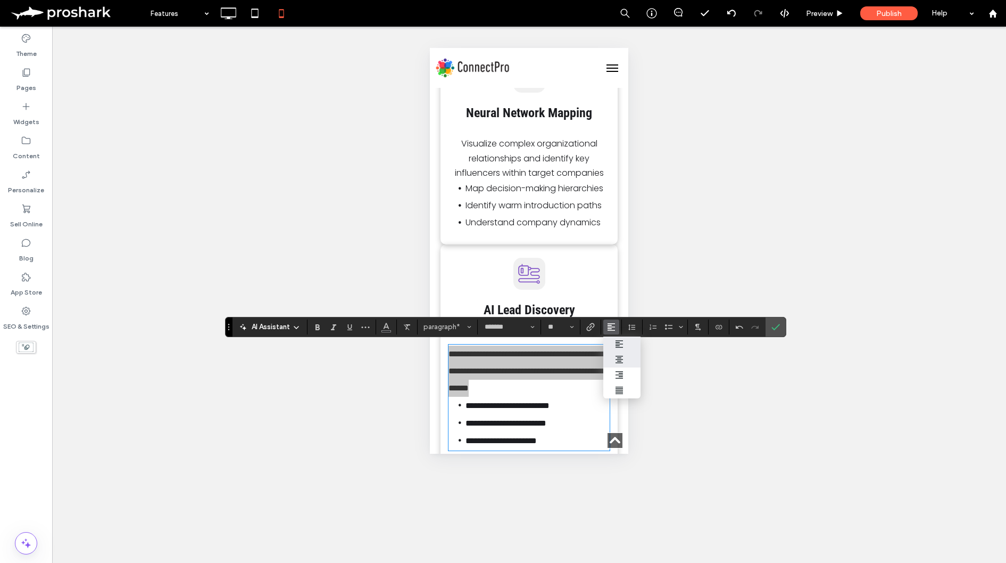
drag, startPoint x: 619, startPoint y: 358, endPoint x: 192, endPoint y: 310, distance: 430.5
click at [619, 358] on use "ui.textEditor.alignment.center" at bounding box center [619, 358] width 7 height 7
click at [773, 324] on icon "Confirm" at bounding box center [776, 327] width 9 height 9
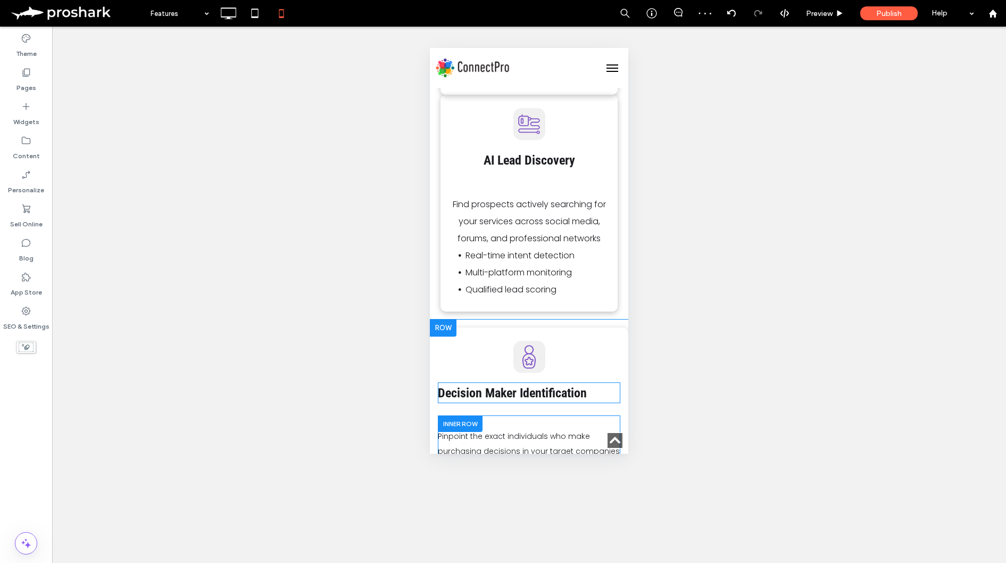
scroll to position [862, 0]
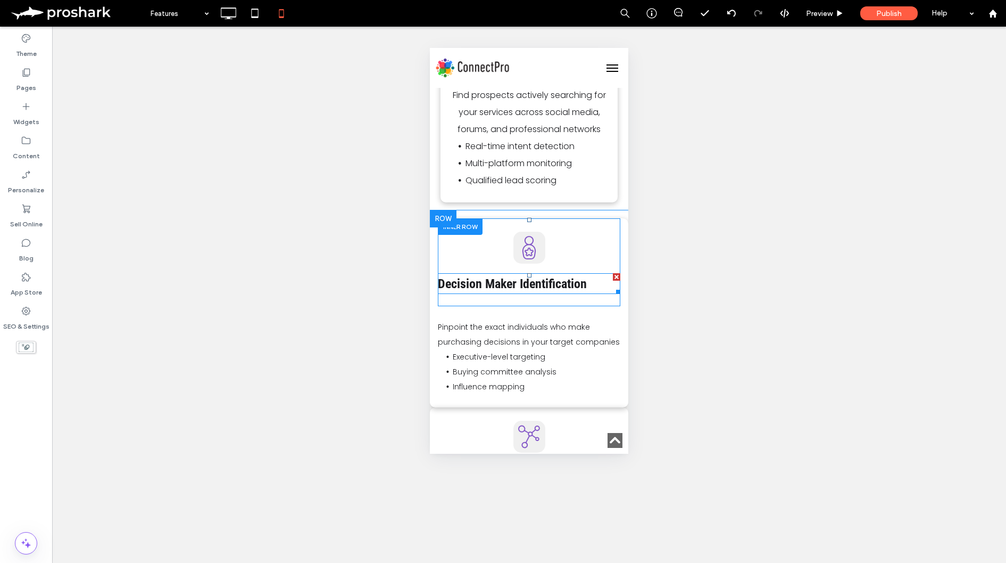
click at [523, 283] on strong "Decision Maker Identification" at bounding box center [512, 283] width 149 height 15
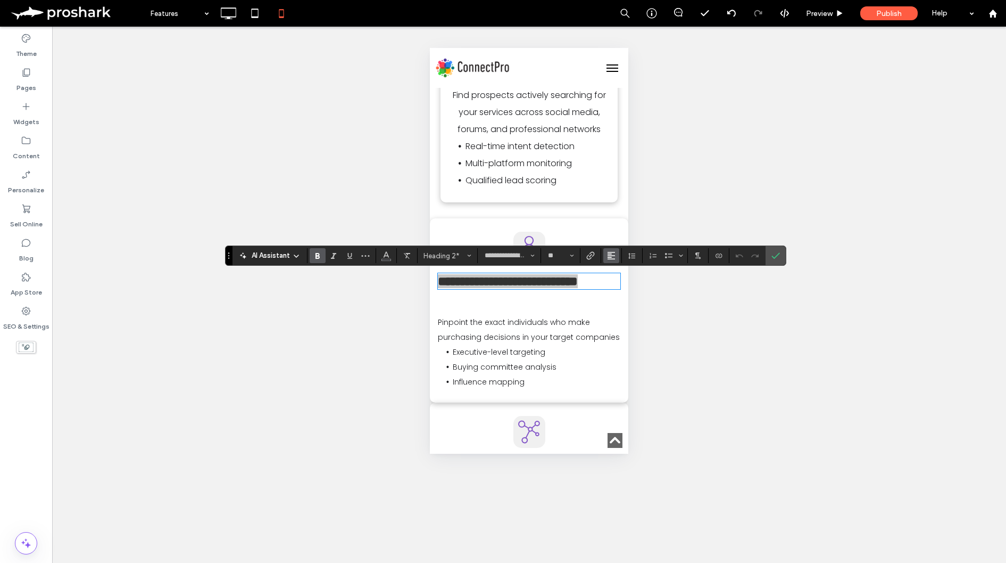
click at [610, 254] on use "Alignment" at bounding box center [611, 255] width 7 height 7
click at [625, 286] on div "ui.textEditor.alignment.center" at bounding box center [622, 288] width 14 height 9
click at [775, 255] on icon "Confirm" at bounding box center [776, 255] width 9 height 9
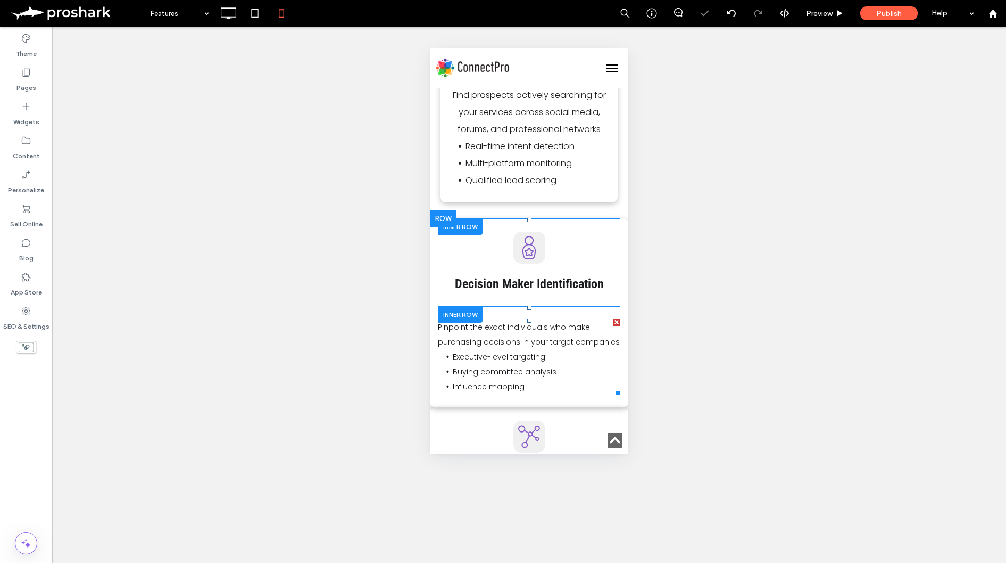
click at [575, 341] on span "Pinpoint the exact individuals who make purchasing decisions in your target com…" at bounding box center [529, 334] width 182 height 26
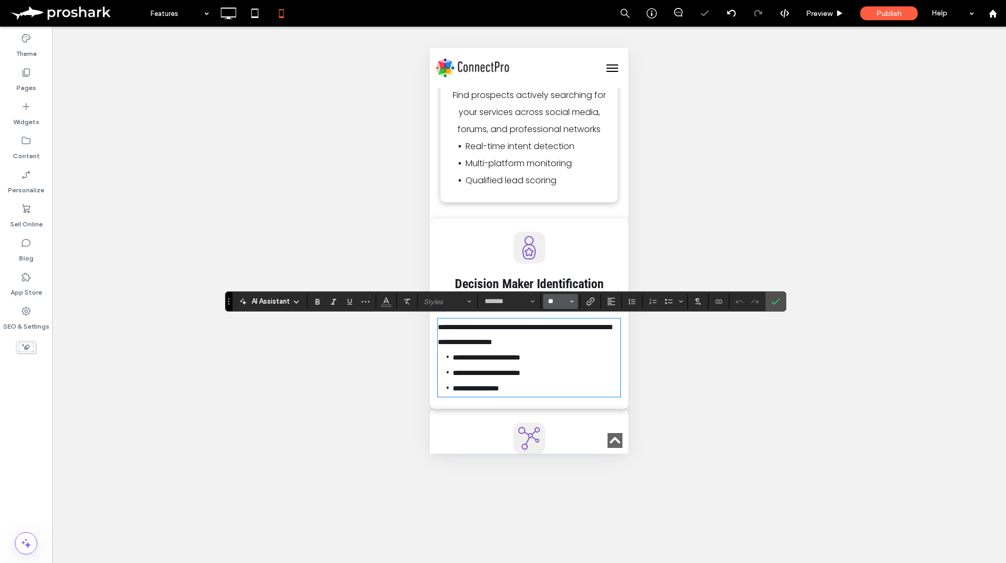
click at [566, 297] on input "**" at bounding box center [557, 301] width 21 height 9
click at [563, 415] on label "16" at bounding box center [560, 407] width 34 height 15
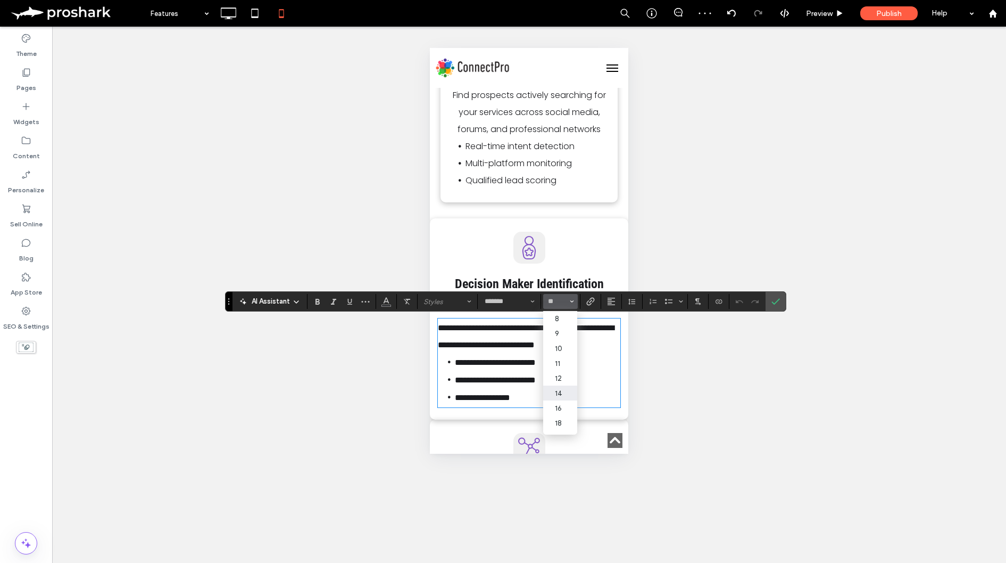
type input "**"
drag, startPoint x: 543, startPoint y: 356, endPoint x: 508, endPoint y: 362, distance: 35.6
click at [543, 353] on p "**********" at bounding box center [529, 336] width 183 height 34
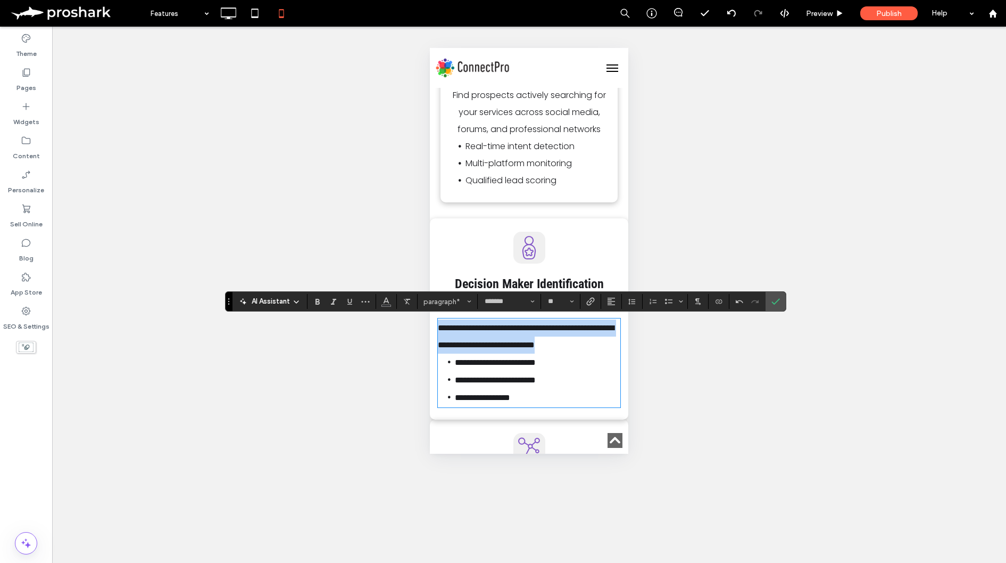
drag, startPoint x: 503, startPoint y: 362, endPoint x: 855, endPoint y: 375, distance: 351.5
drag, startPoint x: 553, startPoint y: 412, endPoint x: 425, endPoint y: 327, distance: 154.2
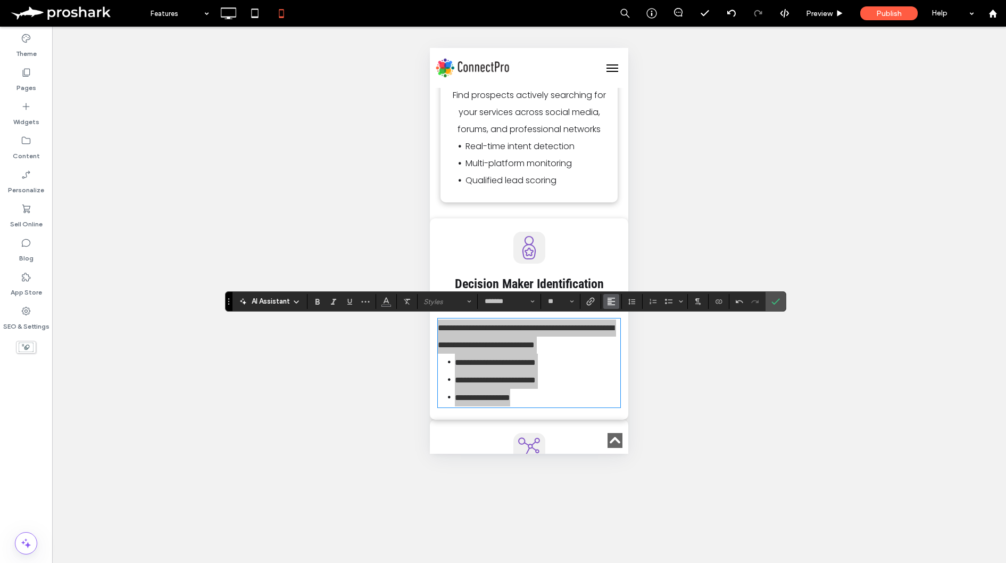
click at [608, 301] on icon "Alignment" at bounding box center [611, 301] width 9 height 9
click at [620, 336] on icon "ui.textEditor.alignment.center" at bounding box center [619, 334] width 9 height 9
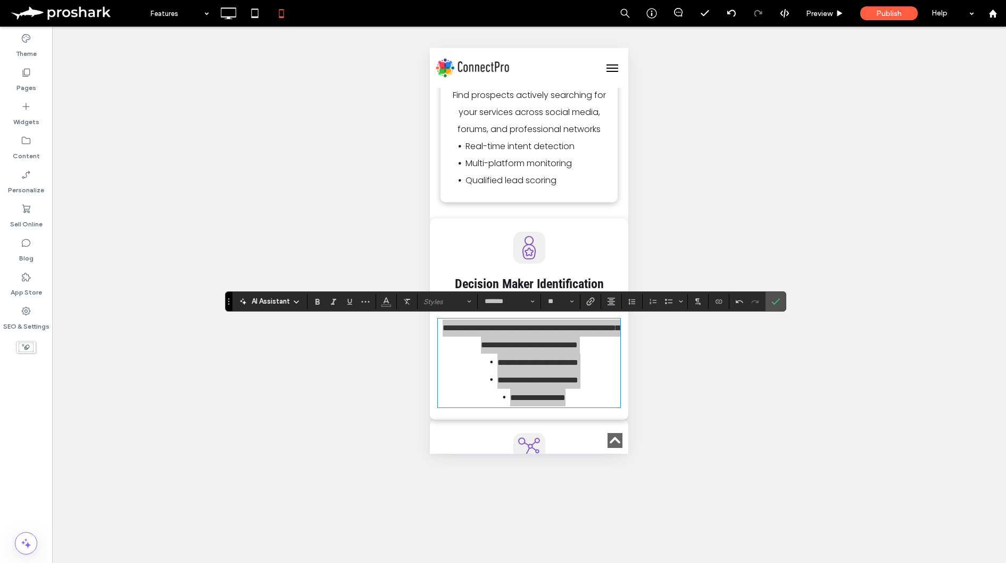
click at [779, 303] on icon "Confirm" at bounding box center [776, 301] width 9 height 9
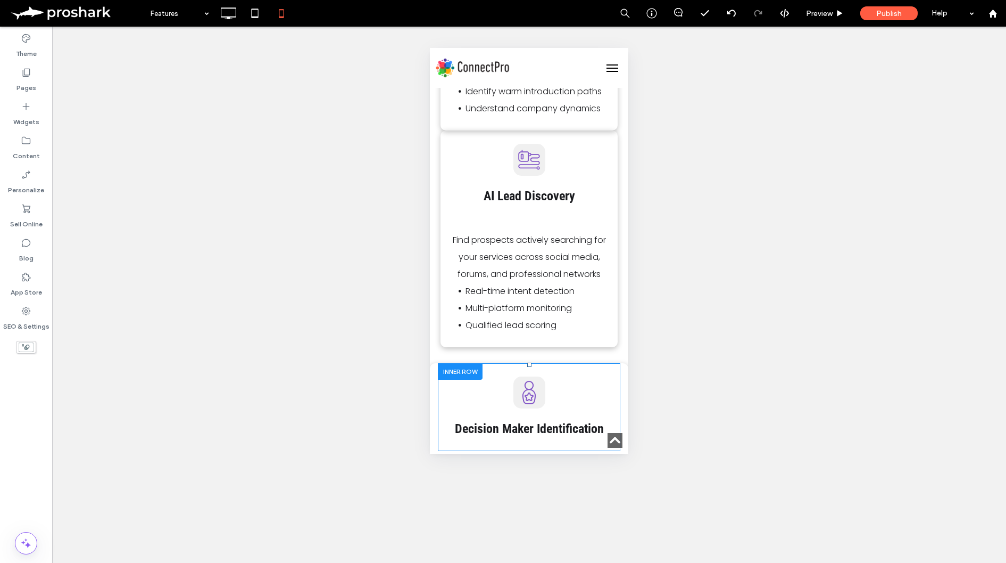
scroll to position [675, 0]
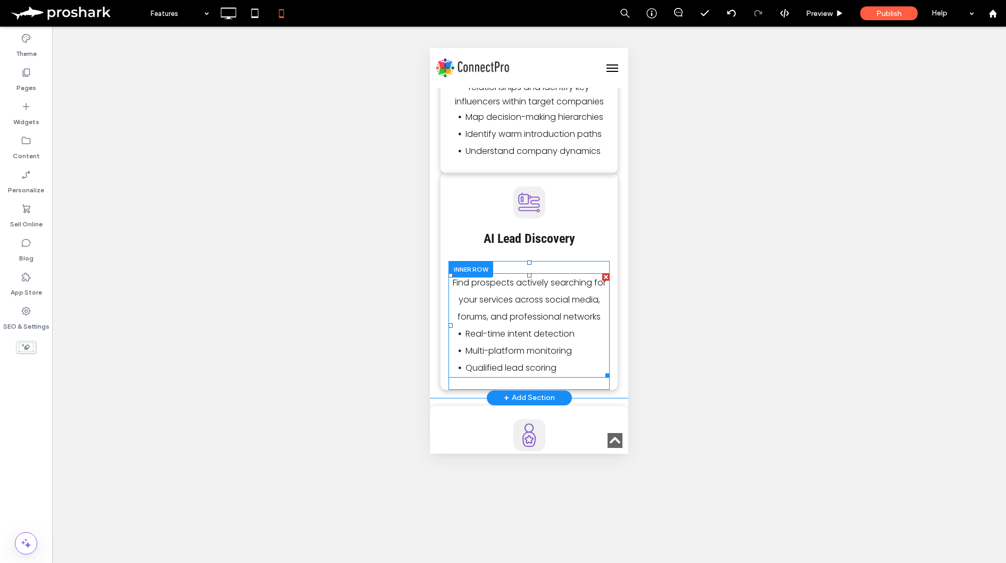
click at [517, 313] on span "Find prospects actively searching for your services across social media, forums…" at bounding box center [529, 299] width 153 height 46
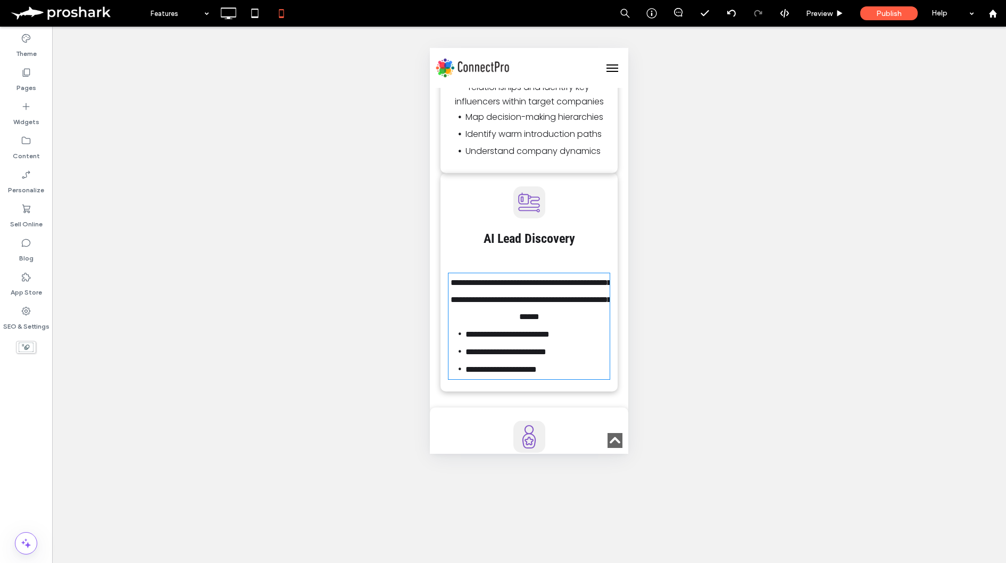
type input "*******"
type input "**"
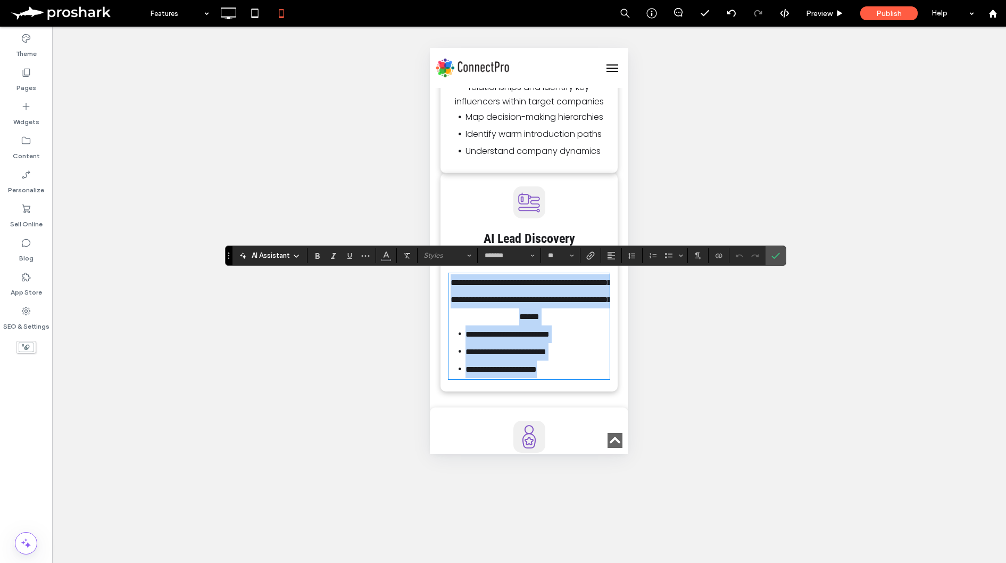
drag, startPoint x: 571, startPoint y: 373, endPoint x: 416, endPoint y: 263, distance: 189.6
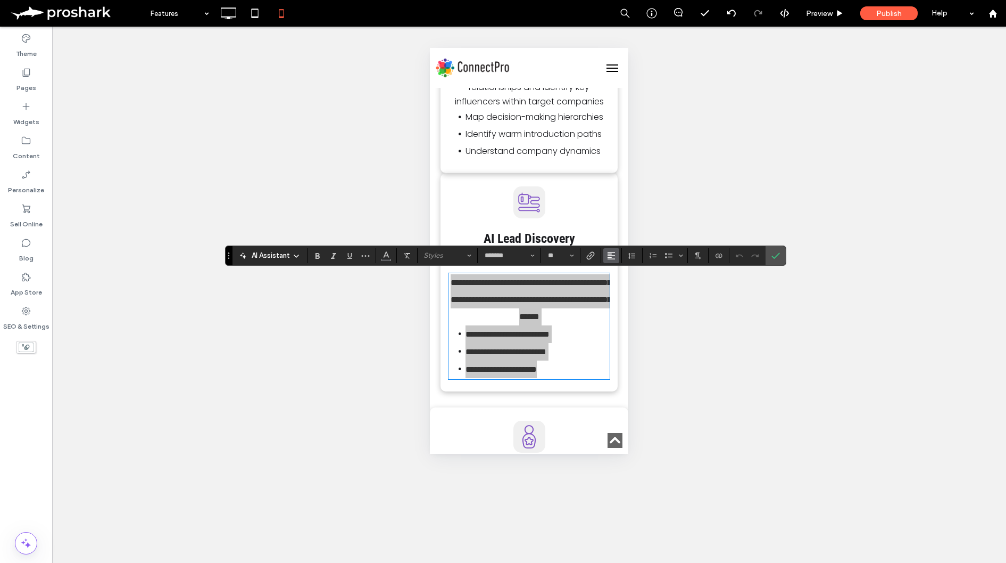
click at [614, 254] on icon "Alignment" at bounding box center [611, 255] width 9 height 9
click at [623, 288] on icon "ui.textEditor.alignment.center" at bounding box center [619, 288] width 9 height 9
drag, startPoint x: 780, startPoint y: 255, endPoint x: 667, endPoint y: 262, distance: 113.6
click at [780, 256] on label "Confirm" at bounding box center [776, 255] width 16 height 19
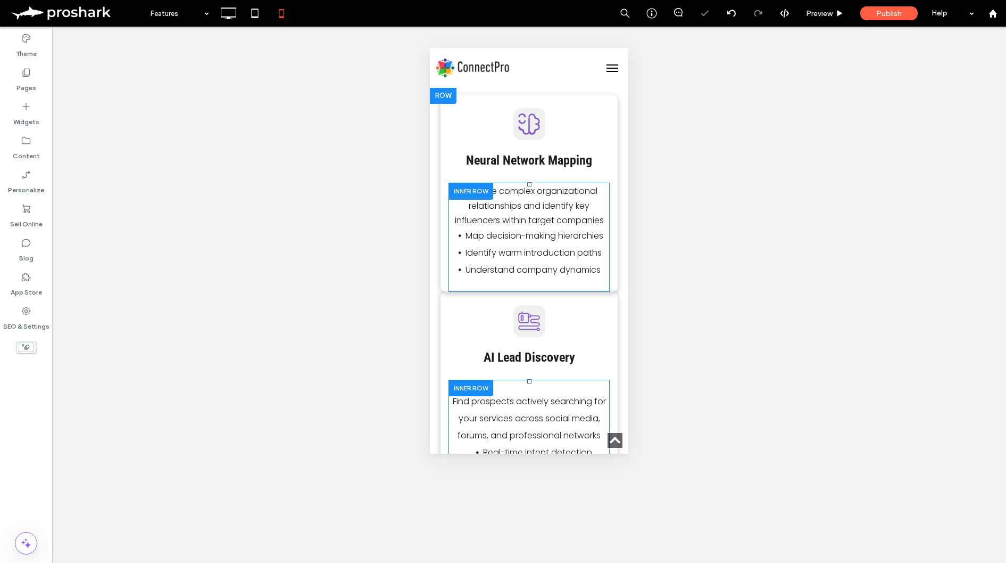
scroll to position [541, 0]
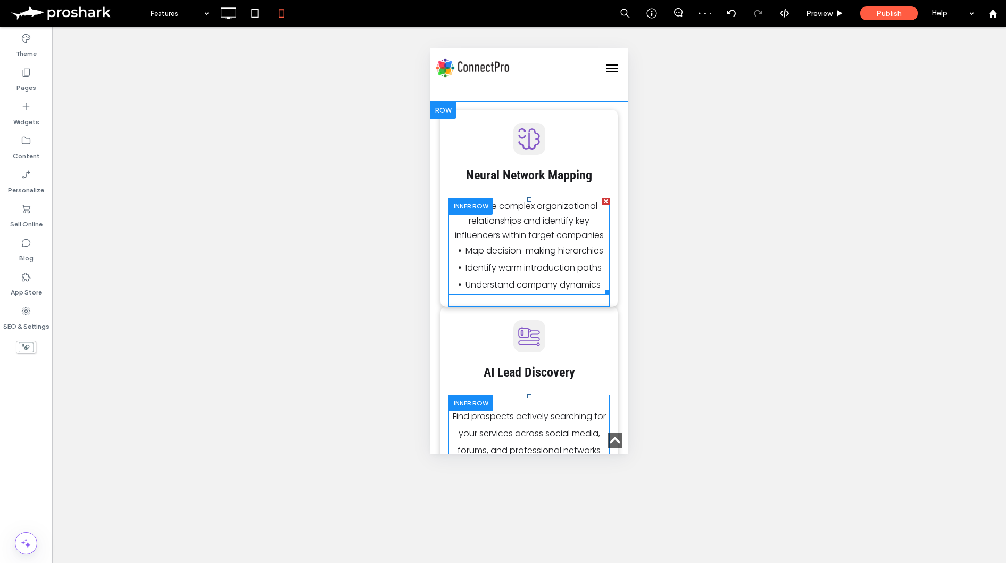
click at [555, 274] on li "Identify warm introduction paths" at bounding box center [538, 267] width 144 height 17
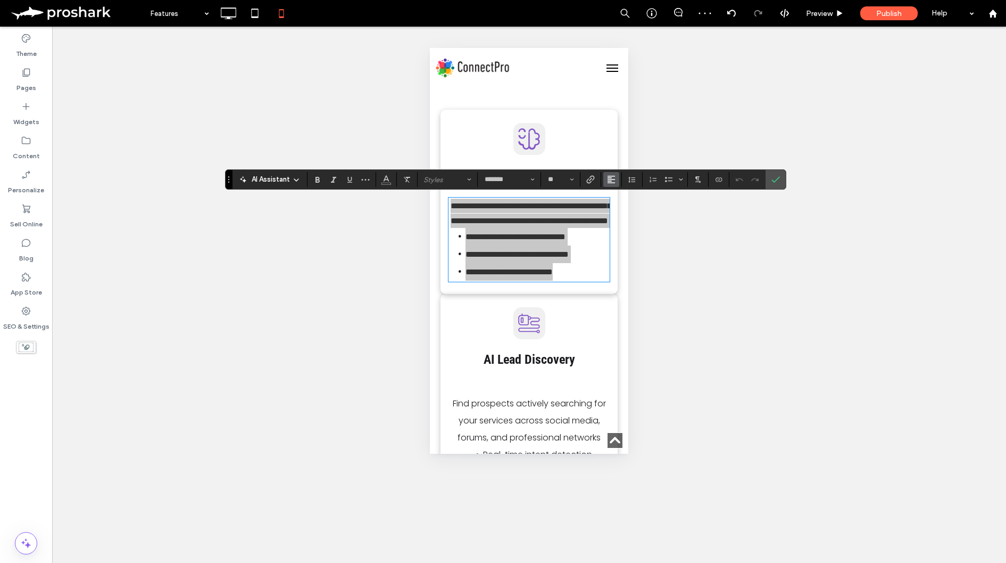
click at [612, 180] on icon "Alignment" at bounding box center [611, 179] width 9 height 9
click at [618, 206] on label "ui.textEditor.alignment.center" at bounding box center [621, 211] width 37 height 15
click at [779, 180] on icon "Confirm" at bounding box center [776, 179] width 9 height 9
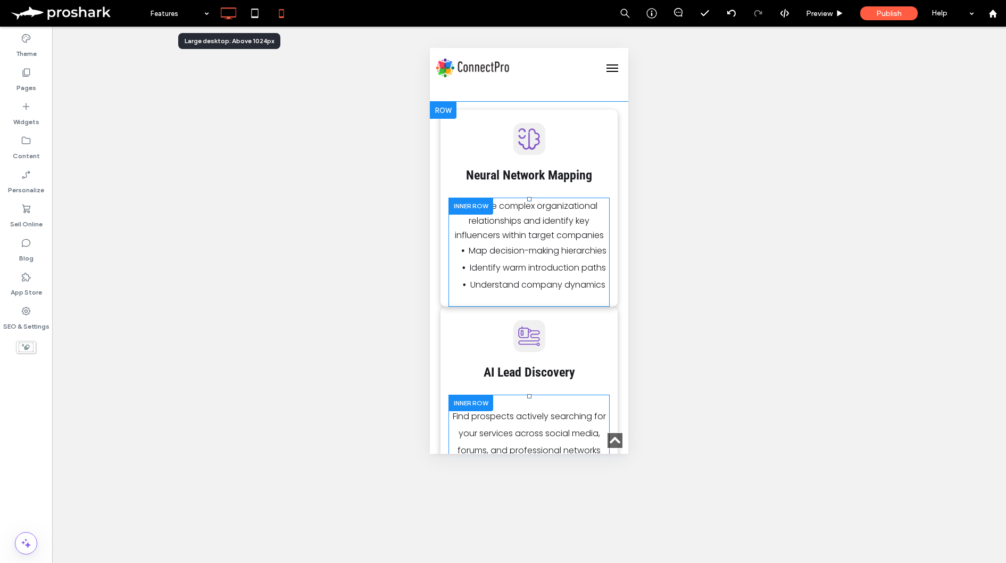
click at [234, 18] on icon at bounding box center [228, 13] width 21 height 21
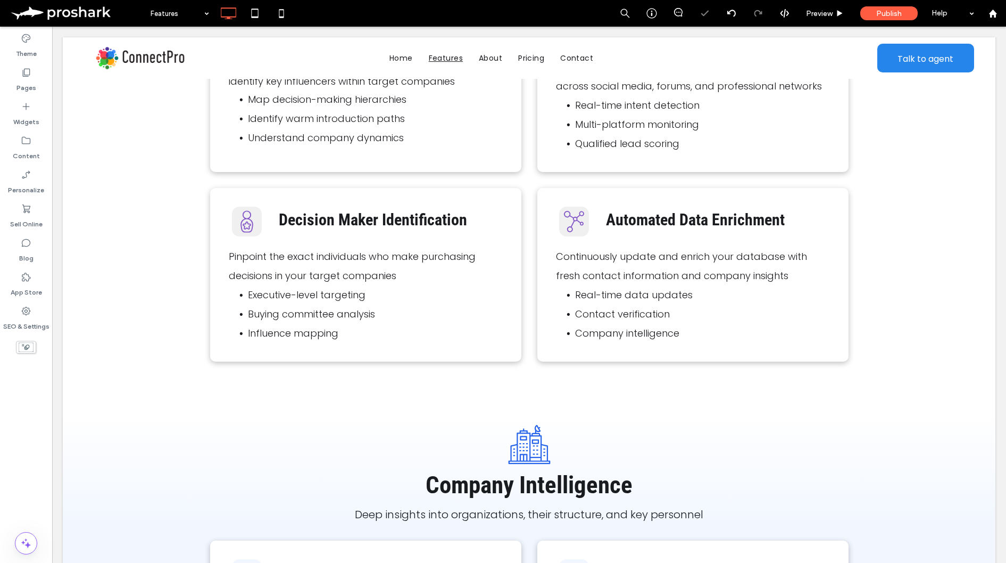
scroll to position [604, 0]
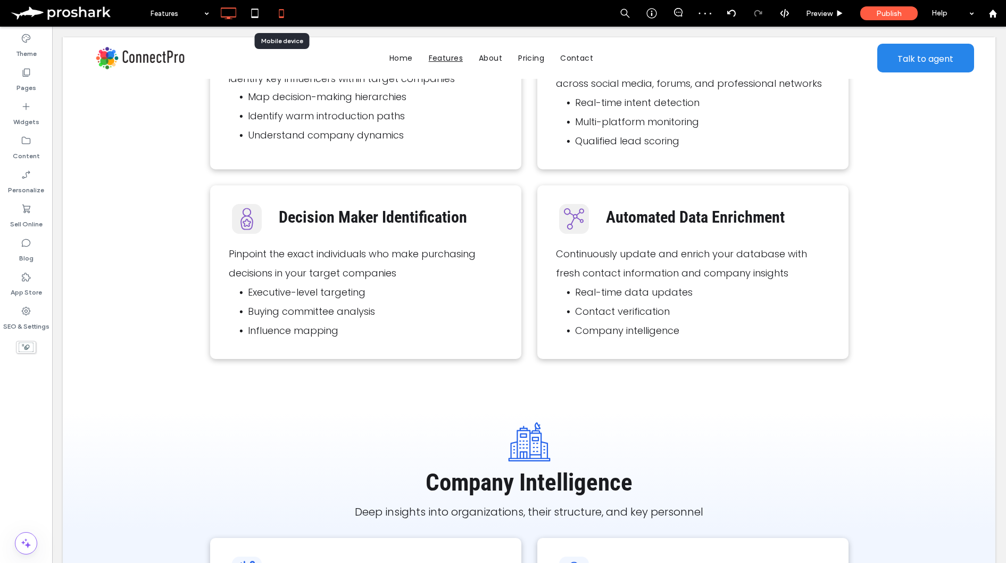
click at [277, 13] on icon at bounding box center [281, 13] width 21 height 21
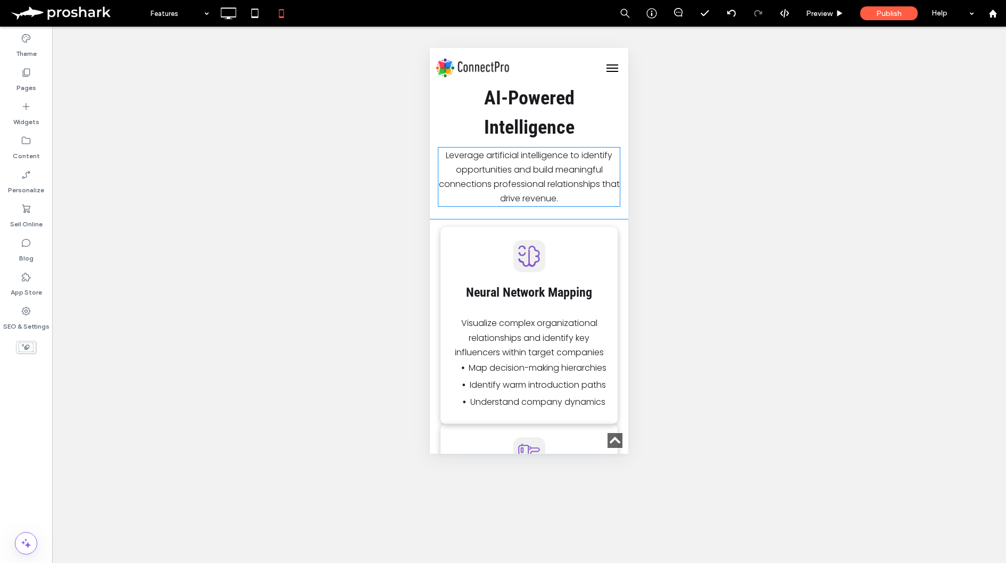
scroll to position [650, 0]
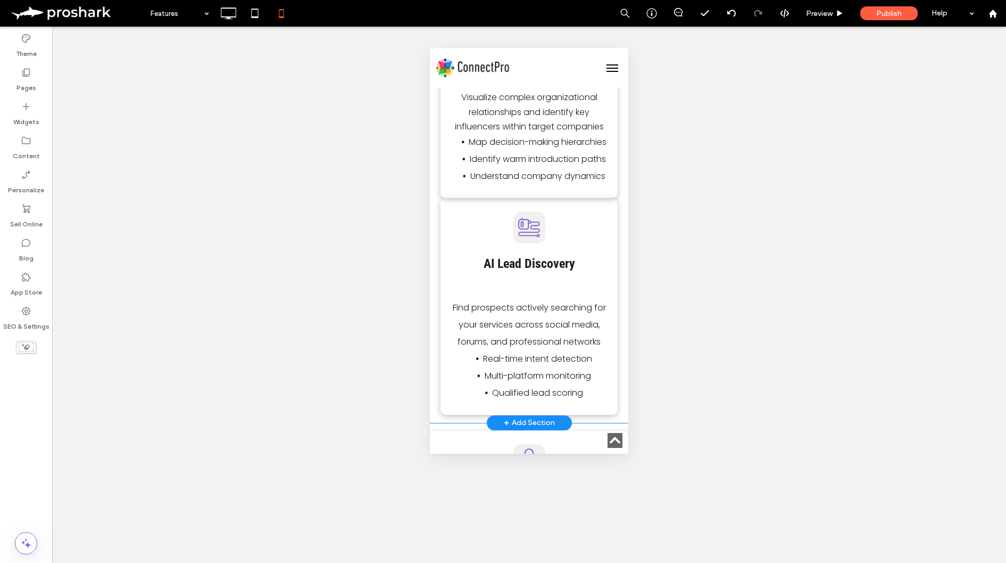
click at [613, 227] on div "Click To Paste AI Lead Discovery Click To Paste Find prospects actively searchi…" at bounding box center [529, 306] width 177 height 217
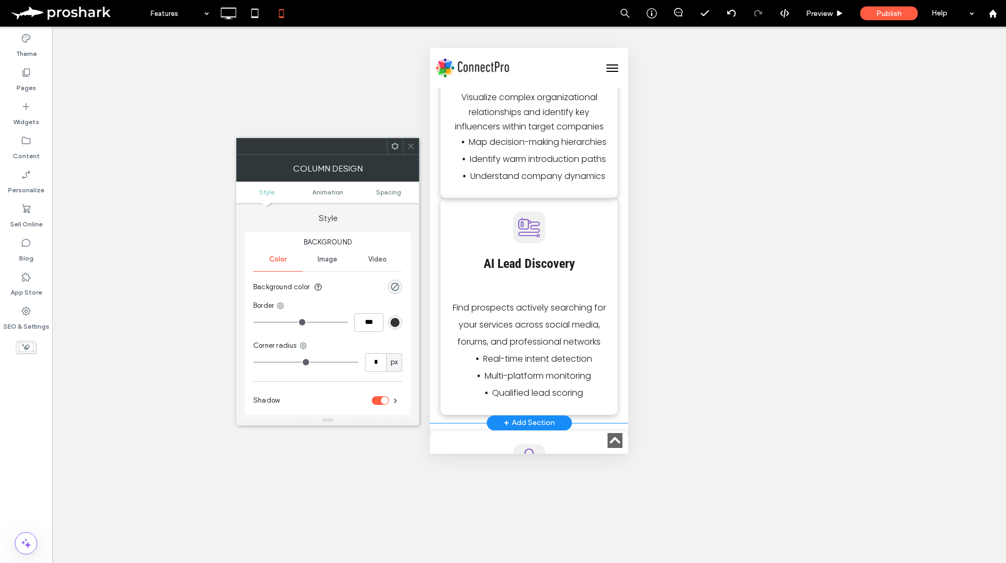
type input "**"
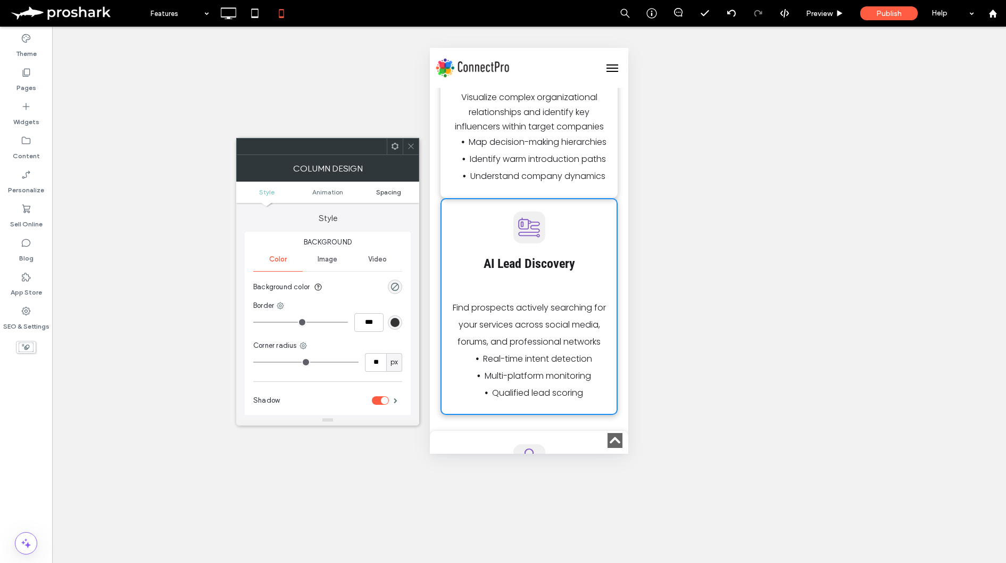
click at [394, 191] on span "Spacing" at bounding box center [388, 192] width 25 height 8
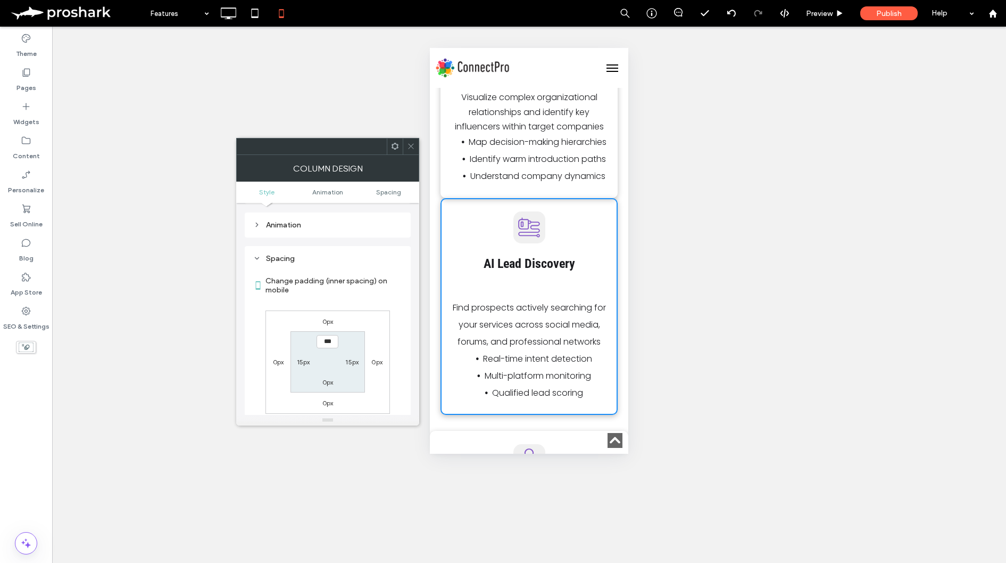
scroll to position [250, 0]
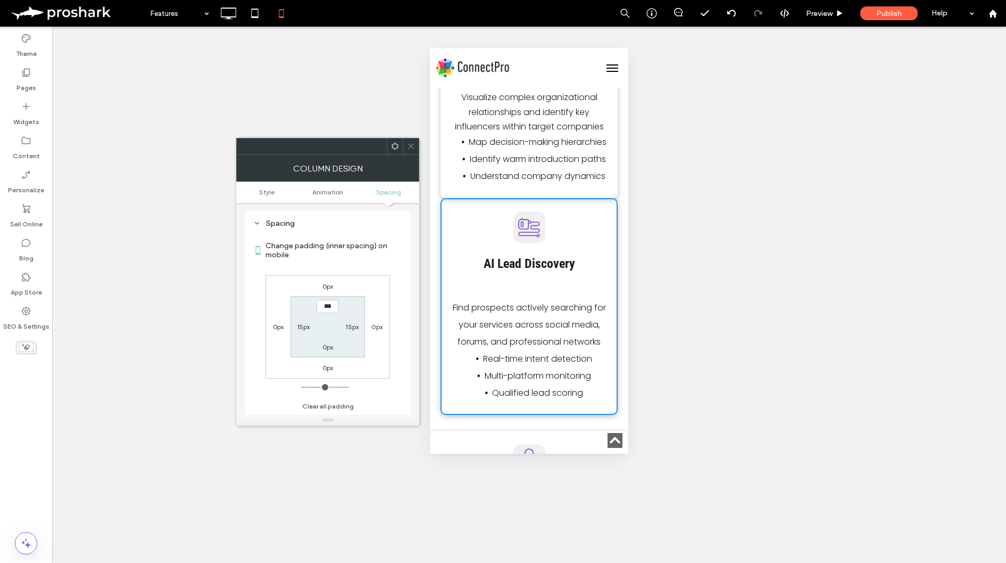
click at [329, 285] on label "0px" at bounding box center [328, 286] width 11 height 8
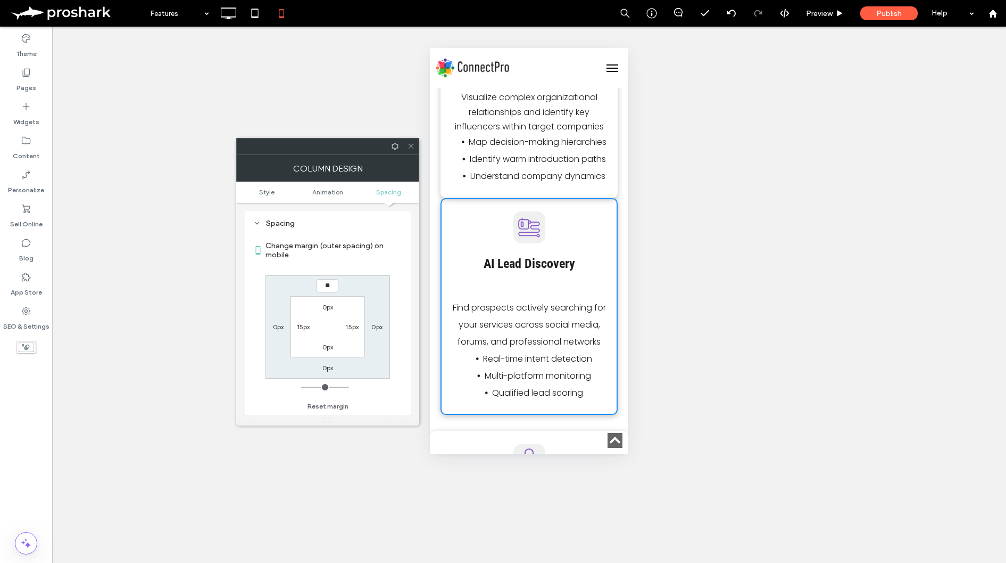
type input "**"
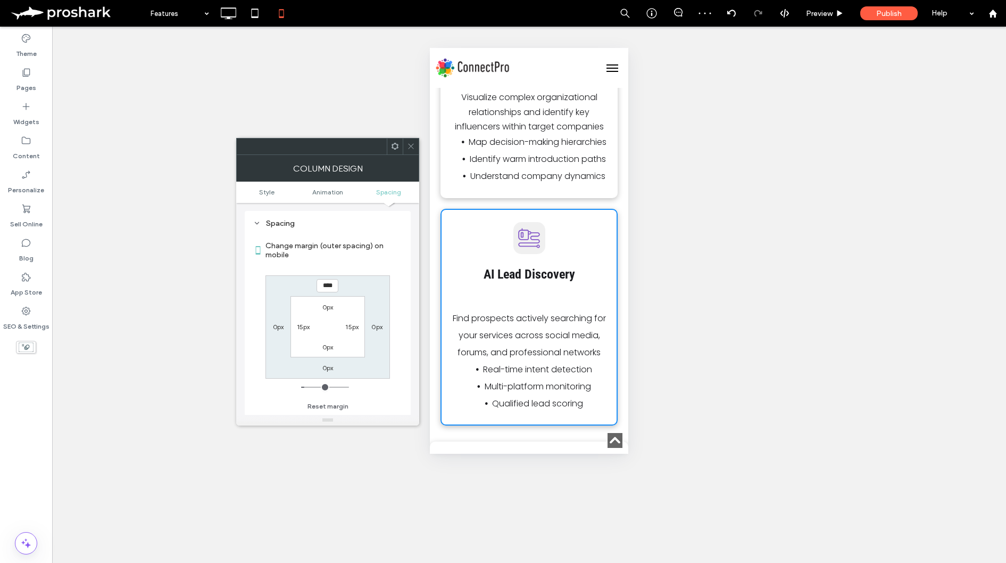
click at [323, 287] on input "****" at bounding box center [328, 285] width 22 height 13
type input "****"
type input "**"
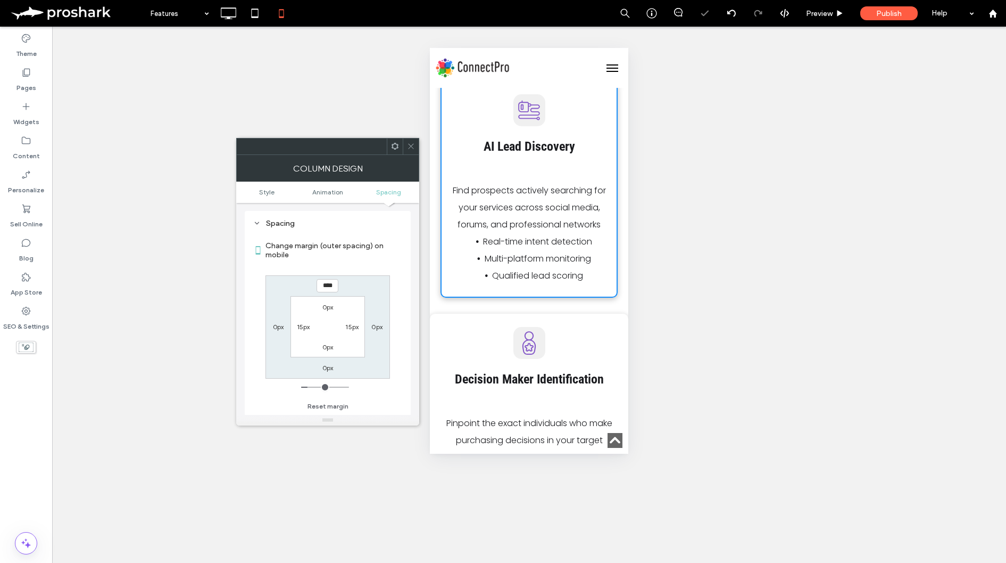
scroll to position [803, 0]
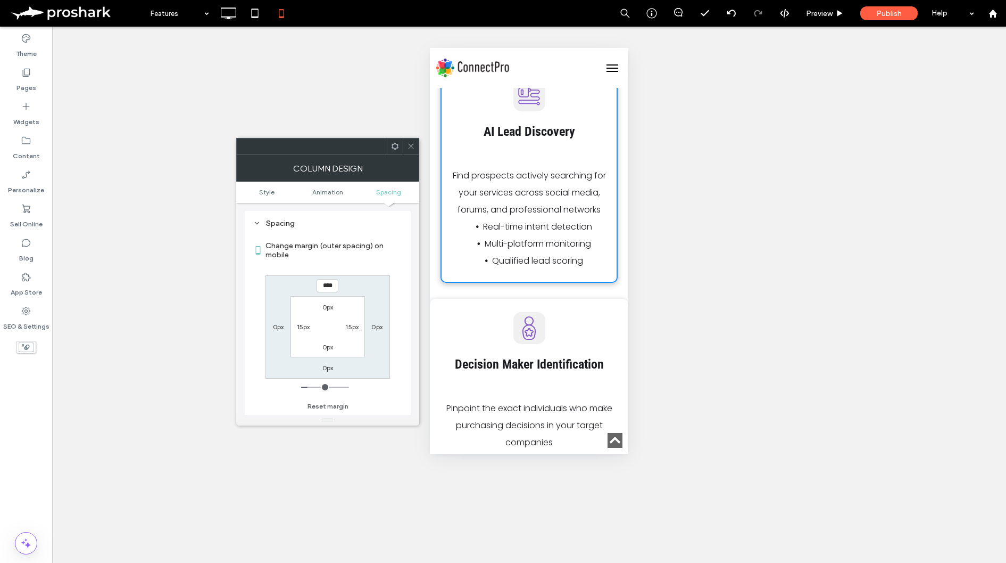
type input "****"
type input "**"
click at [409, 141] on span at bounding box center [411, 146] width 8 height 16
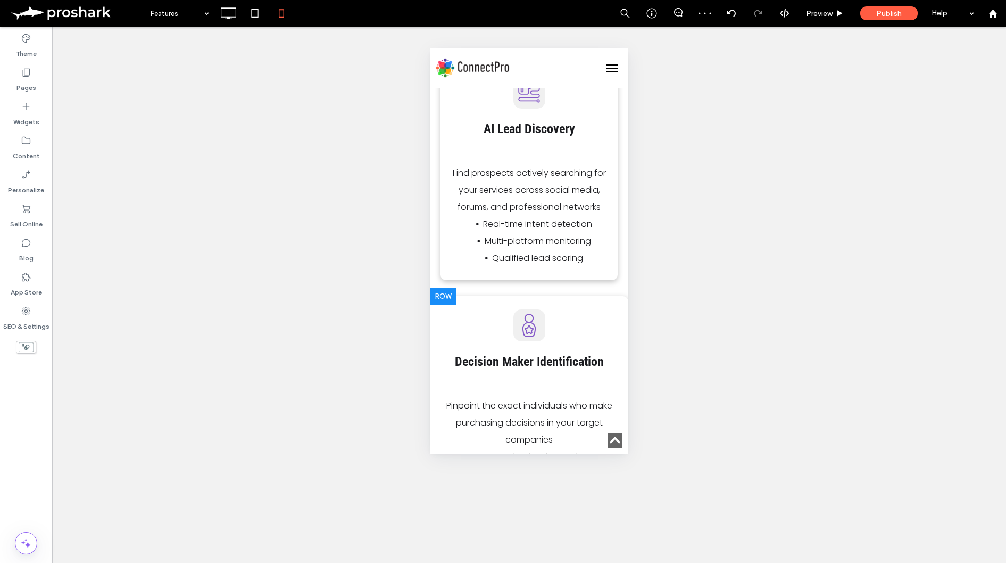
click at [448, 291] on div at bounding box center [443, 296] width 27 height 17
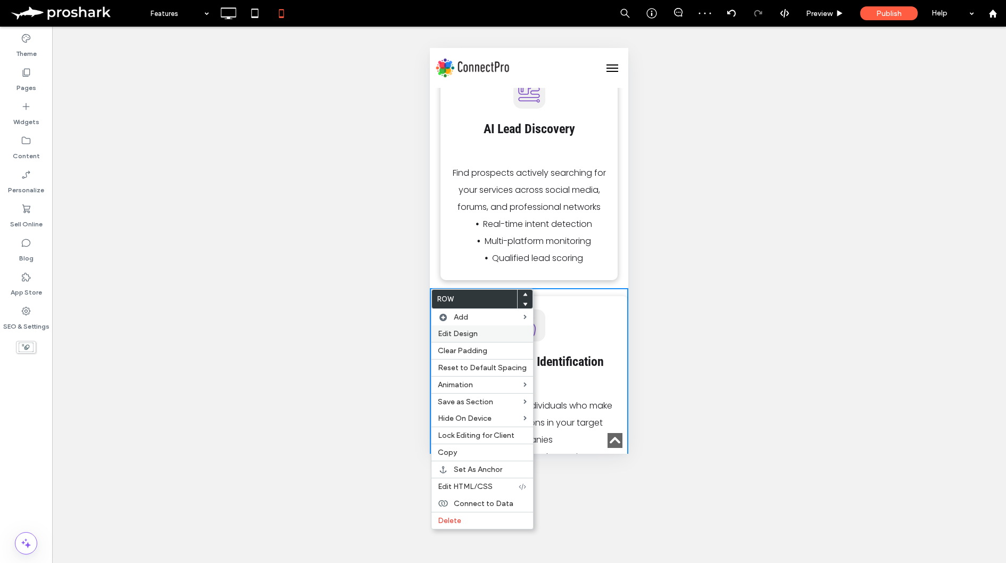
click at [467, 329] on span "Edit Design" at bounding box center [458, 333] width 40 height 9
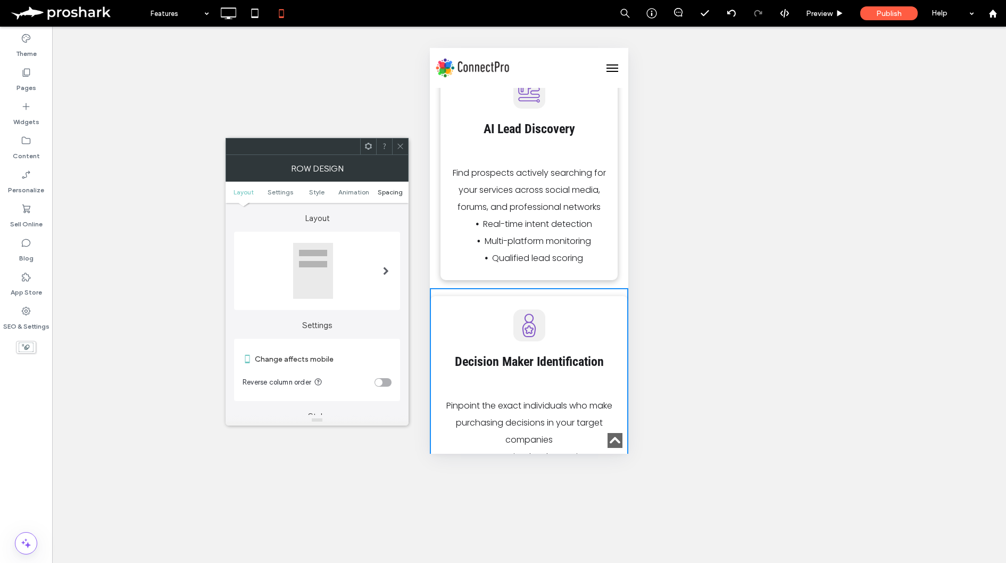
click at [386, 194] on span "Spacing" at bounding box center [390, 192] width 25 height 8
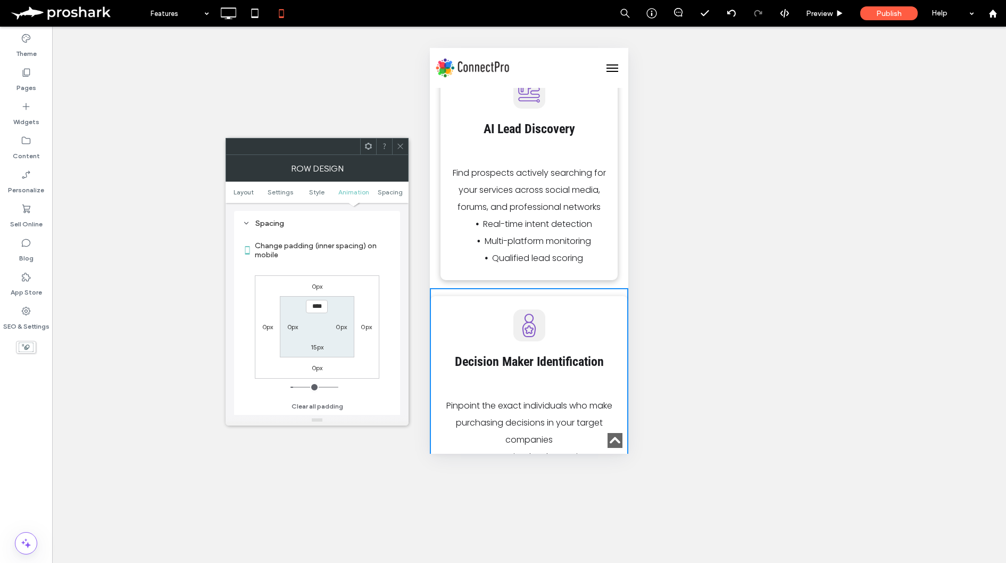
scroll to position [409, 0]
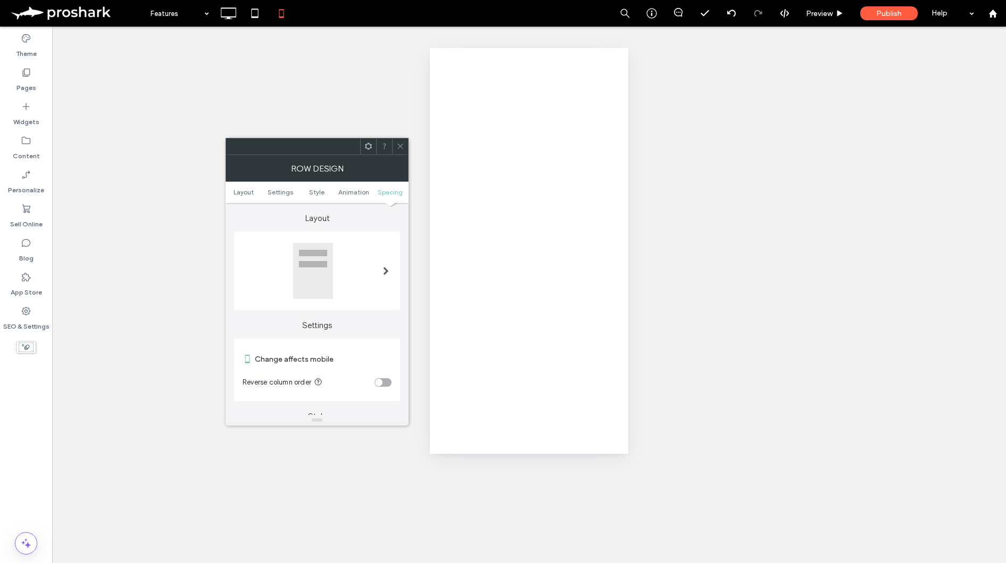
type input "*"
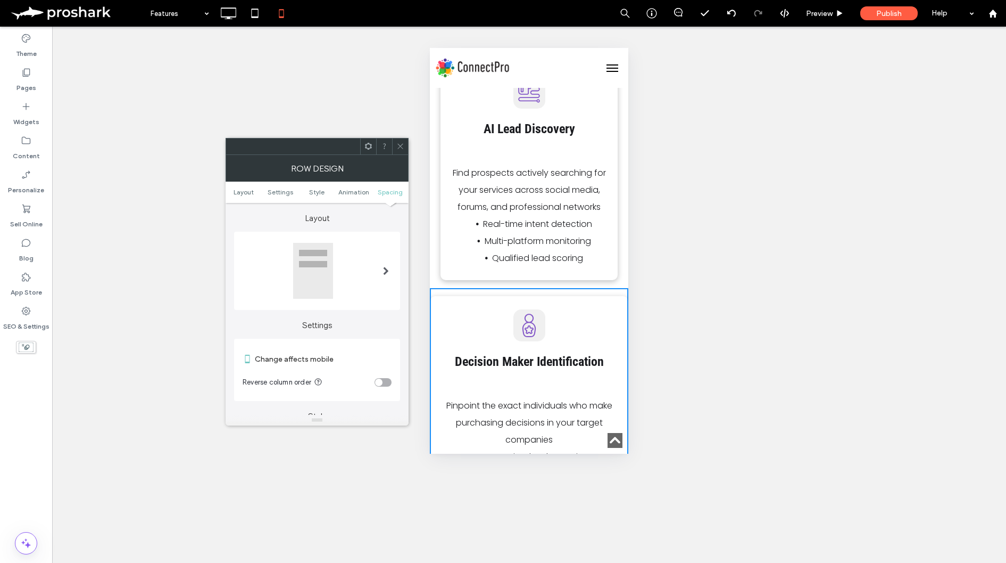
scroll to position [409, 0]
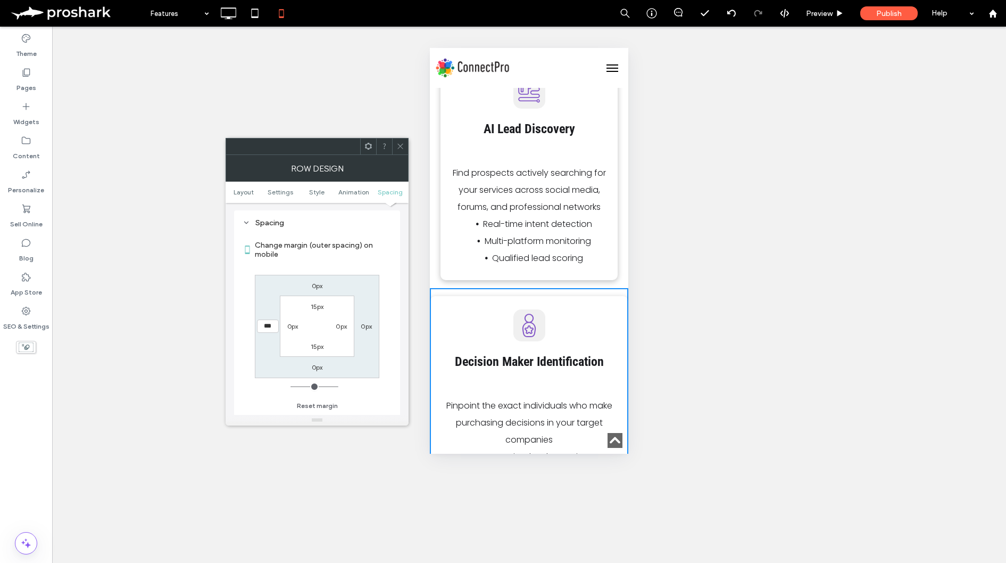
click at [291, 328] on label "0px" at bounding box center [292, 326] width 11 height 8
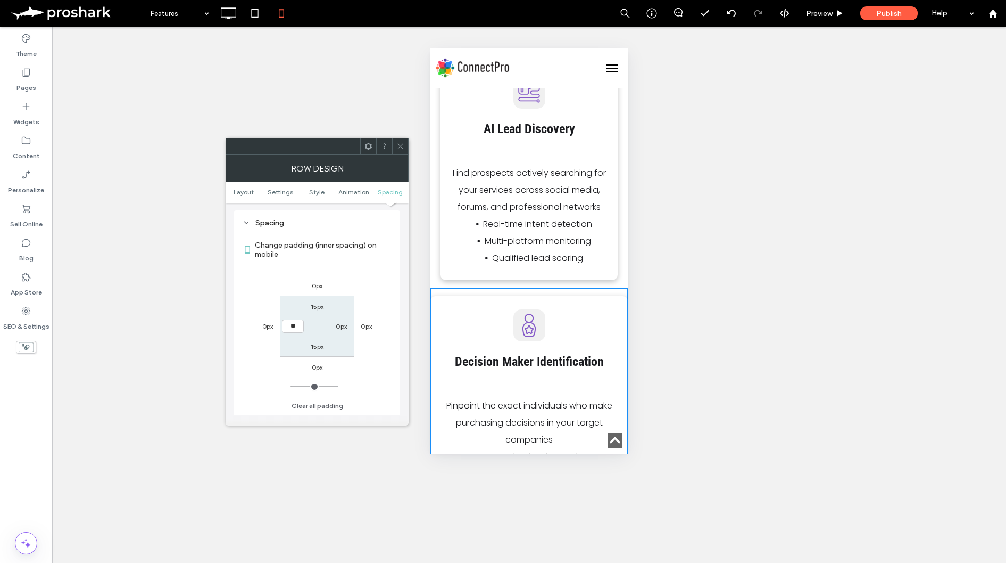
type input "**"
type input "****"
click at [340, 328] on label "0px" at bounding box center [341, 326] width 11 height 8
type input "*"
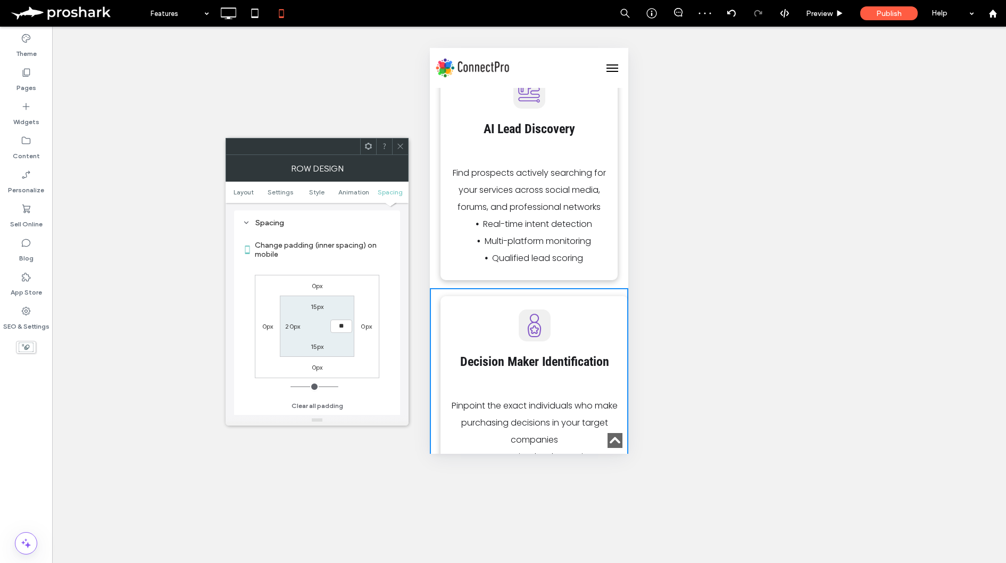
type input "**"
type input "****"
click at [401, 144] on icon at bounding box center [400, 146] width 8 height 8
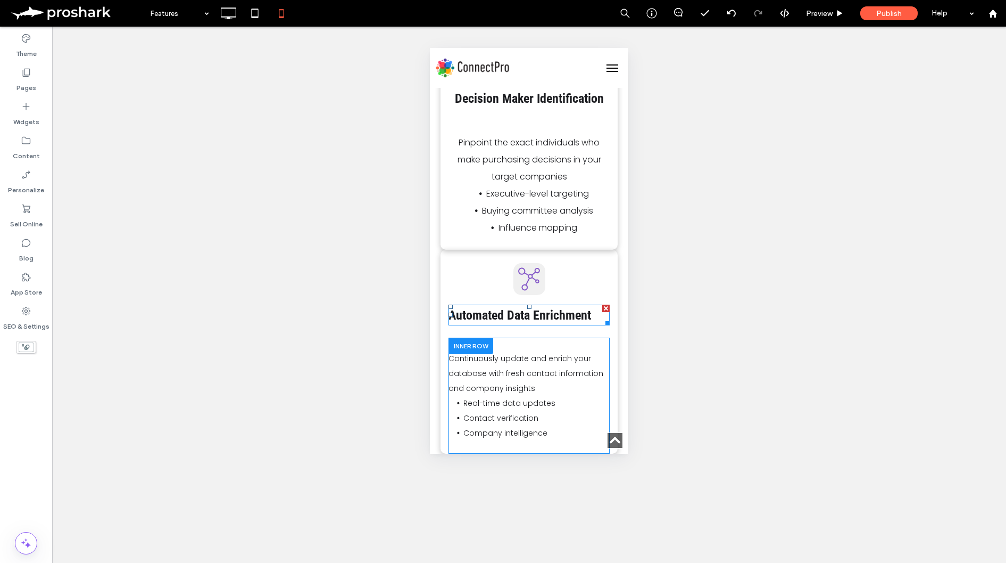
scroll to position [1072, 0]
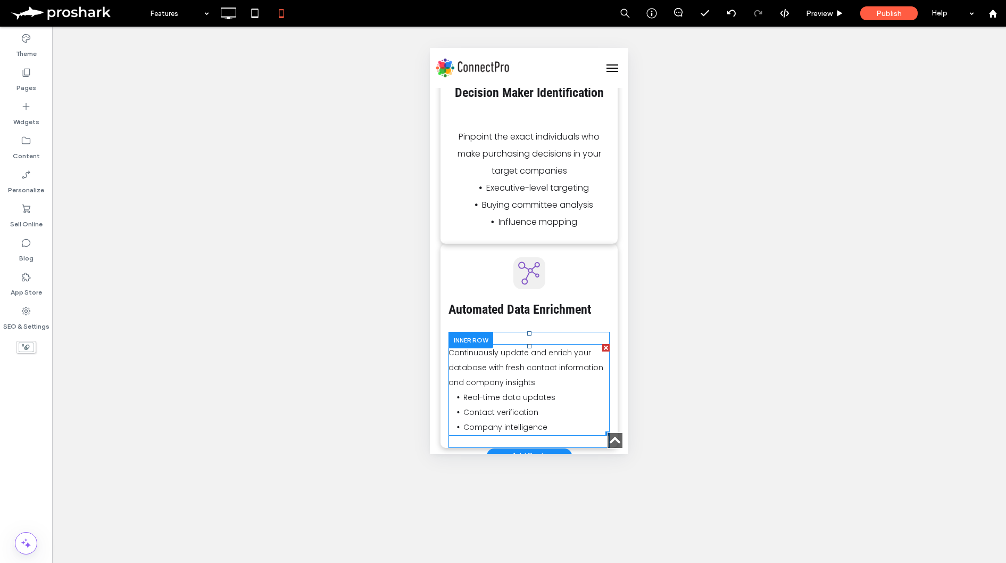
click at [524, 392] on li "Real-time data updates" at bounding box center [537, 397] width 146 height 15
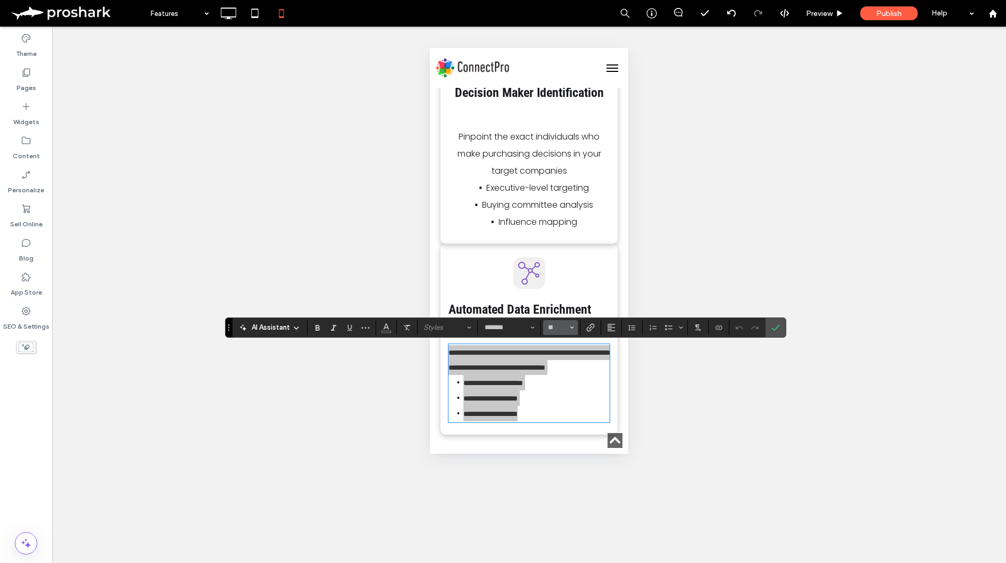
click at [569, 328] on button "**" at bounding box center [560, 327] width 35 height 15
click at [558, 433] on label "16" at bounding box center [560, 433] width 34 height 15
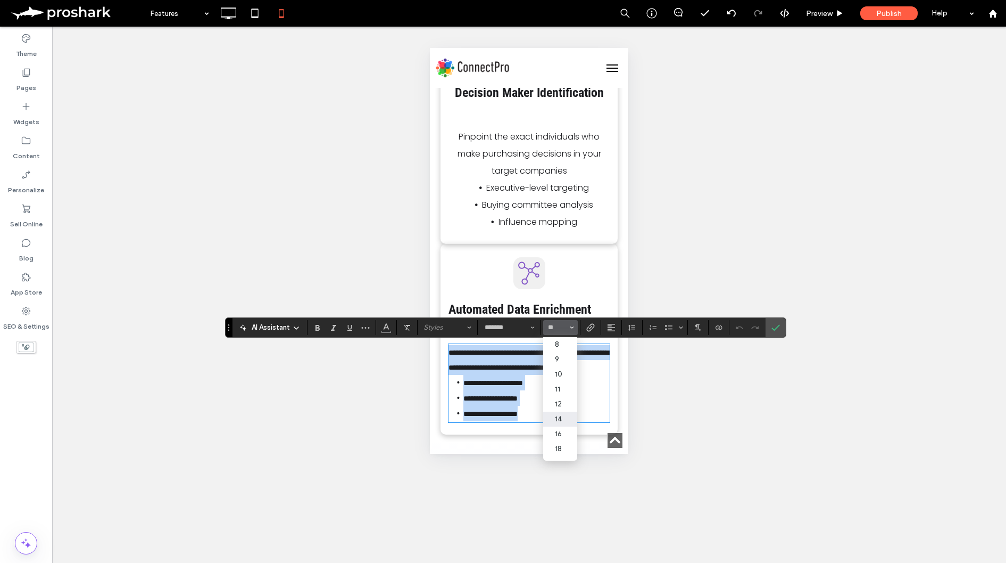
type input "**"
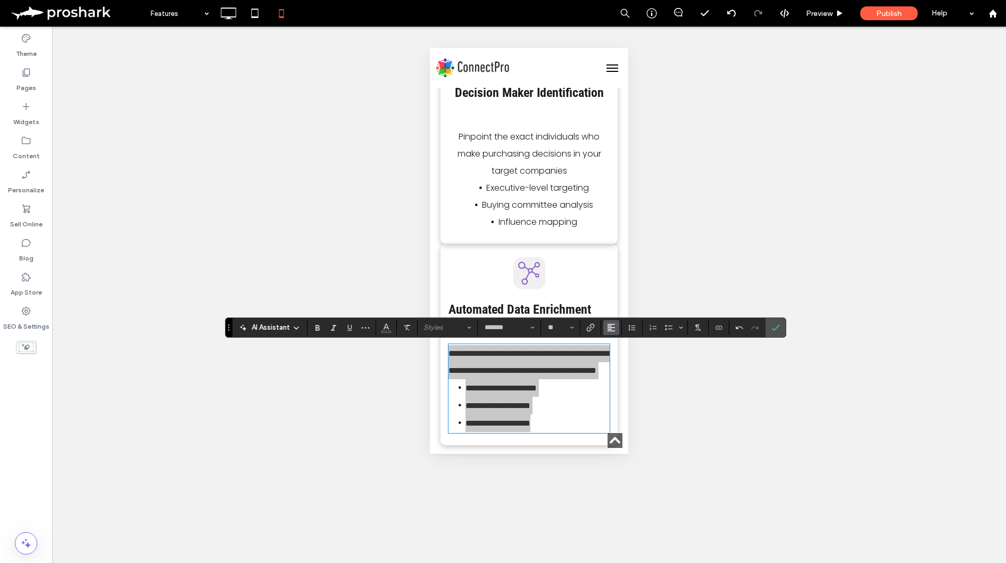
click at [611, 328] on icon "Alignment" at bounding box center [611, 327] width 9 height 9
drag, startPoint x: 625, startPoint y: 359, endPoint x: 198, endPoint y: 310, distance: 429.7
click at [625, 359] on div "ui.textEditor.alignment.center" at bounding box center [622, 359] width 14 height 9
drag, startPoint x: 780, startPoint y: 324, endPoint x: 735, endPoint y: 348, distance: 50.7
click at [780, 324] on label "Confirm" at bounding box center [776, 327] width 16 height 19
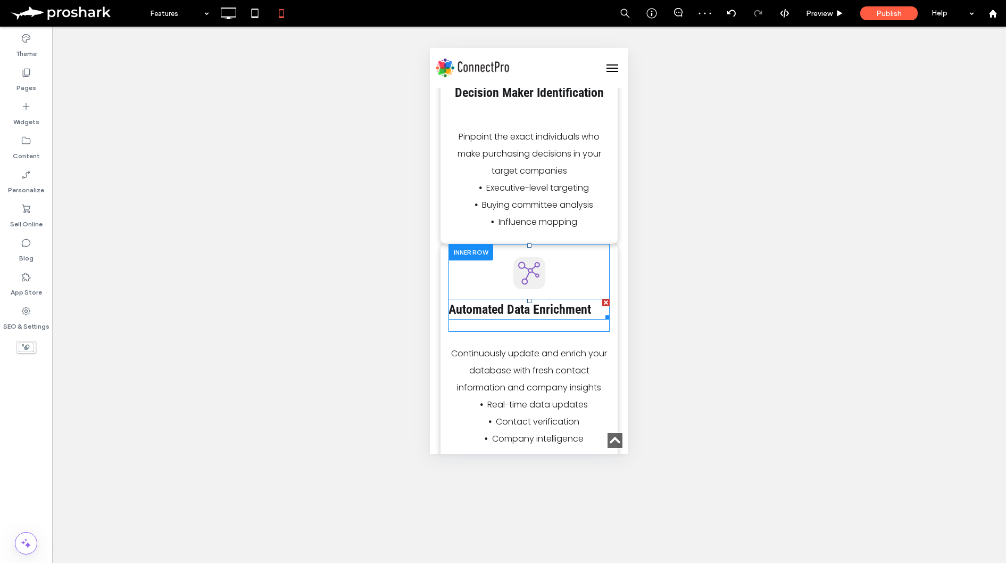
click at [544, 309] on strong "Automated Data Enrichment" at bounding box center [520, 309] width 143 height 15
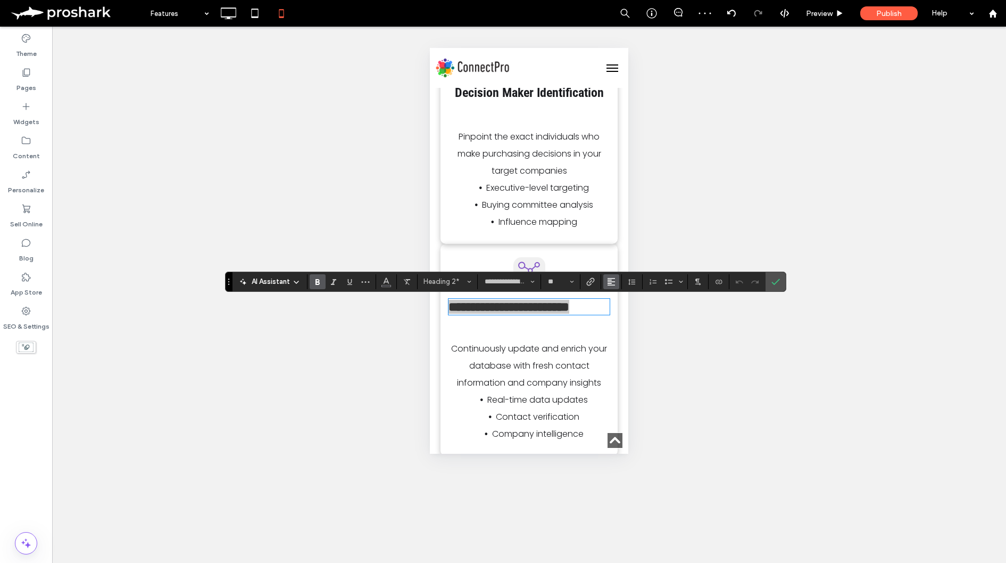
click at [617, 277] on button "Alignment" at bounding box center [611, 281] width 16 height 15
click at [625, 314] on div "ui.textEditor.alignment.center" at bounding box center [622, 314] width 14 height 9
click at [770, 281] on label "Confirm" at bounding box center [776, 281] width 16 height 19
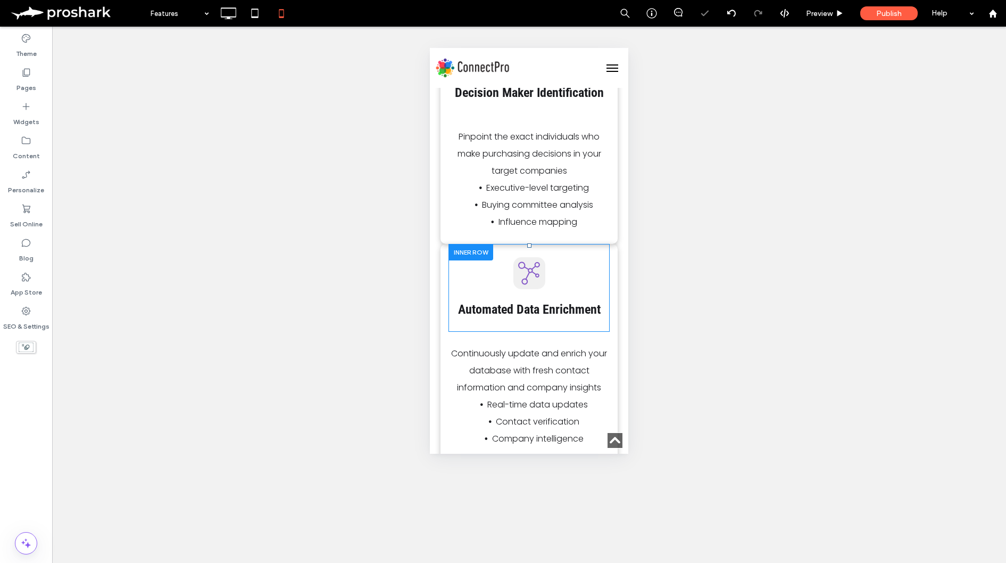
click at [614, 260] on div "Click To Paste Automated Data Enrichment Click To Paste Continuously update and…" at bounding box center [529, 352] width 177 height 217
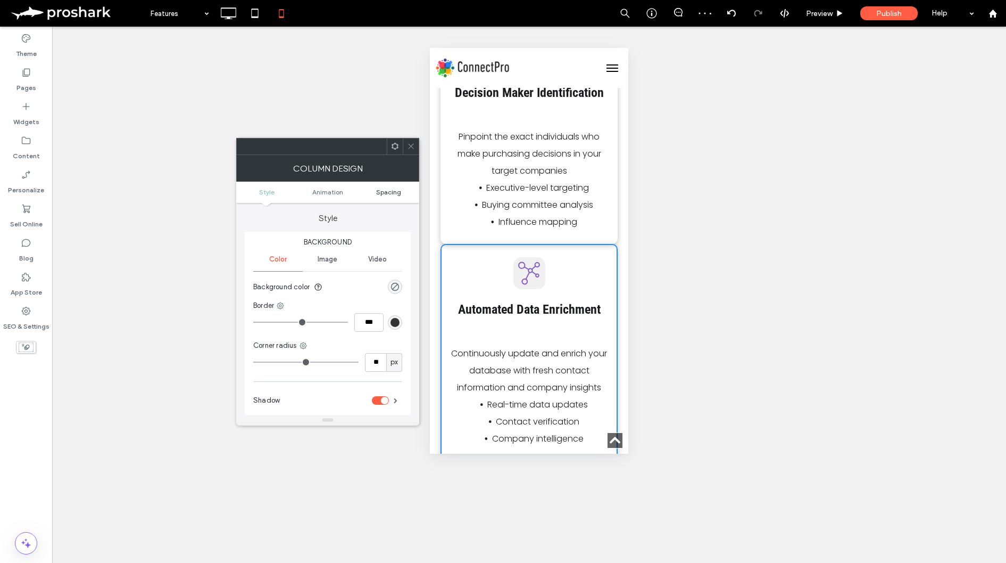
click at [381, 190] on span "Spacing" at bounding box center [388, 192] width 25 height 8
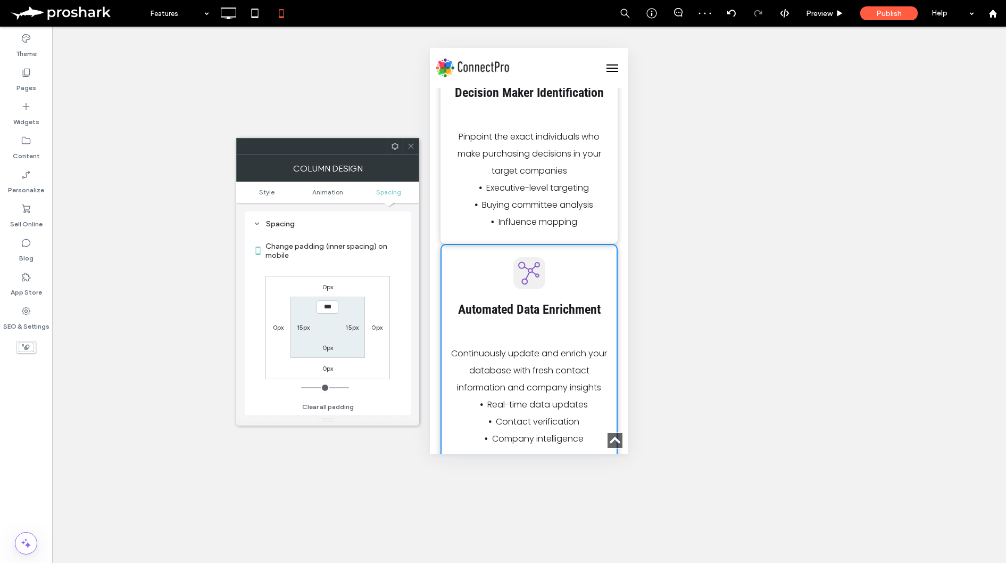
scroll to position [250, 0]
type input "*"
click at [324, 288] on label "0px" at bounding box center [328, 286] width 11 height 8
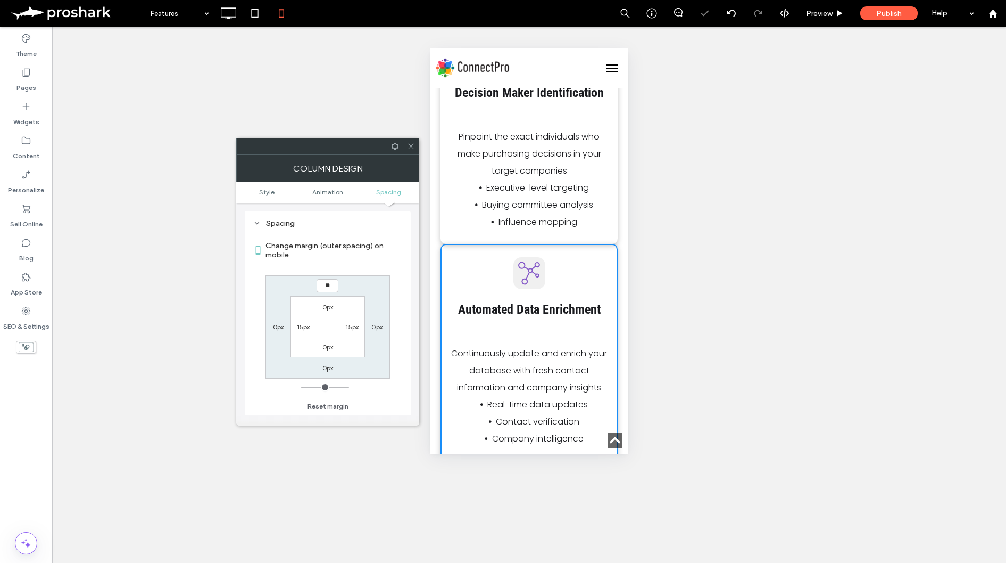
type input "**"
type input "****"
click at [355, 266] on section "Change margin (outer spacing) on mobile" at bounding box center [327, 249] width 149 height 39
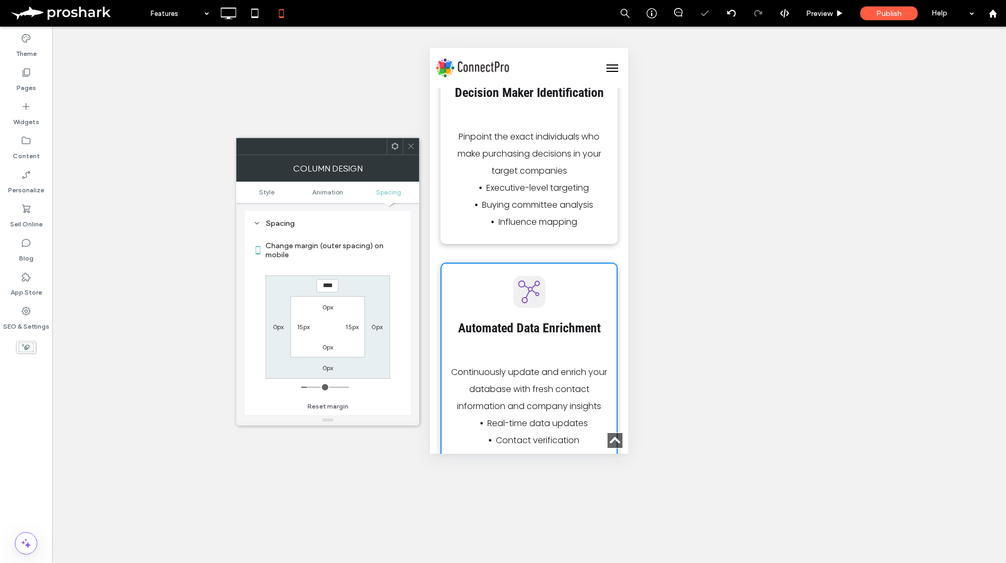
click at [408, 147] on icon at bounding box center [411, 146] width 8 height 8
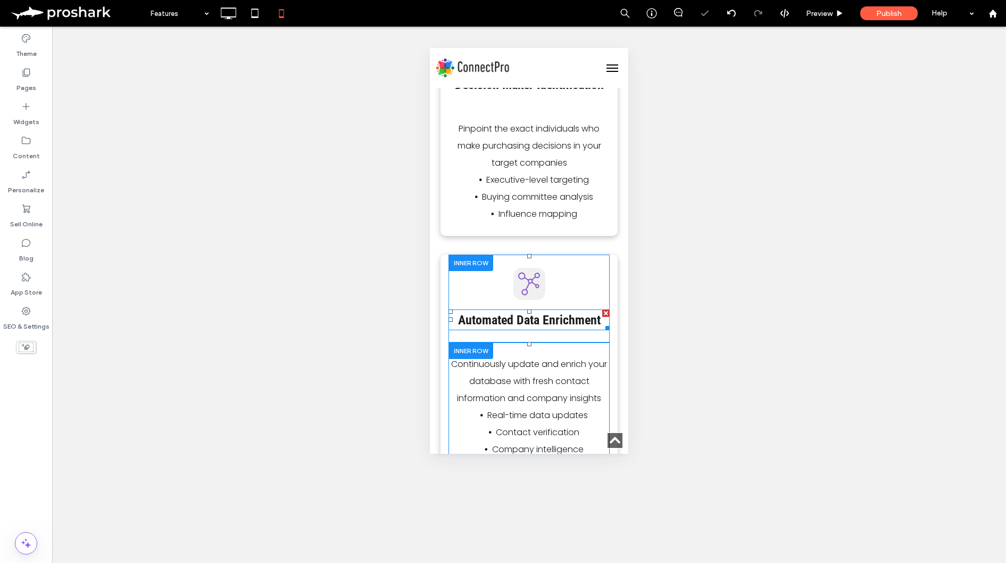
scroll to position [1109, 0]
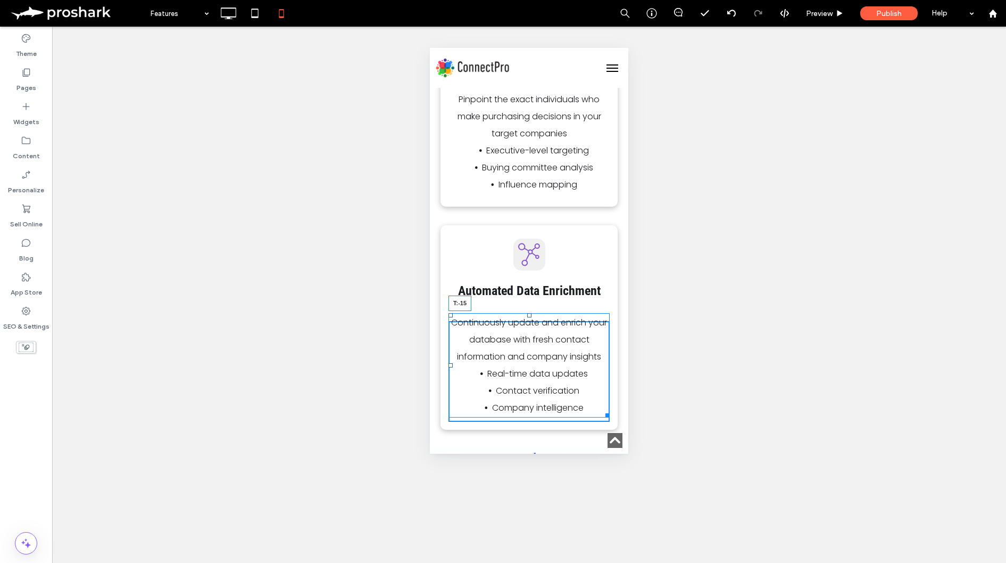
drag, startPoint x: 530, startPoint y: 329, endPoint x: 961, endPoint y: 361, distance: 432.2
click at [531, 314] on div "Click To Paste Automated Data Enrichment Click To Paste Continuously update and…" at bounding box center [529, 327] width 177 height 204
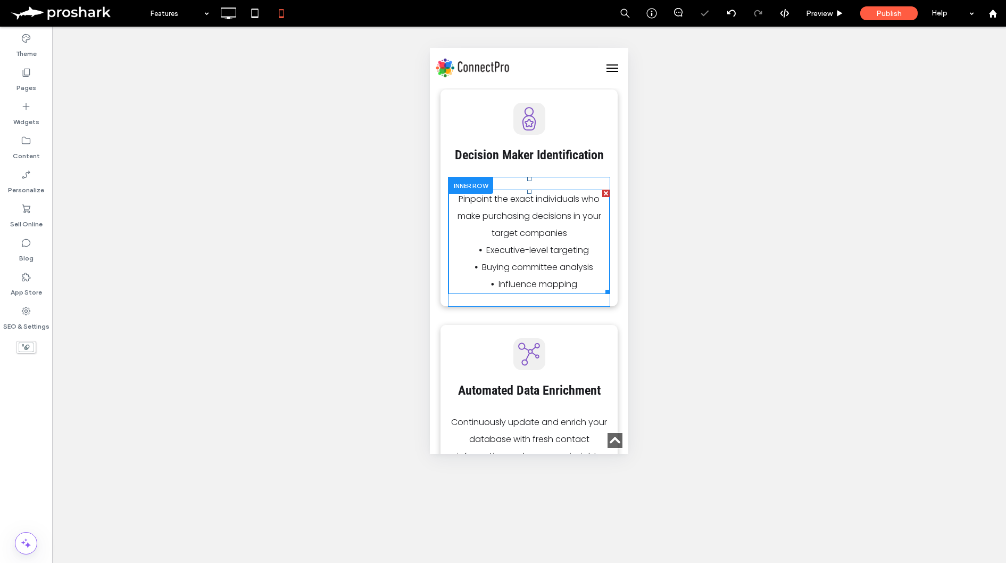
scroll to position [1009, 0]
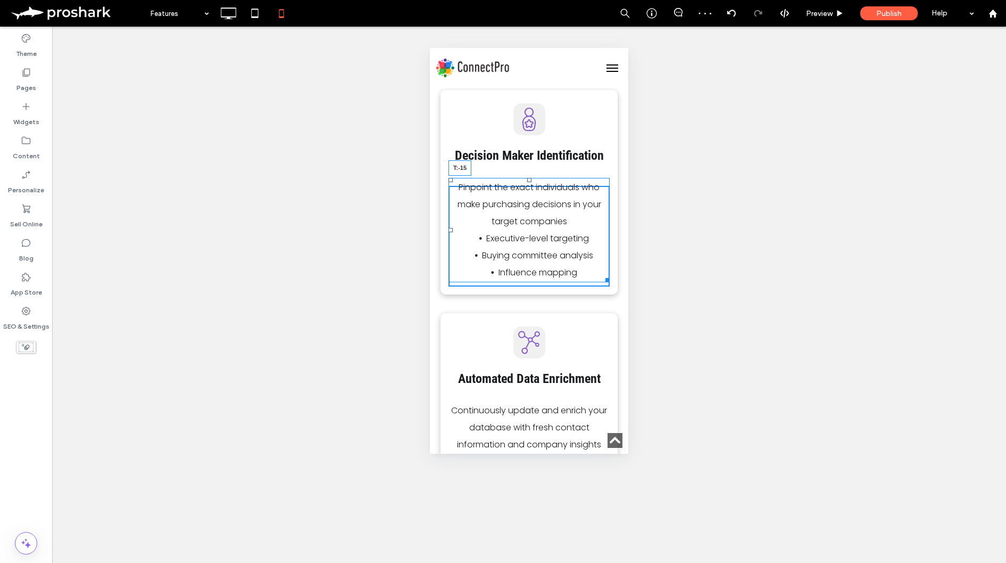
drag, startPoint x: 529, startPoint y: 193, endPoint x: 962, endPoint y: 223, distance: 433.7
click at [531, 176] on div "Click To Paste Decision Maker Identification Click To Paste Pinpoint the exact …" at bounding box center [529, 192] width 177 height 204
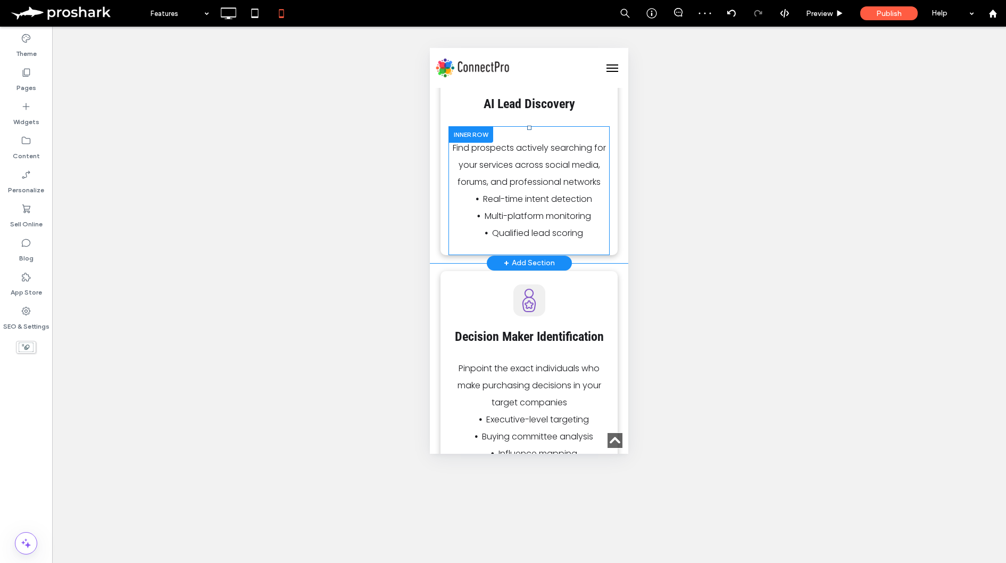
scroll to position [691, 0]
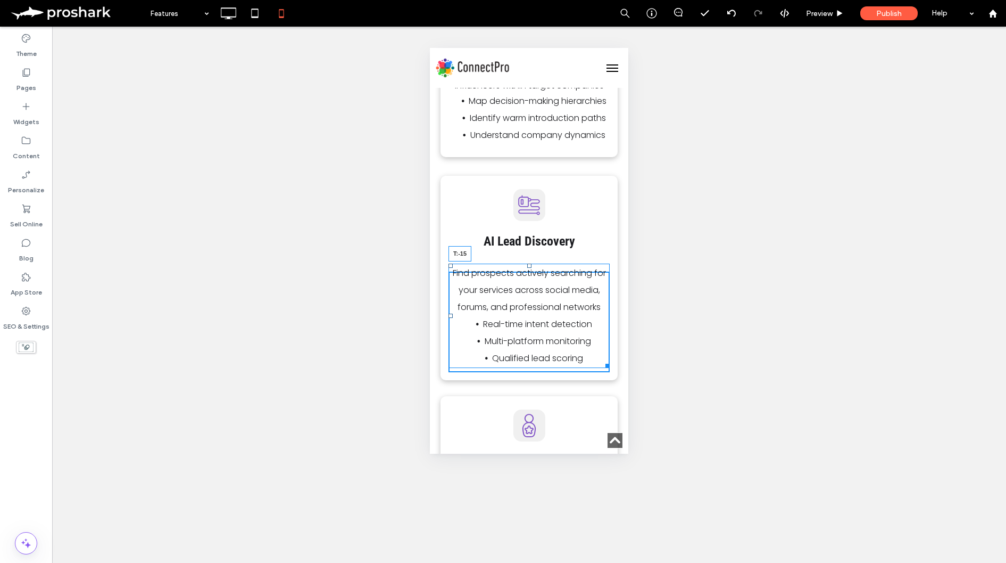
drag, startPoint x: 530, startPoint y: 278, endPoint x: 959, endPoint y: 287, distance: 429.6
click at [528, 241] on div "Click To Paste AI Lead Discovery Click To Paste Find prospects actively searchi…" at bounding box center [529, 278] width 177 height 204
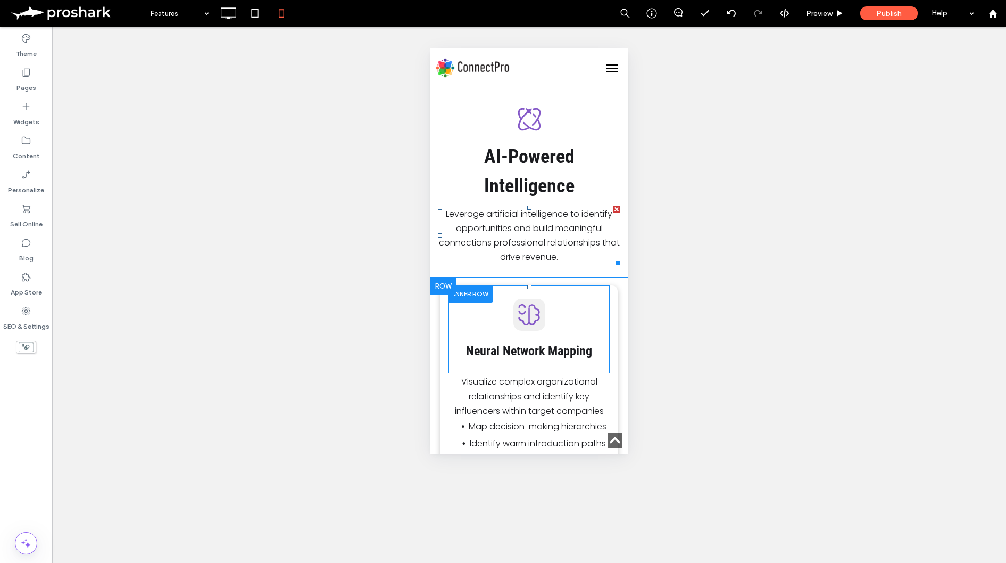
scroll to position [393, 0]
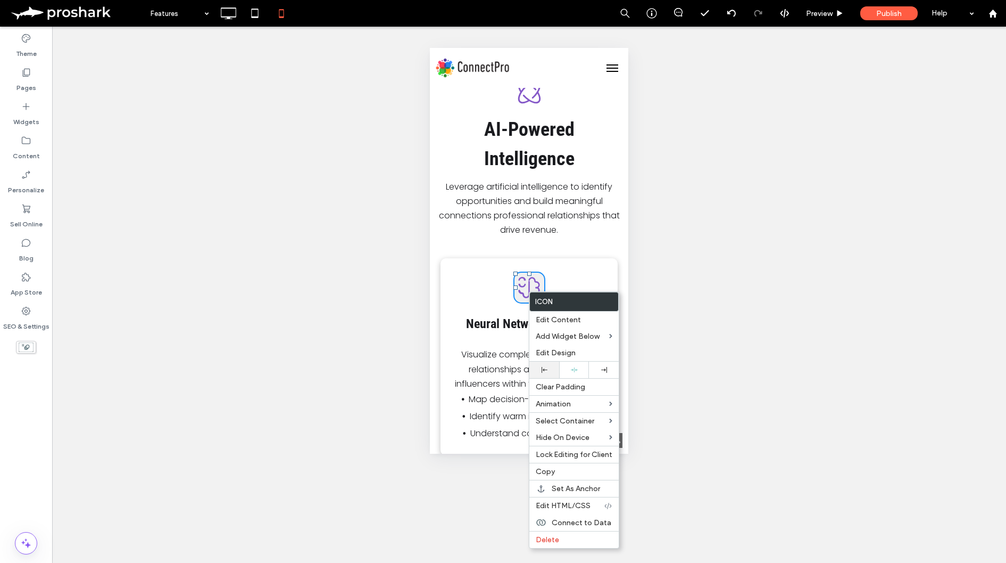
click at [552, 374] on div at bounding box center [545, 369] width 30 height 16
click at [486, 353] on div at bounding box center [503, 281] width 1006 height 563
click at [492, 321] on strong "Neural Network Mapping" at bounding box center [529, 323] width 126 height 15
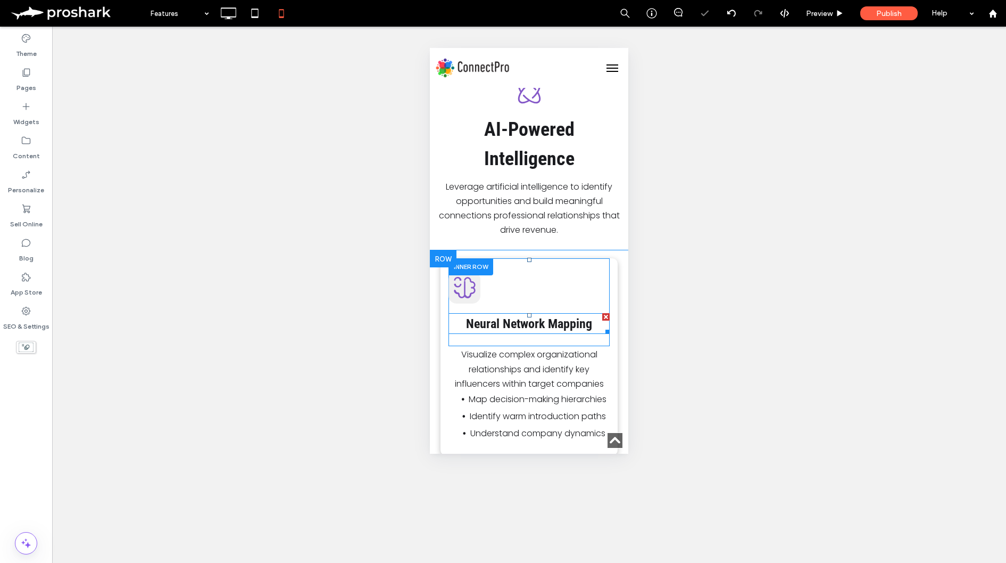
click at [498, 324] on strong "Neural Network Mapping" at bounding box center [529, 323] width 126 height 15
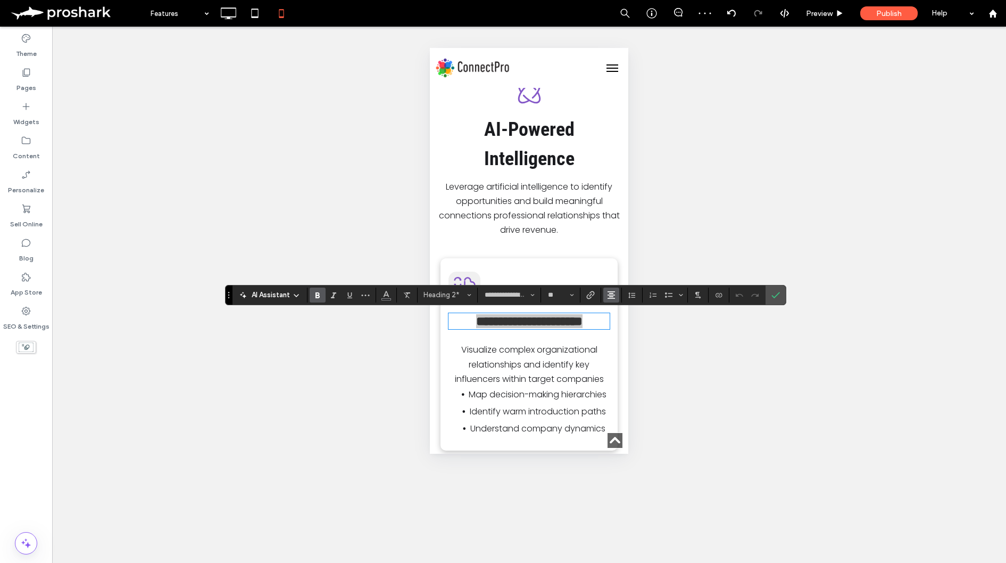
click at [609, 296] on icon "Alignment" at bounding box center [611, 295] width 9 height 9
click at [617, 310] on icon "ui.textEditor.alignment.left" at bounding box center [619, 312] width 9 height 9
click at [559, 384] on span "Visualize complex organizational relationships and identify key influencers wit…" at bounding box center [529, 363] width 149 height 41
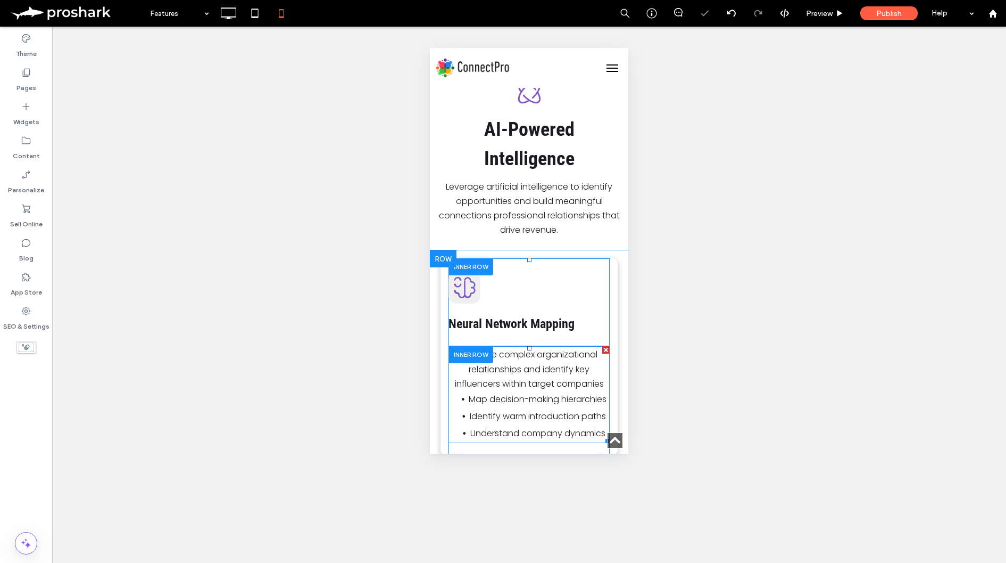
click at [556, 391] on li "Map decision-making hierarchies" at bounding box center [538, 399] width 144 height 17
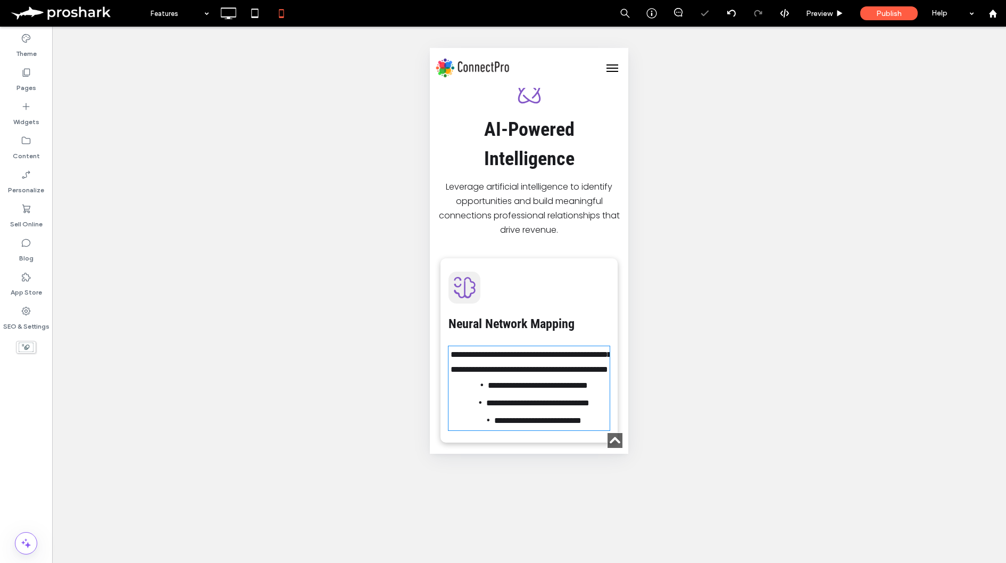
type input "*******"
type input "**"
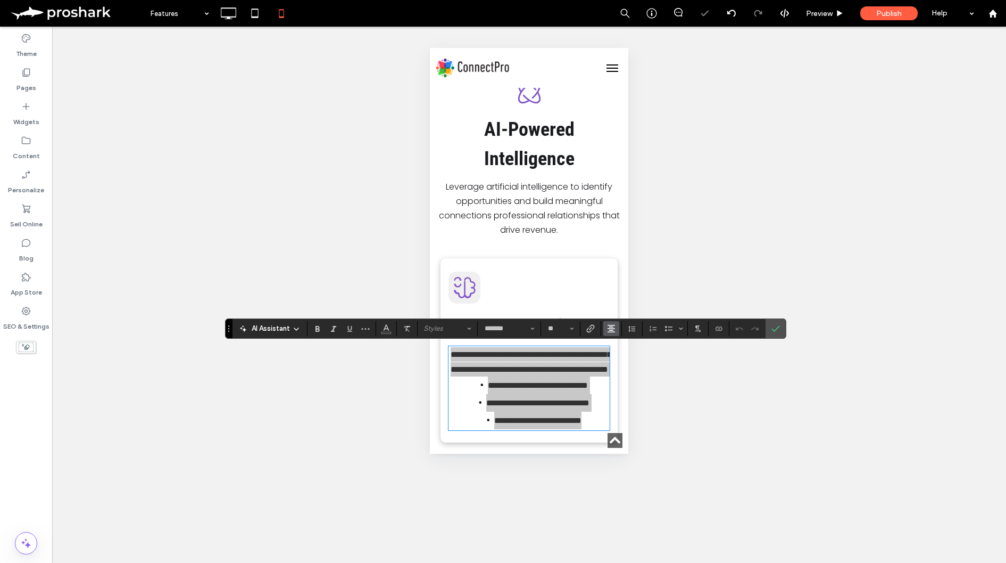
click at [608, 327] on icon "Alignment" at bounding box center [611, 328] width 9 height 9
click at [618, 344] on icon "ui.textEditor.alignment.left" at bounding box center [619, 345] width 9 height 9
click at [773, 328] on icon "Confirm" at bounding box center [776, 328] width 9 height 9
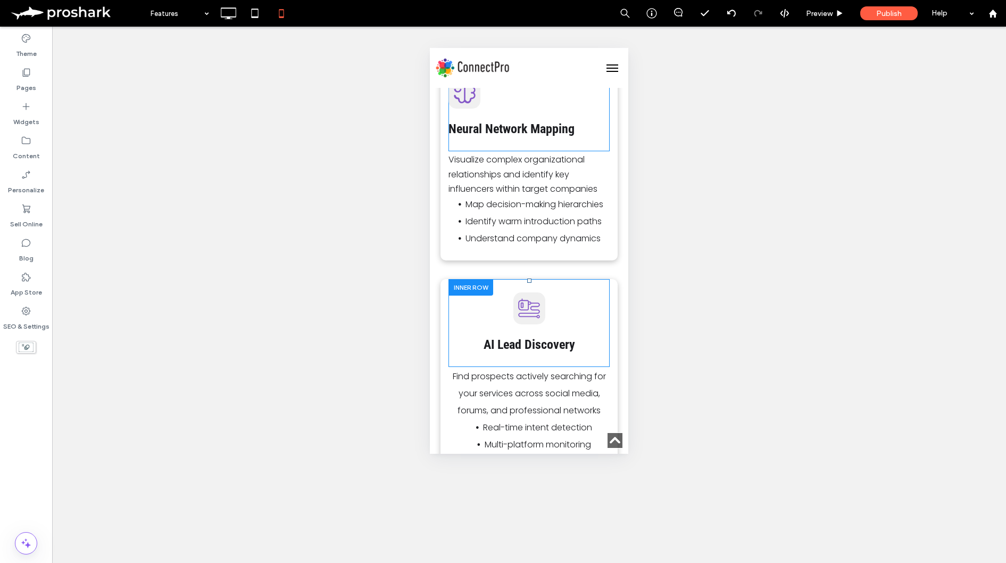
scroll to position [620, 0]
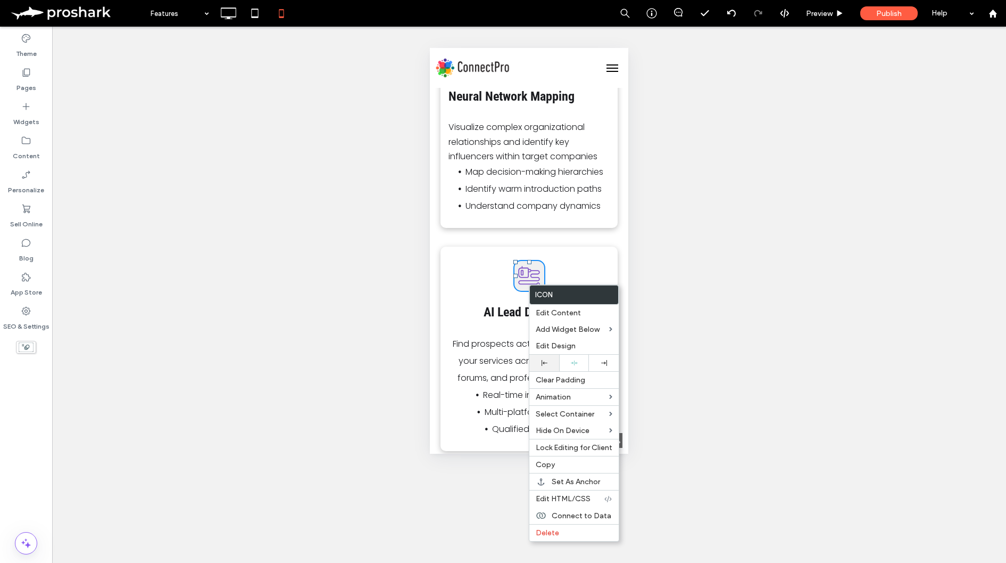
click at [543, 360] on icon at bounding box center [545, 363] width 6 height 6
click at [456, 336] on div at bounding box center [503, 281] width 1006 height 563
click at [501, 314] on strong "AI Lead Discovery" at bounding box center [530, 311] width 92 height 15
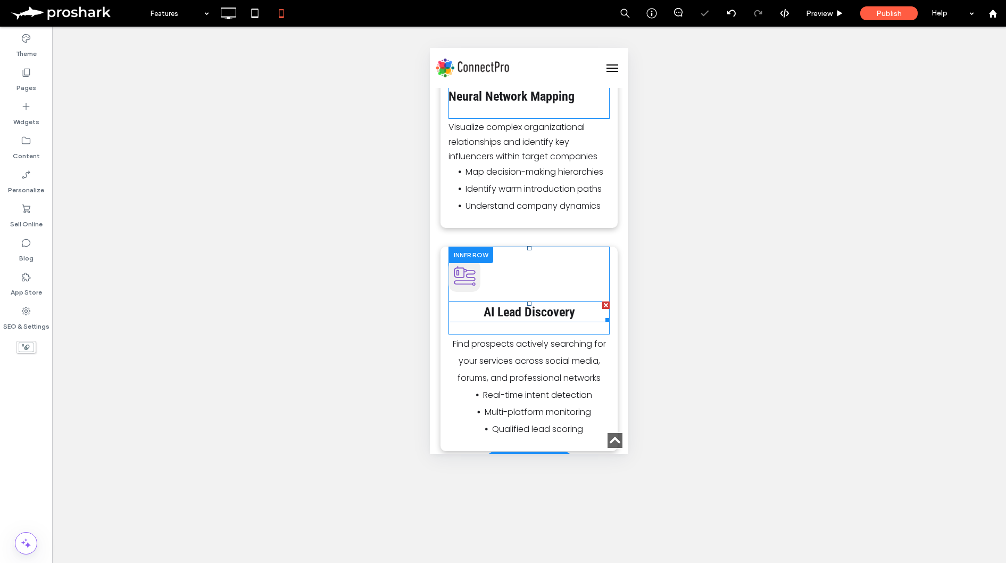
click at [512, 310] on strong "AI Lead Discovery" at bounding box center [530, 311] width 92 height 15
type input "**********"
type input "**"
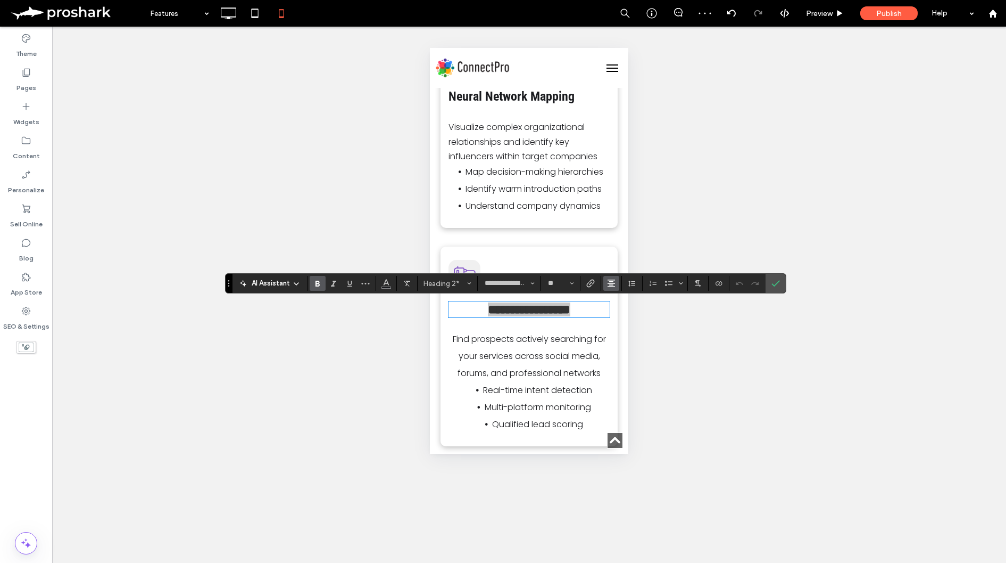
click at [609, 283] on use "Alignment" at bounding box center [611, 282] width 7 height 7
click at [619, 299] on use "ui.textEditor.alignment.left" at bounding box center [619, 300] width 7 height 7
click at [779, 287] on icon "Confirm" at bounding box center [776, 283] width 9 height 9
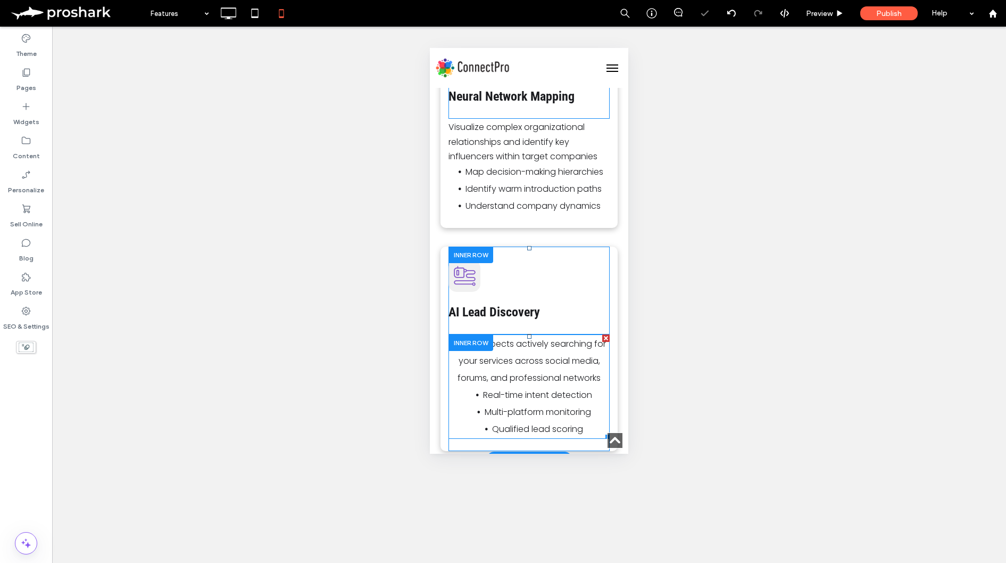
click at [549, 381] on span "Find prospects actively searching for your services across social media, forums…" at bounding box center [529, 360] width 153 height 46
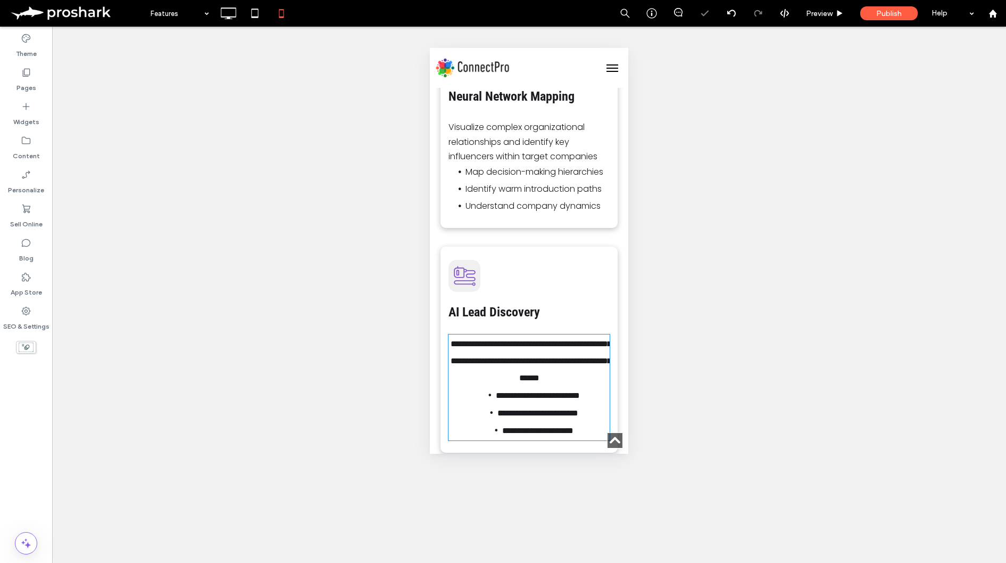
type input "*******"
type input "**"
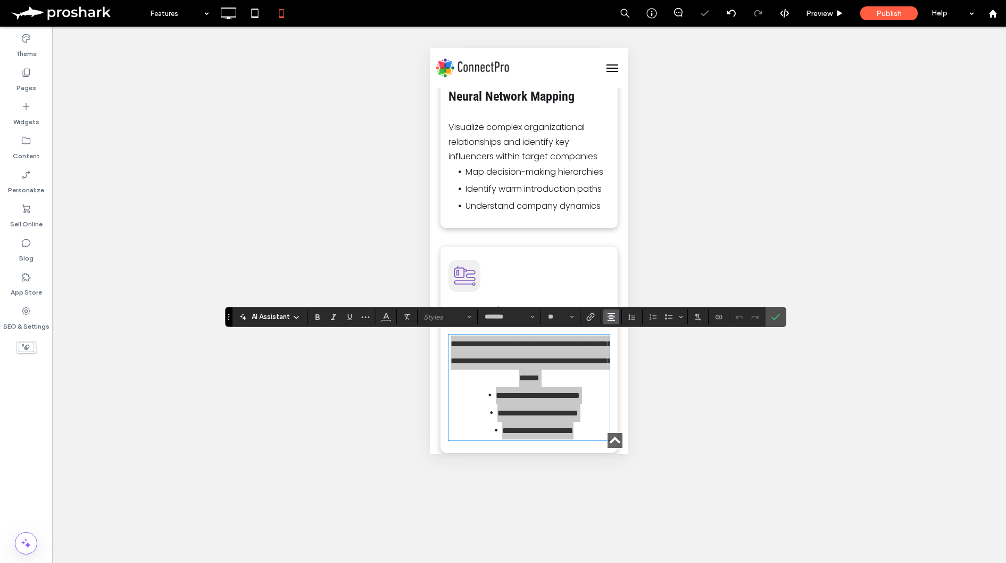
click at [610, 316] on icon "Alignment" at bounding box center [611, 316] width 9 height 9
click at [615, 330] on icon "ui.textEditor.alignment.left" at bounding box center [619, 334] width 9 height 9
click at [774, 315] on icon "Confirm" at bounding box center [776, 316] width 9 height 9
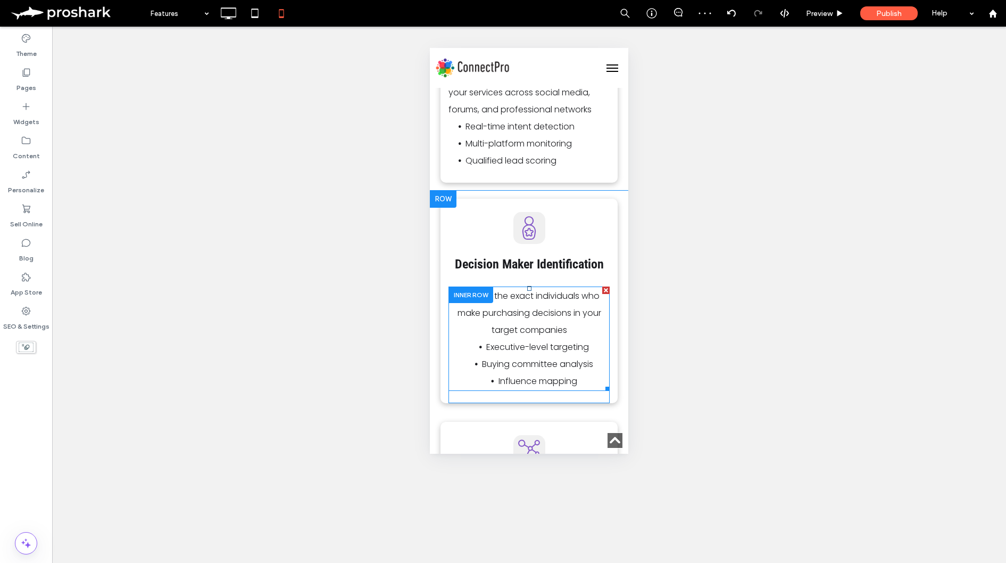
scroll to position [894, 0]
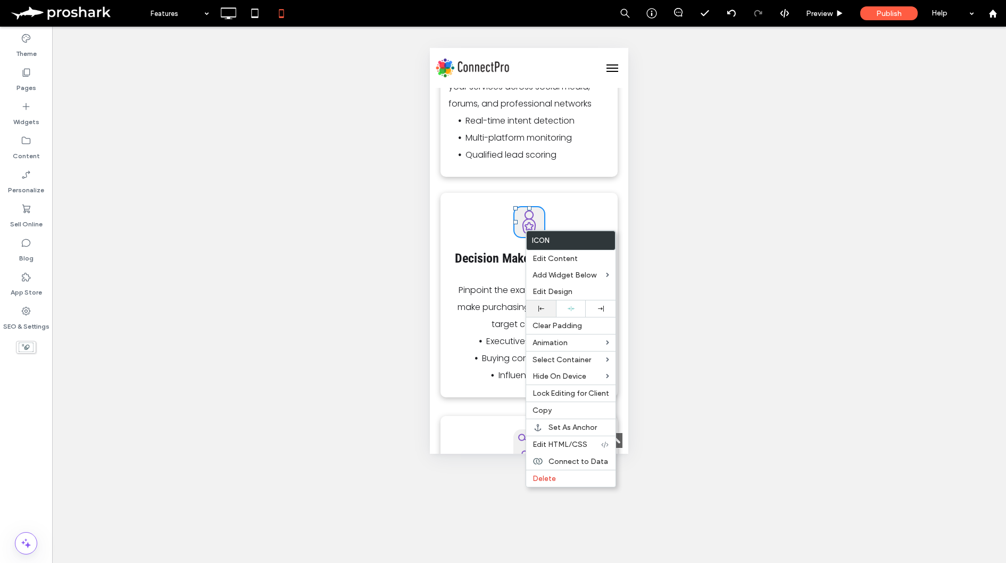
drag, startPoint x: 537, startPoint y: 305, endPoint x: 530, endPoint y: 308, distance: 7.4
click at [537, 305] on div at bounding box center [541, 308] width 19 height 6
click at [415, 313] on div "Unhide? Yes Unhide? Yes Unhide? Yes Unhide? Yes" at bounding box center [529, 295] width 954 height 536
click at [506, 262] on strong "Decision Maker Identification" at bounding box center [529, 258] width 149 height 15
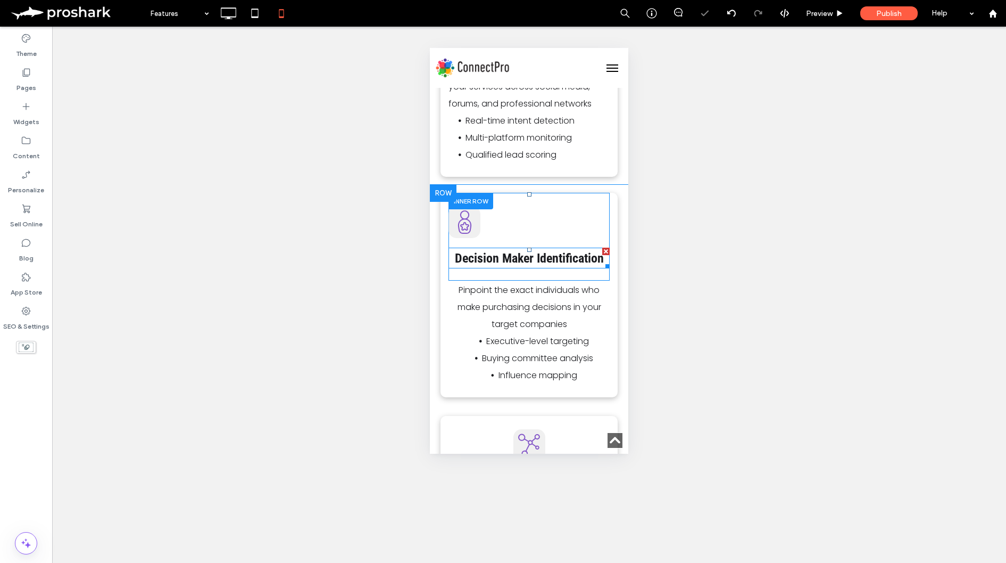
click at [526, 255] on strong "Decision Maker Identification" at bounding box center [529, 258] width 149 height 15
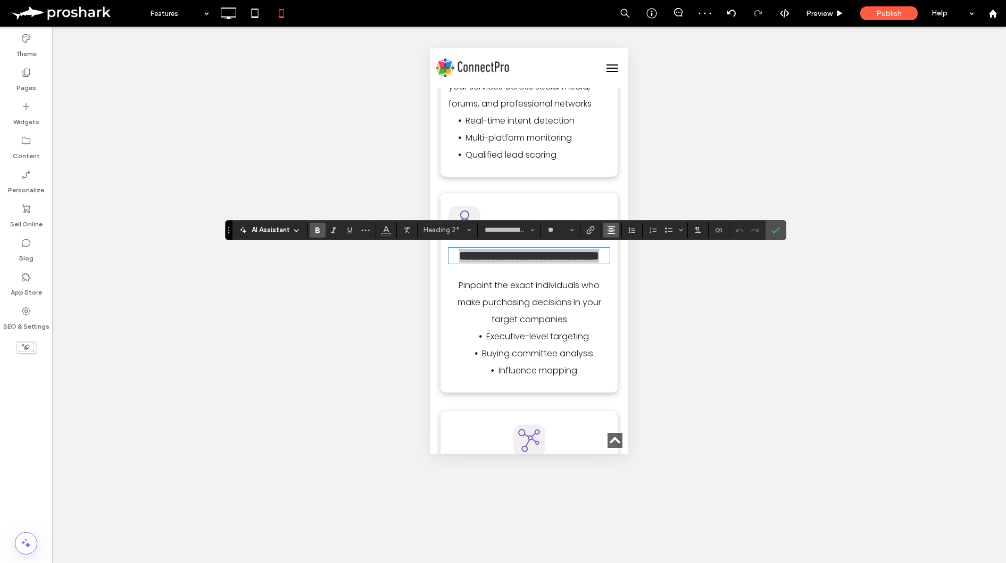
click at [610, 231] on use "Alignment" at bounding box center [611, 229] width 7 height 7
click at [617, 244] on icon "ui.textEditor.alignment.left" at bounding box center [619, 247] width 9 height 9
click at [774, 230] on icon "Confirm" at bounding box center [776, 230] width 9 height 9
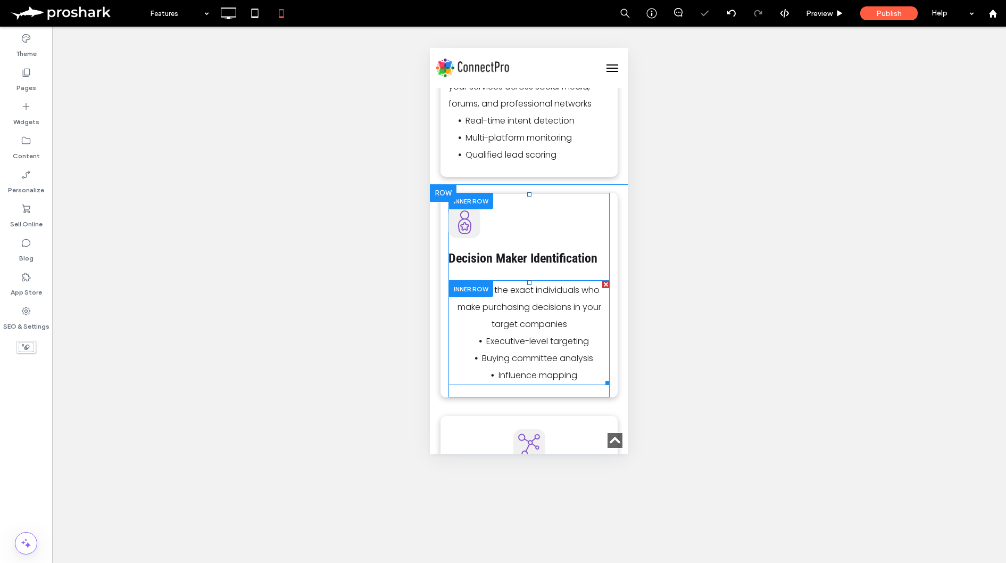
click at [580, 318] on p "Pinpoint the exact individuals who make purchasing decisions in your target com…" at bounding box center [529, 307] width 161 height 51
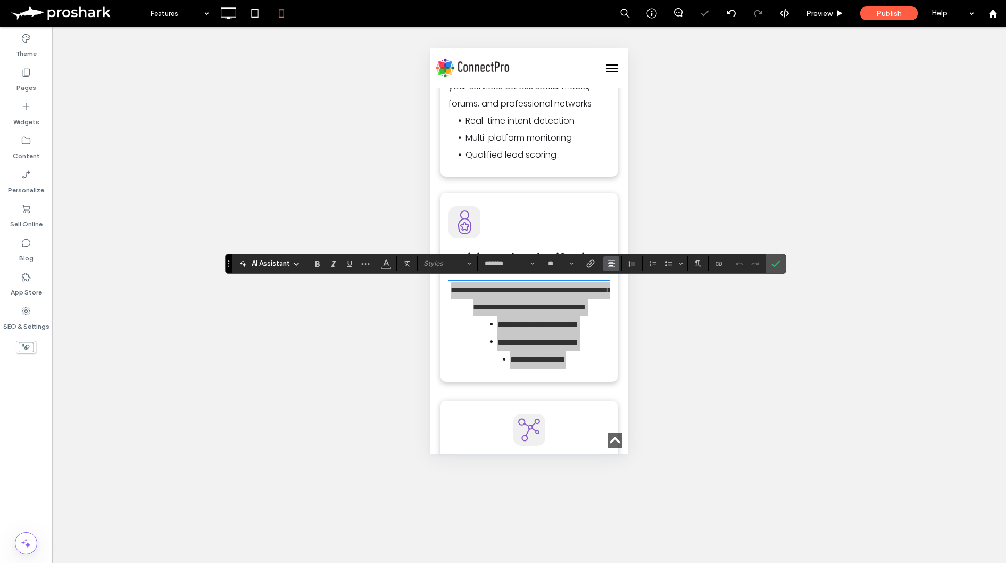
click at [614, 266] on icon "Alignment" at bounding box center [611, 263] width 9 height 9
drag, startPoint x: 623, startPoint y: 278, endPoint x: 197, endPoint y: 229, distance: 429.0
click at [623, 278] on icon "ui.textEditor.alignment.left" at bounding box center [619, 280] width 9 height 9
click at [782, 264] on label "Confirm" at bounding box center [776, 263] width 16 height 19
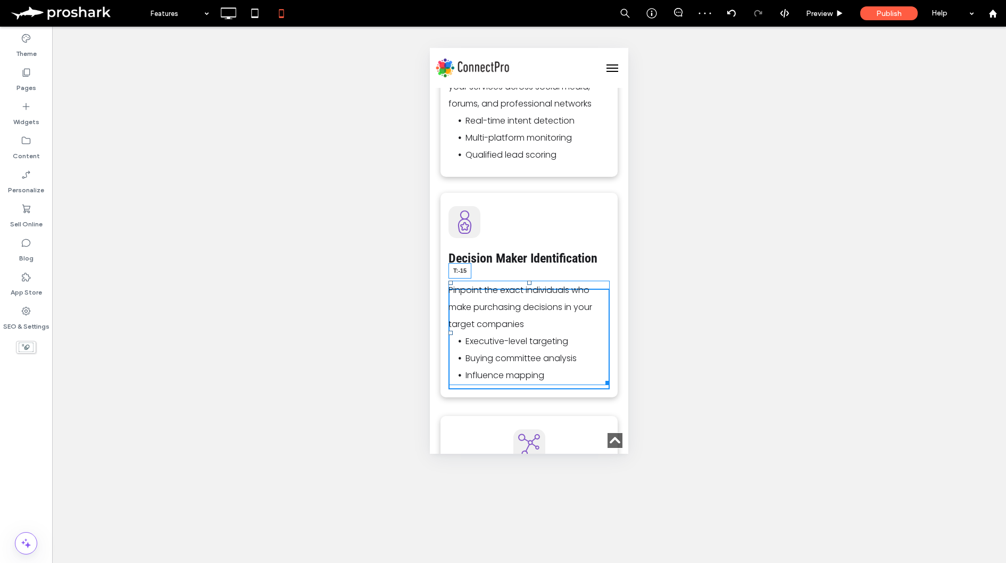
drag, startPoint x: 531, startPoint y: 282, endPoint x: 963, endPoint y: 312, distance: 432.7
click at [533, 264] on div "Click To Paste Decision Maker Identification Click To Paste Pinpoint the exact …" at bounding box center [529, 295] width 177 height 204
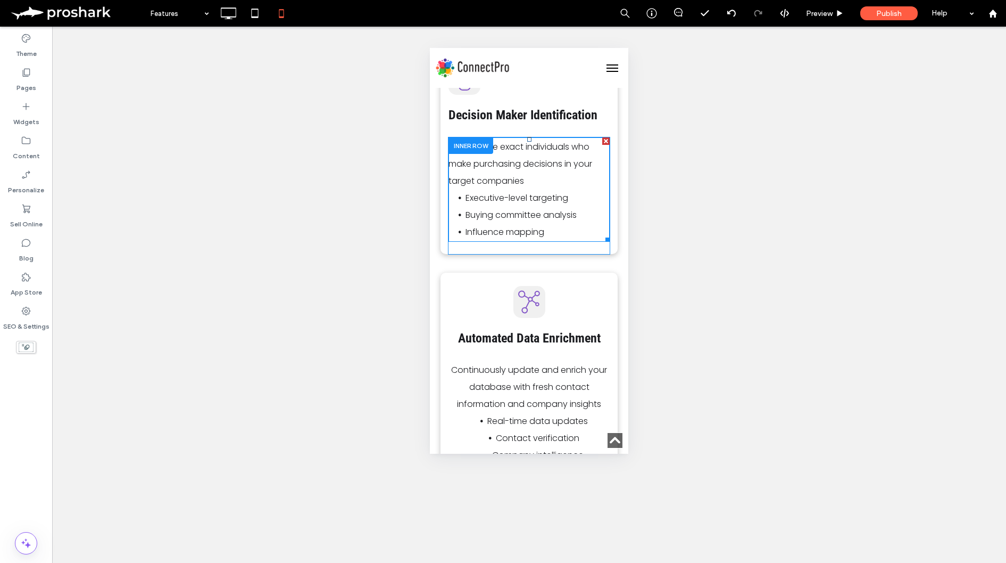
scroll to position [1047, 0]
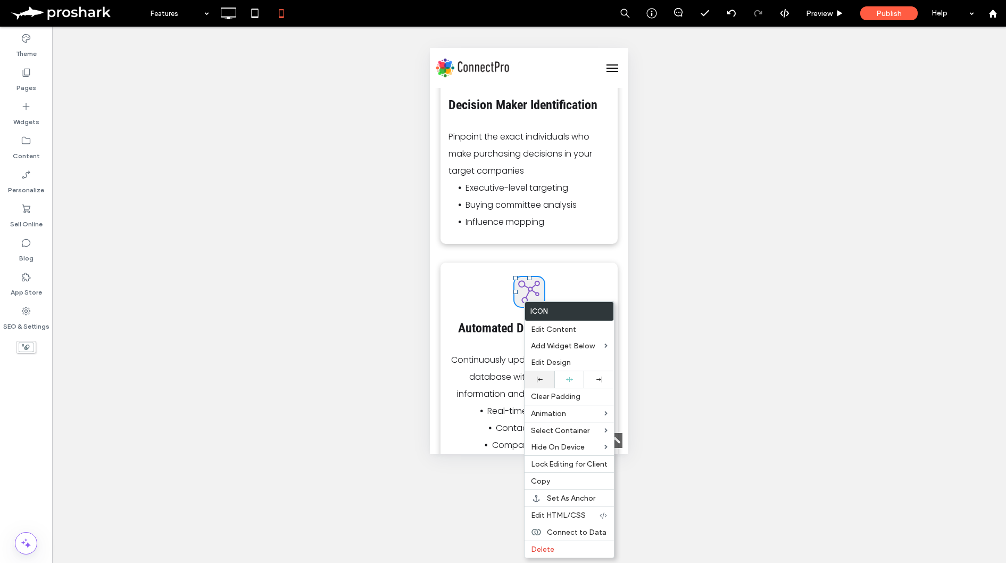
click at [537, 382] on use at bounding box center [540, 379] width 6 height 6
click at [464, 357] on div at bounding box center [503, 281] width 1006 height 563
click at [494, 335] on strong "Automated Data Enrichment" at bounding box center [529, 327] width 143 height 15
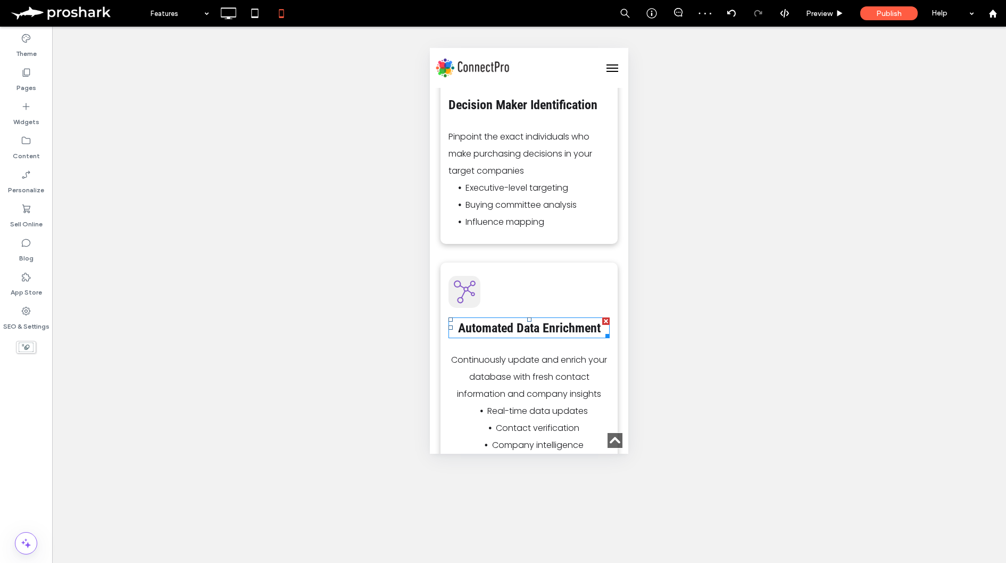
click at [533, 326] on strong "Automated Data Enrichment" at bounding box center [529, 327] width 143 height 15
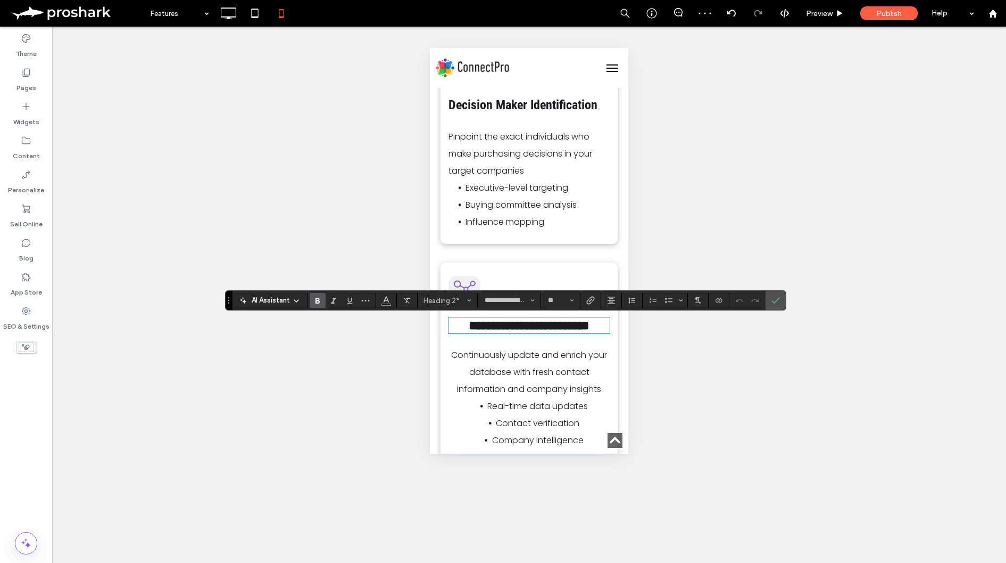
click at [603, 303] on section at bounding box center [611, 300] width 21 height 15
click at [607, 301] on icon "Alignment" at bounding box center [611, 300] width 9 height 9
click at [622, 316] on icon "ui.textEditor.alignment.left" at bounding box center [619, 317] width 9 height 9
click at [776, 301] on use "Confirm" at bounding box center [776, 300] width 9 height 6
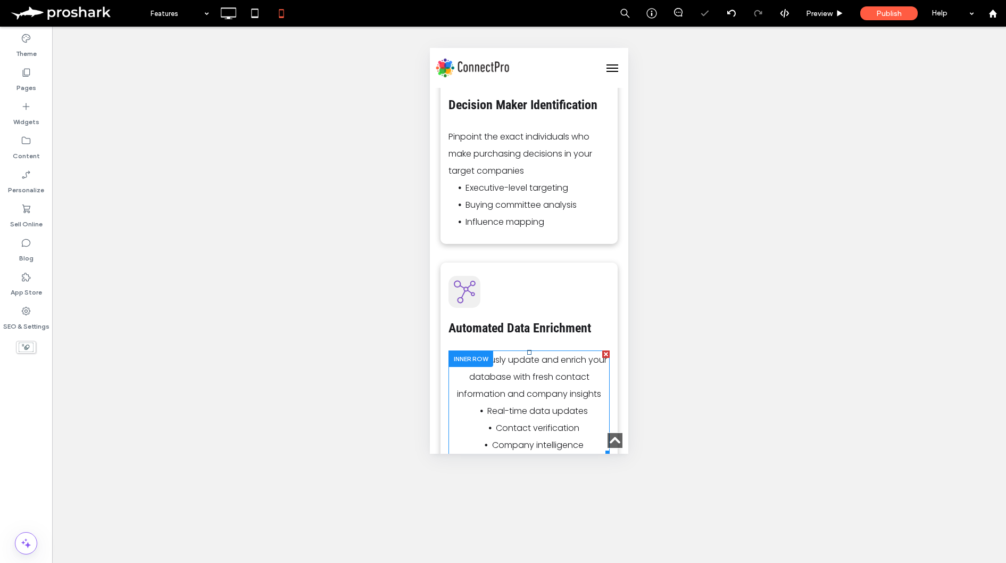
click at [542, 374] on span "Continuously update and enrich your database with fresh contact information and…" at bounding box center [529, 376] width 156 height 46
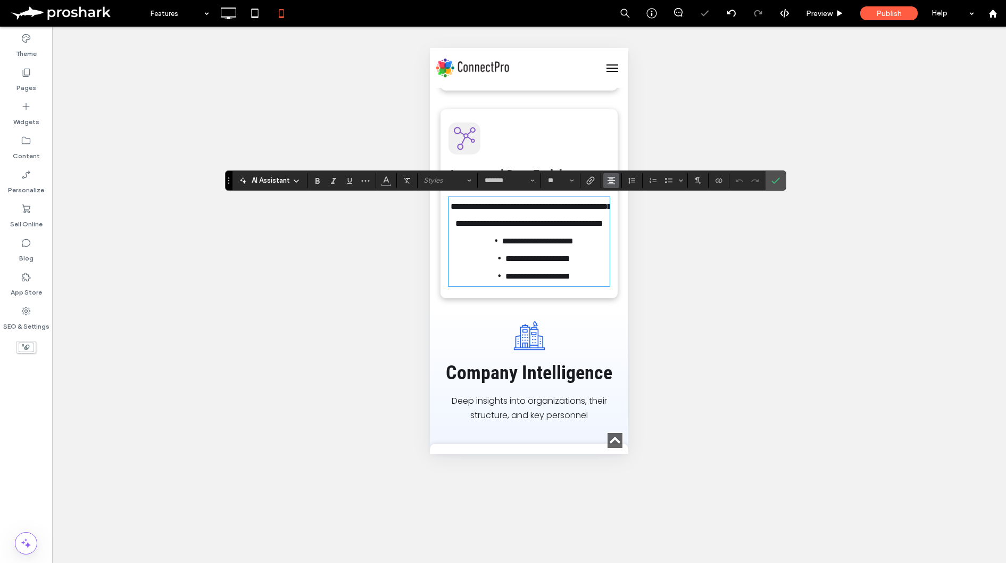
click at [613, 181] on icon "Alignment" at bounding box center [611, 180] width 9 height 9
click at [625, 197] on div "ui.textEditor.alignment.left" at bounding box center [622, 197] width 14 height 9
click at [777, 184] on icon "Confirm" at bounding box center [776, 180] width 9 height 9
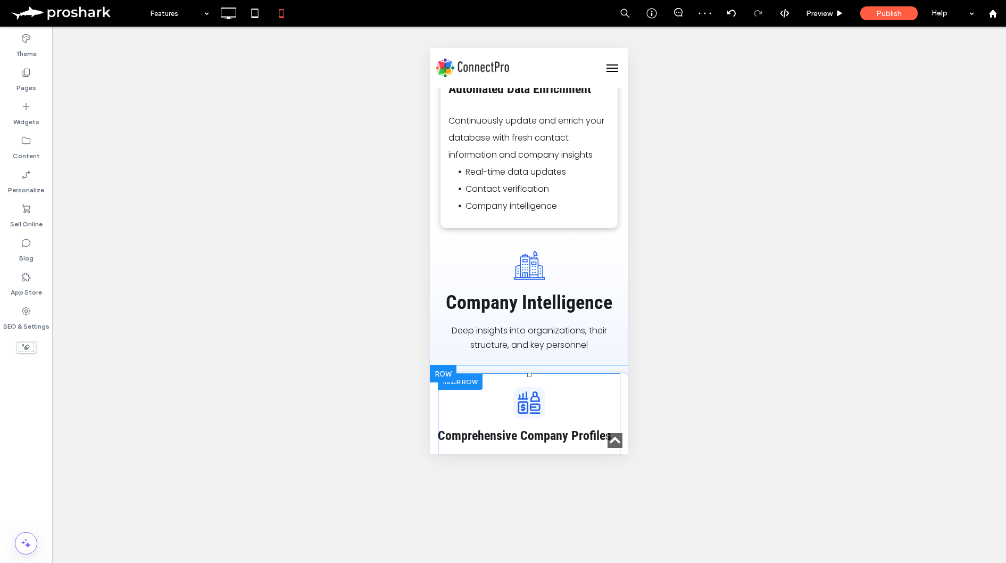
scroll to position [1291, 0]
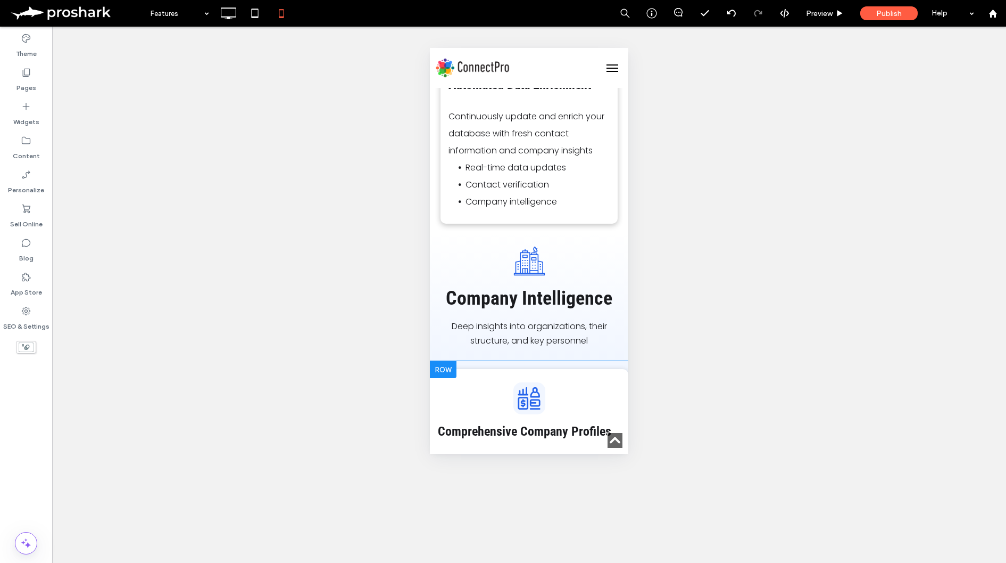
click at [443, 366] on div at bounding box center [443, 369] width 27 height 17
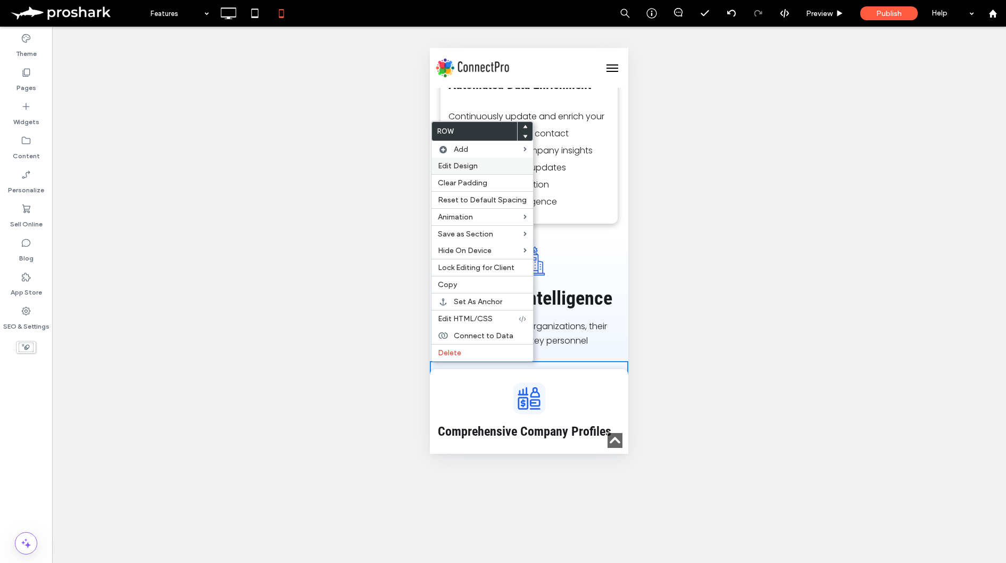
click at [479, 167] on label "Edit Design" at bounding box center [482, 165] width 89 height 9
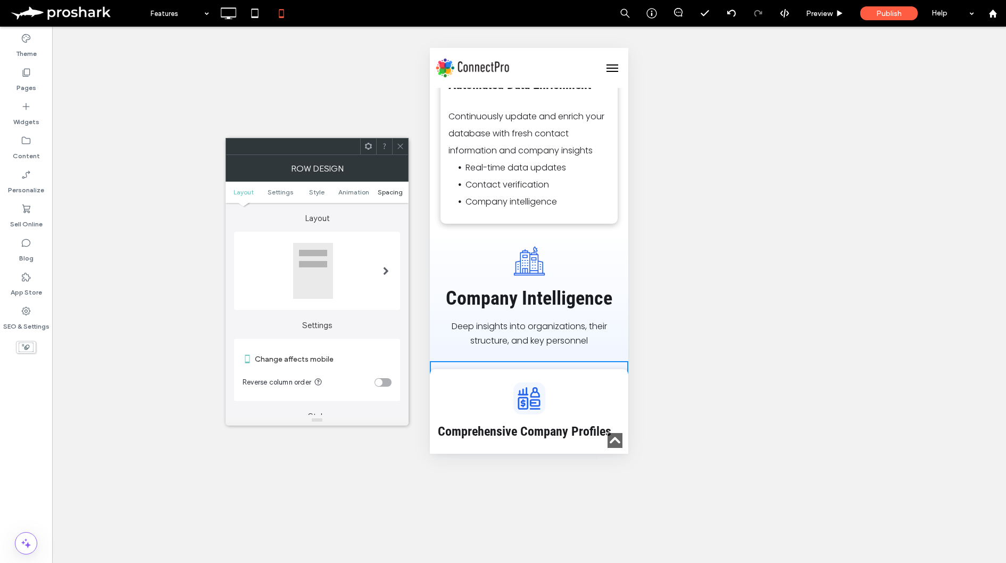
click at [384, 191] on span "Spacing" at bounding box center [390, 192] width 25 height 8
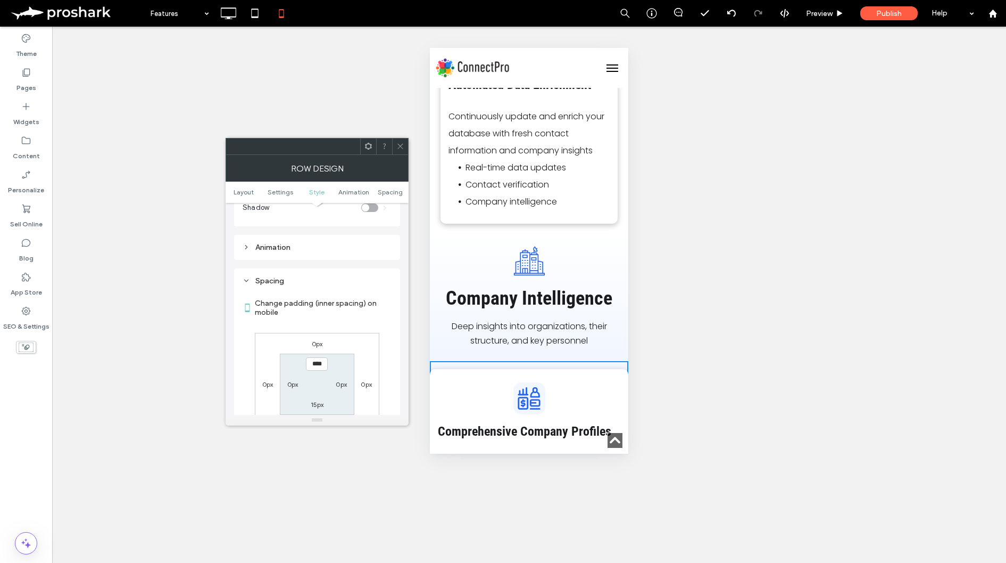
scroll to position [409, 0]
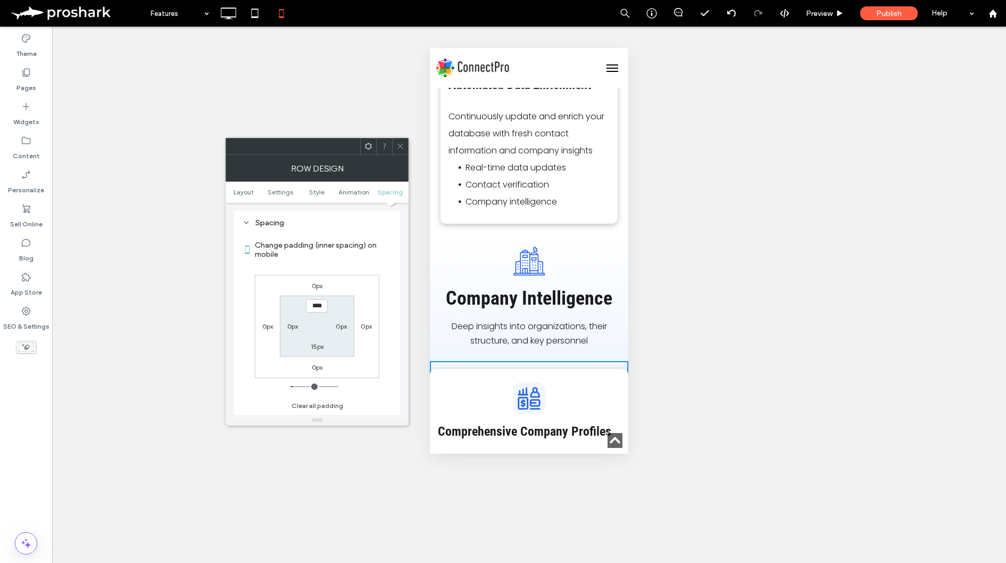
click at [288, 326] on label "0px" at bounding box center [292, 326] width 11 height 8
type input "*"
type input "**"
type input "****"
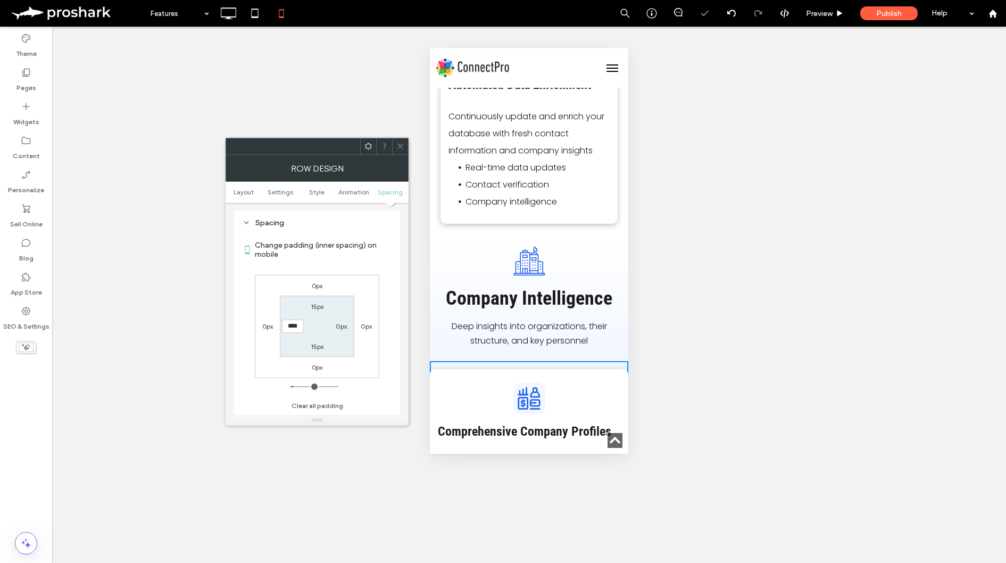
click at [340, 326] on label "0px" at bounding box center [341, 326] width 11 height 8
type input "*"
type input "**"
type input "****"
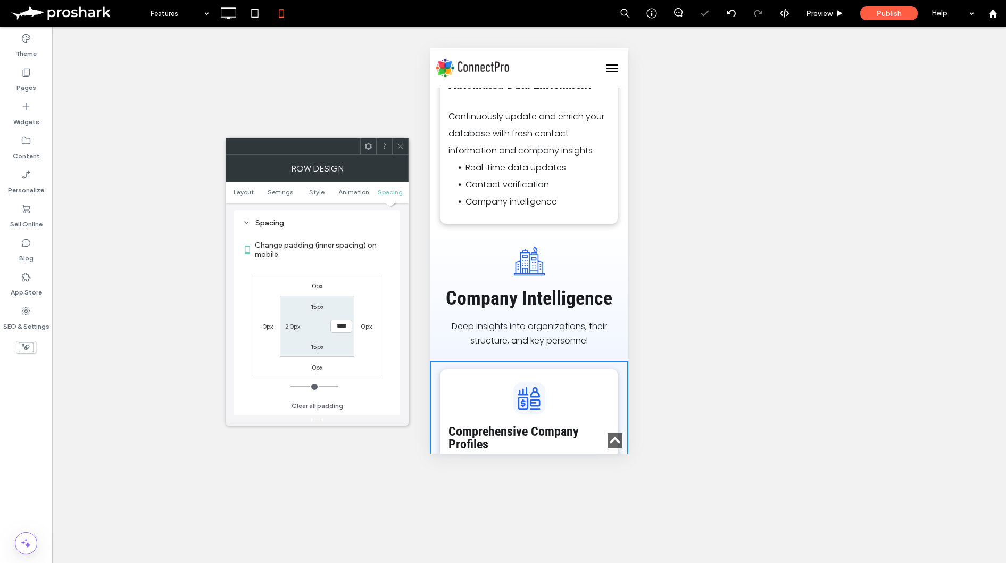
click at [362, 258] on label "Change padding (inner spacing) on mobile" at bounding box center [323, 249] width 137 height 29
drag, startPoint x: 397, startPoint y: 143, endPoint x: 398, endPoint y: 150, distance: 6.5
click at [397, 144] on icon at bounding box center [400, 146] width 8 height 8
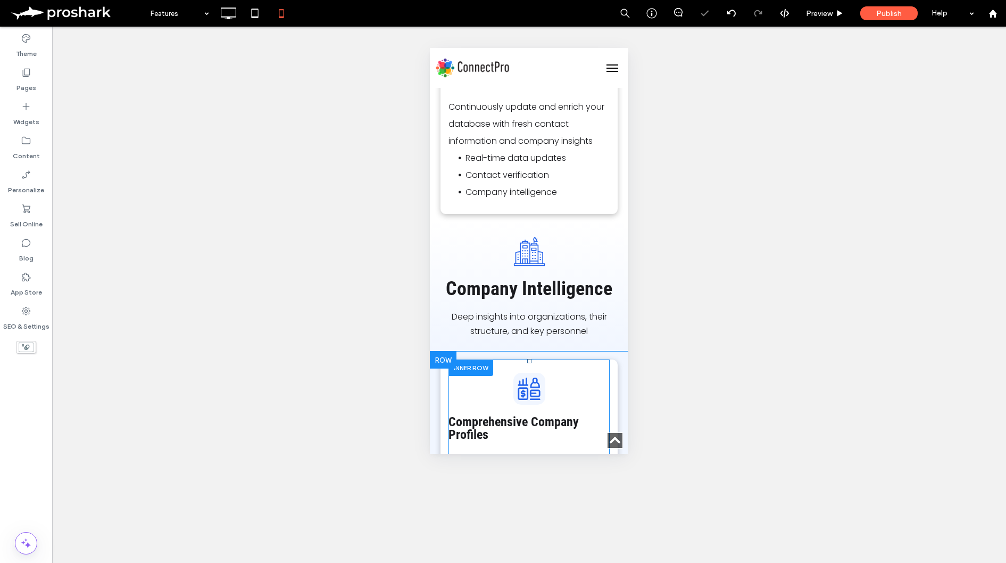
scroll to position [1301, 0]
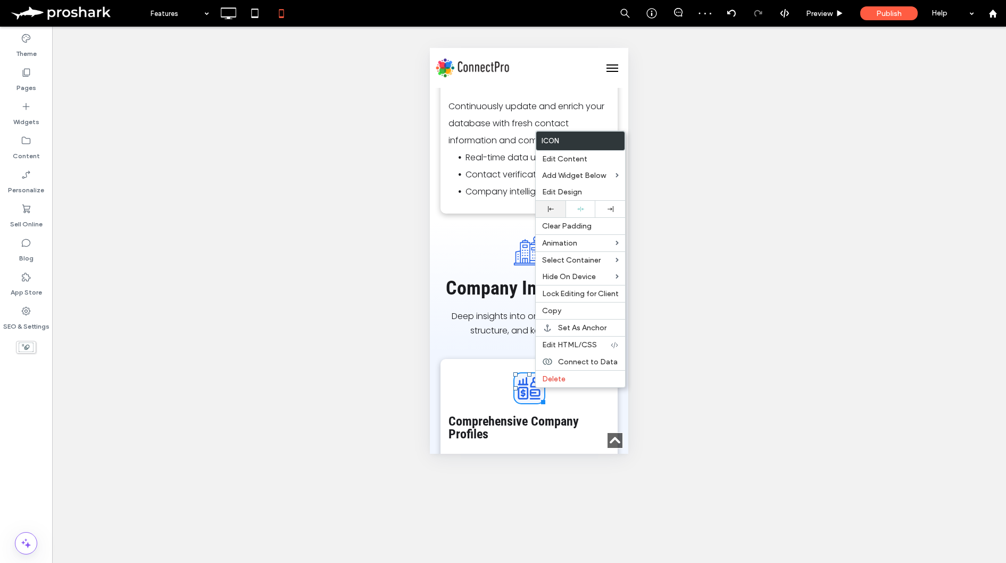
click at [549, 209] on use at bounding box center [551, 209] width 6 height 6
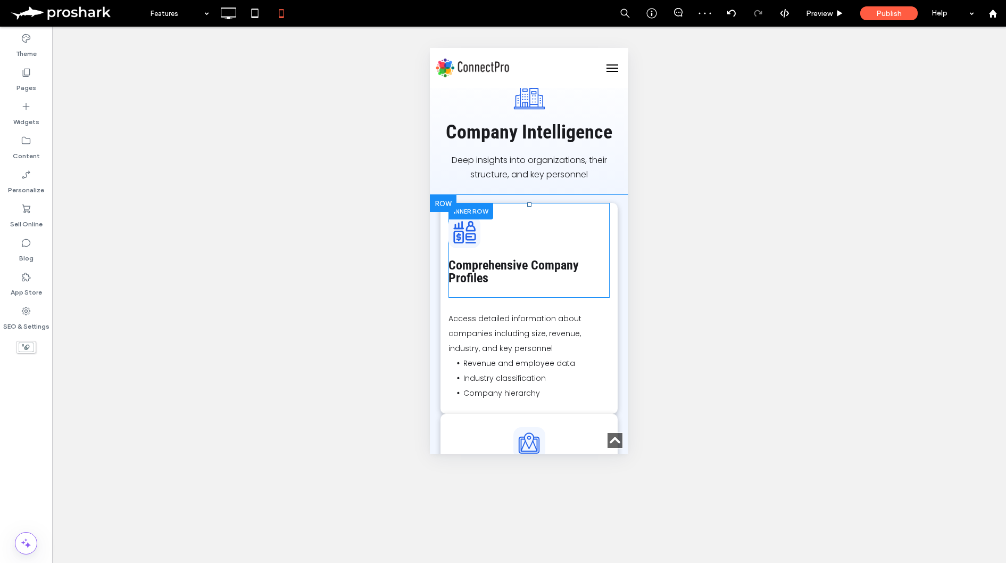
scroll to position [1483, 0]
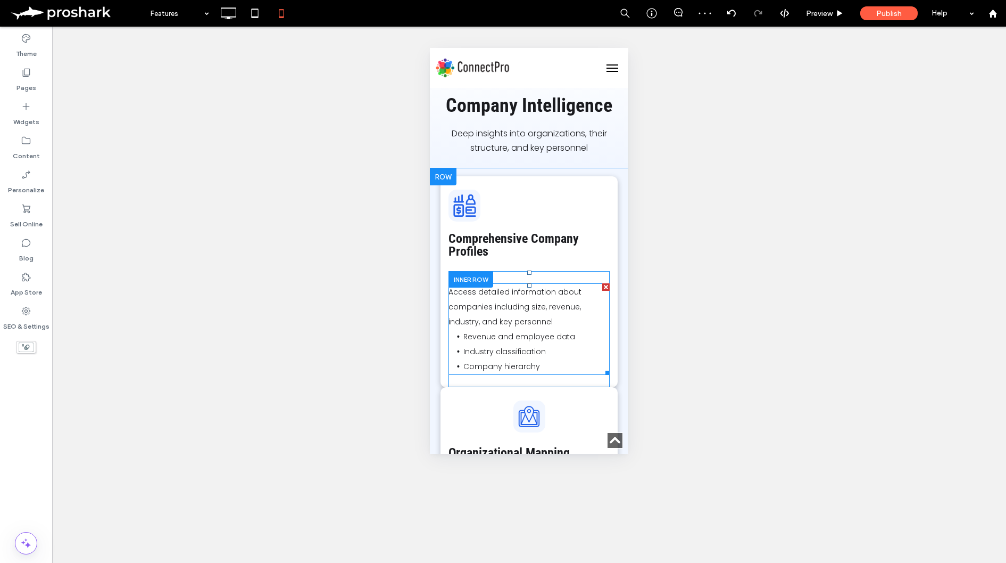
click at [521, 326] on p "Access detailed information about companies including size, revenue, industry, …" at bounding box center [529, 306] width 161 height 45
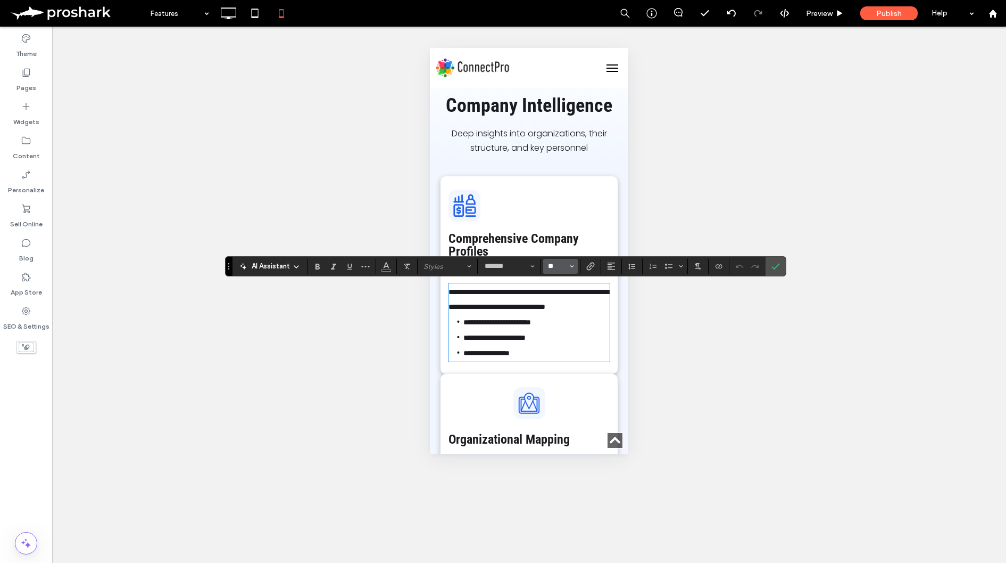
click at [551, 264] on input "**" at bounding box center [557, 266] width 21 height 9
click at [562, 379] on label "16" at bounding box center [560, 372] width 34 height 15
type input "**"
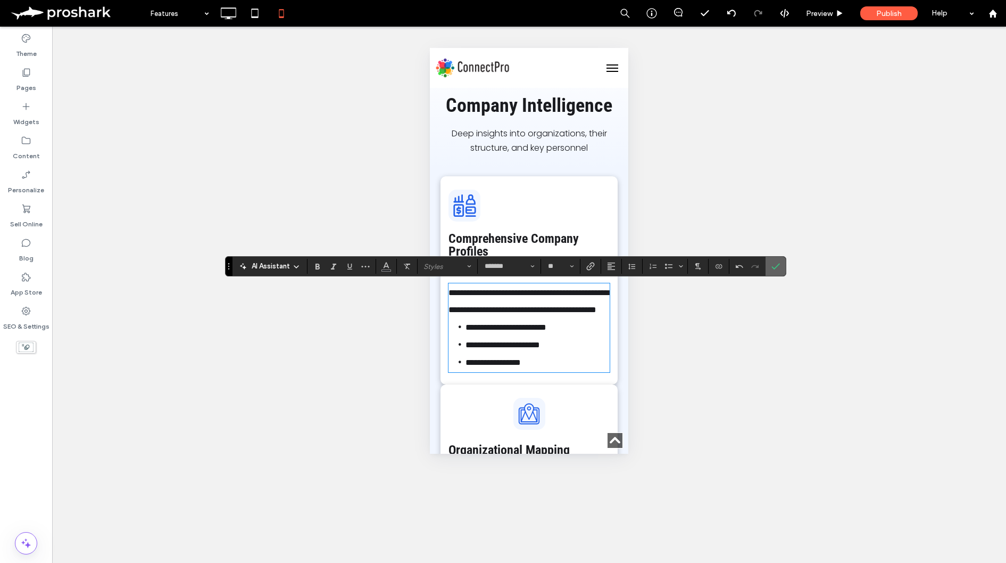
click at [776, 262] on icon "Confirm" at bounding box center [776, 266] width 9 height 9
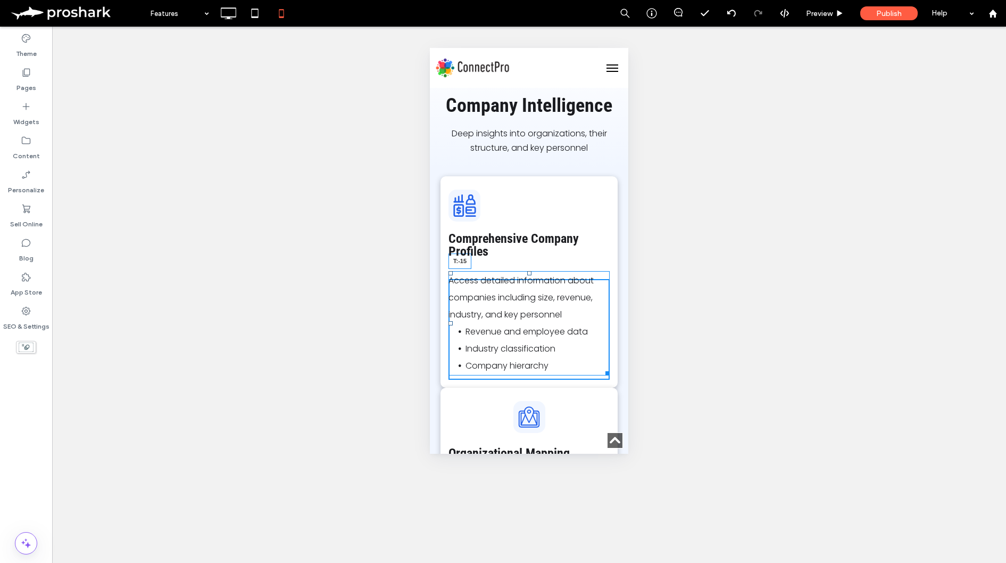
drag, startPoint x: 529, startPoint y: 285, endPoint x: 534, endPoint y: 254, distance: 31.2
click at [534, 254] on div "Click To Paste Comprehensive Company Profiles Click To Paste Access detailed in…" at bounding box center [529, 281] width 177 height 211
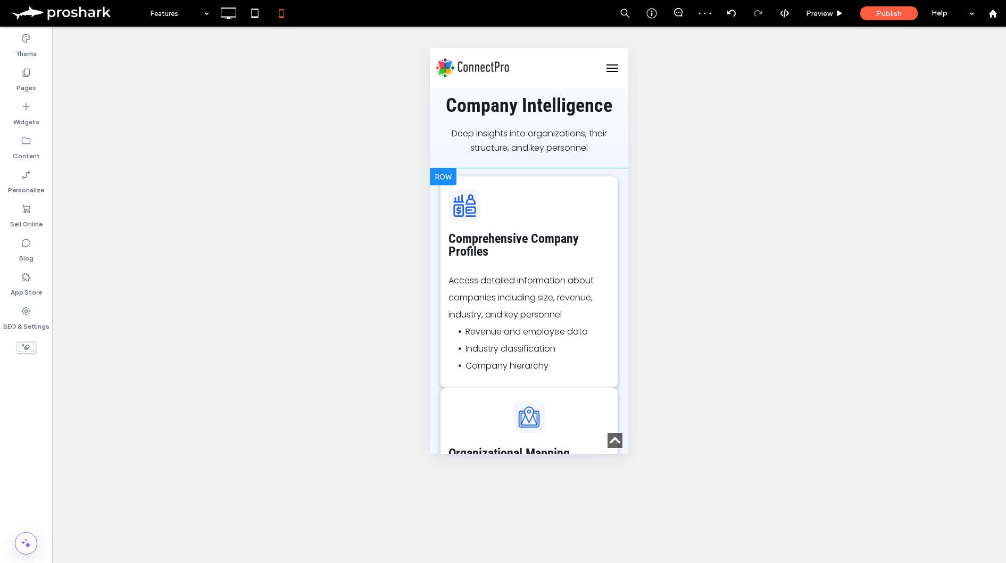
click at [610, 406] on div "Click To Paste Organizational Mapping Click To Paste Understand company structu…" at bounding box center [529, 489] width 177 height 204
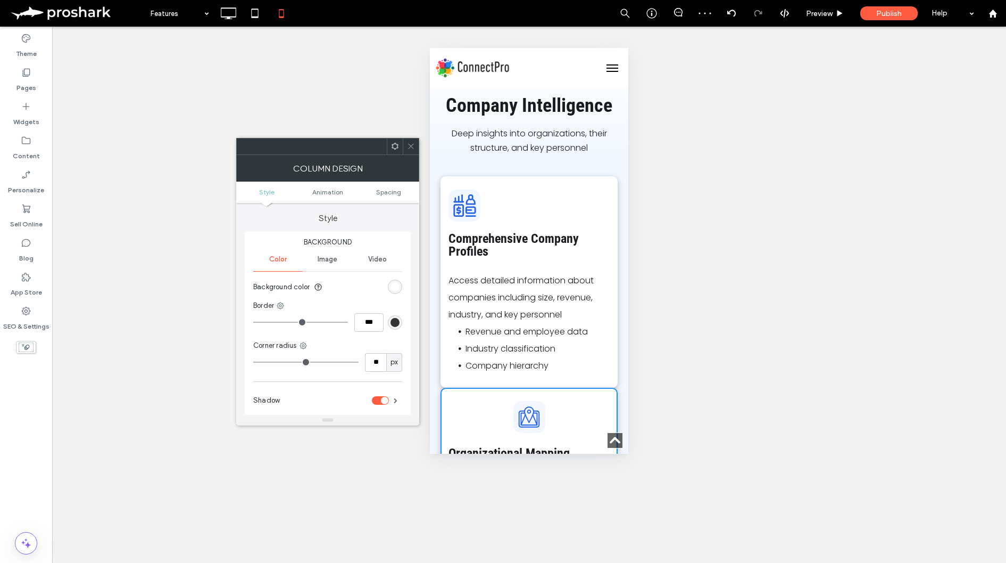
click at [391, 185] on ul "Style Animation Spacing" at bounding box center [327, 191] width 183 height 21
click at [392, 190] on span "Spacing" at bounding box center [388, 192] width 25 height 8
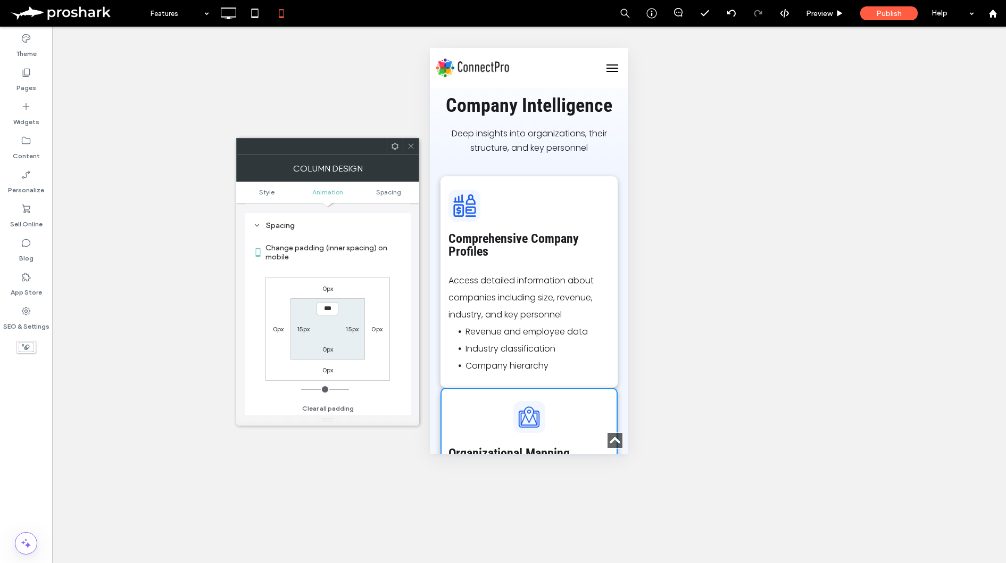
scroll to position [250, 0]
type input "****"
type input "**"
click at [381, 258] on label "Change padding (inner spacing) on mobile" at bounding box center [334, 250] width 137 height 29
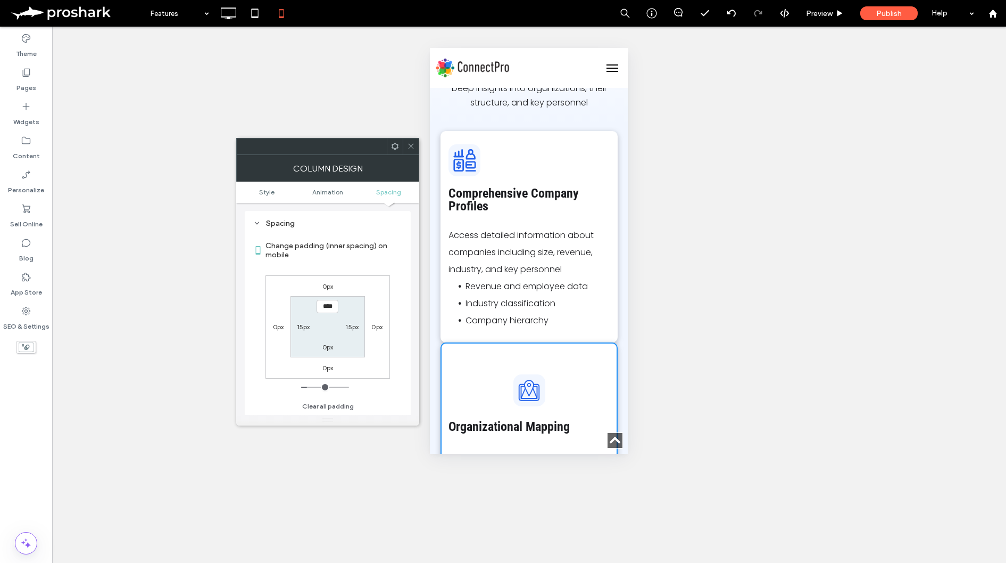
scroll to position [1727, 0]
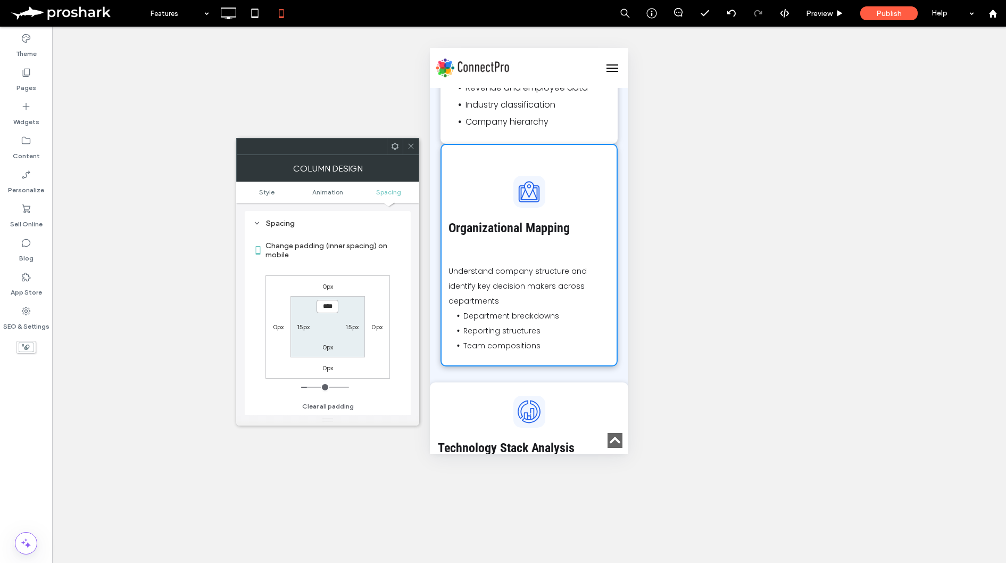
click at [325, 307] on input "****" at bounding box center [328, 306] width 22 height 13
type input "***"
type input "*"
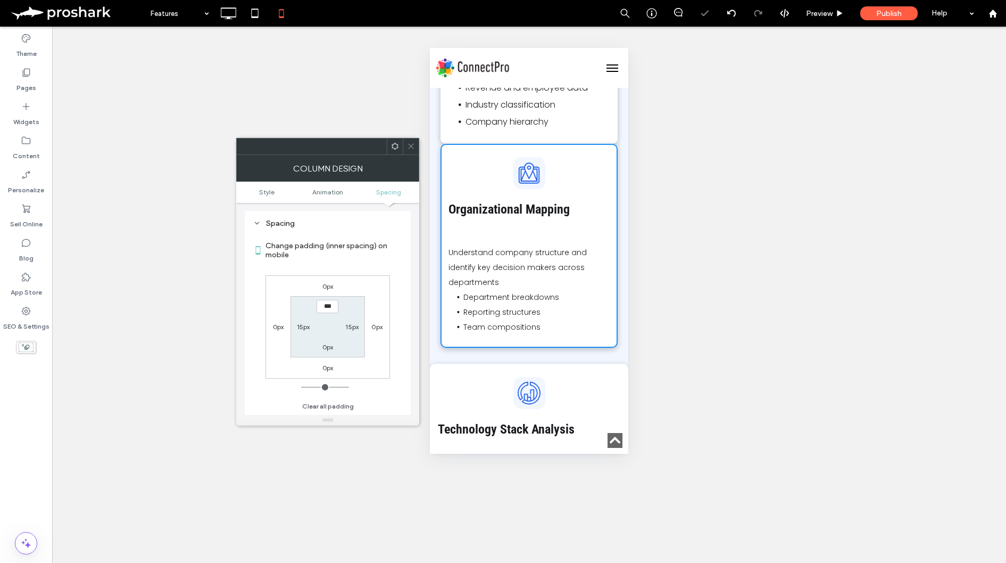
click at [325, 287] on label "0px" at bounding box center [328, 286] width 11 height 8
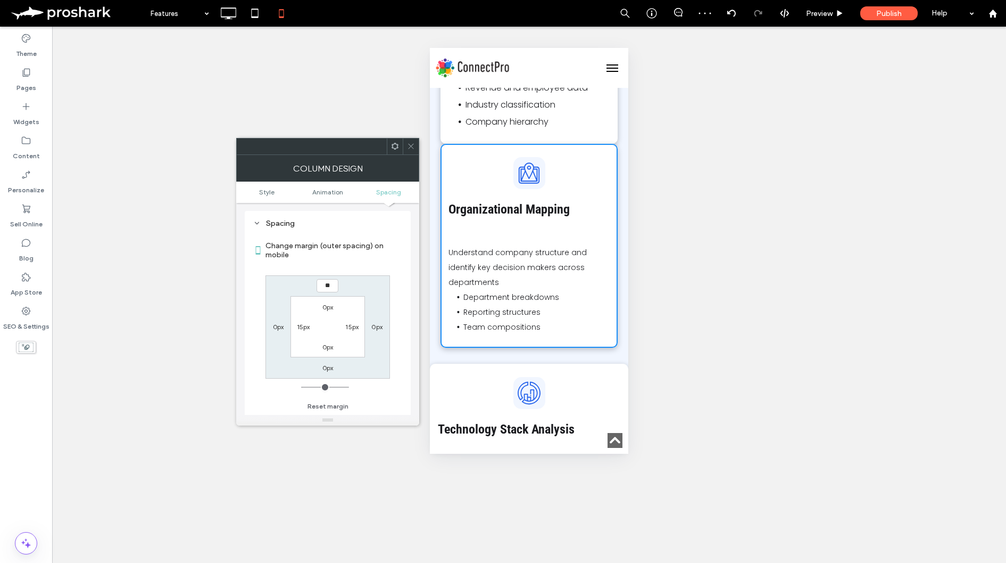
type input "**"
type input "****"
